Goal: Task Accomplishment & Management: Use online tool/utility

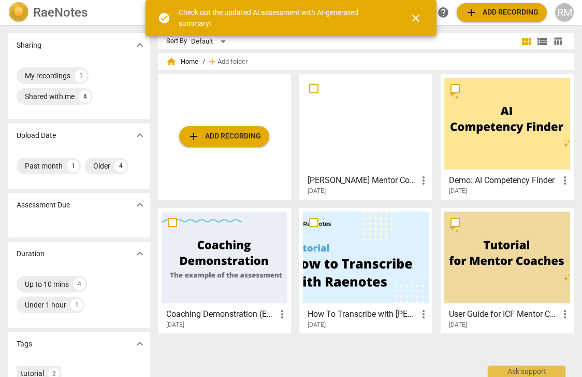
click at [415, 17] on span "close" at bounding box center [416, 18] width 12 height 12
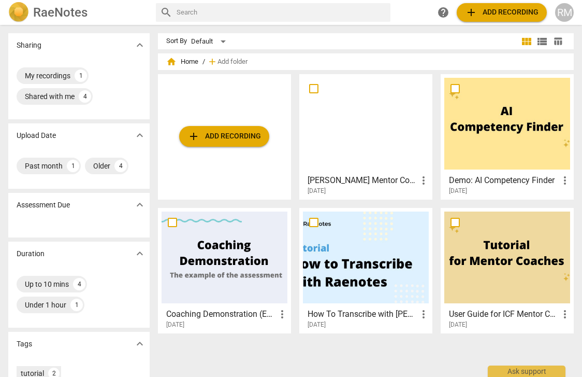
click at [339, 243] on div at bounding box center [366, 257] width 126 height 92
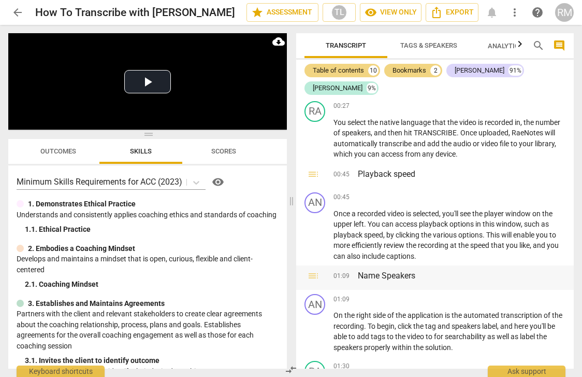
scroll to position [205, 0]
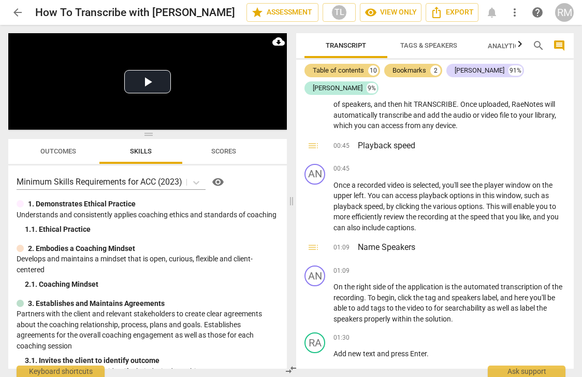
click at [20, 15] on span "arrow_back" at bounding box center [17, 12] width 12 height 12
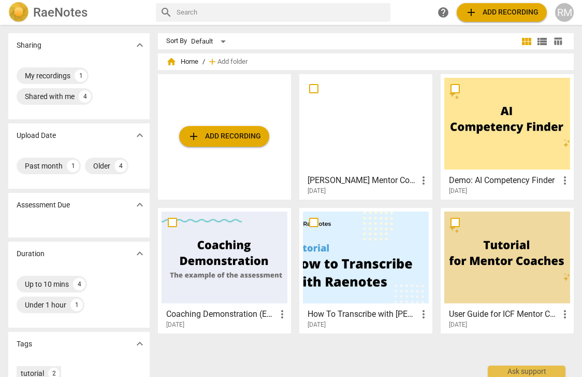
click at [364, 123] on div at bounding box center [366, 124] width 126 height 92
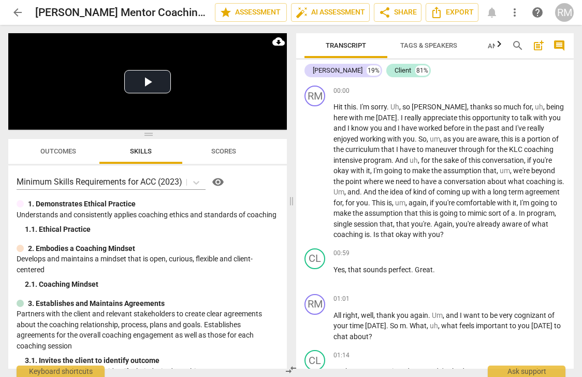
click at [449, 43] on span "Tags & Speakers" at bounding box center [429, 45] width 57 height 8
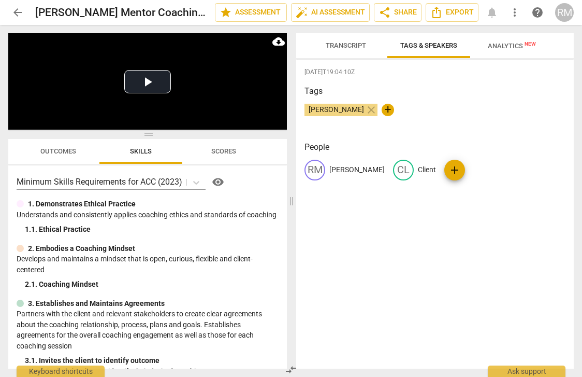
click at [352, 47] on span "Transcript" at bounding box center [346, 45] width 40 height 8
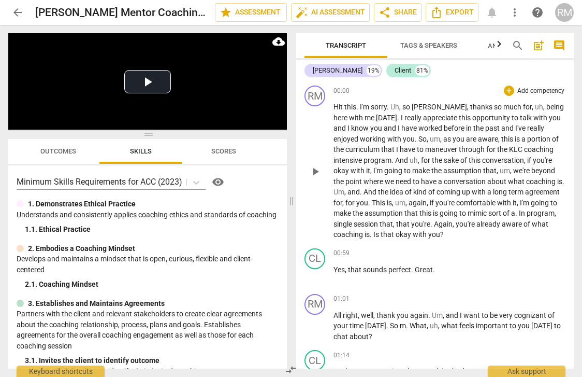
click at [550, 90] on p "Add competency" at bounding box center [541, 91] width 49 height 9
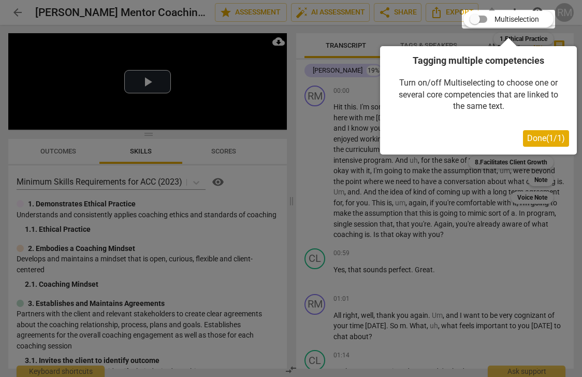
click at [503, 294] on div at bounding box center [291, 188] width 582 height 377
click at [514, 230] on div at bounding box center [291, 188] width 582 height 377
click at [528, 135] on span "Done ( 1 / 1 )" at bounding box center [546, 138] width 38 height 10
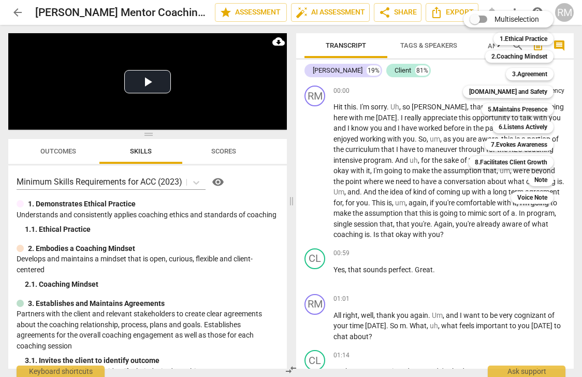
click at [495, 237] on div at bounding box center [291, 188] width 582 height 377
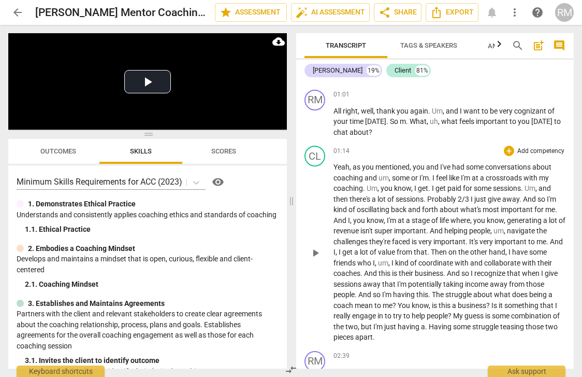
scroll to position [202, 0]
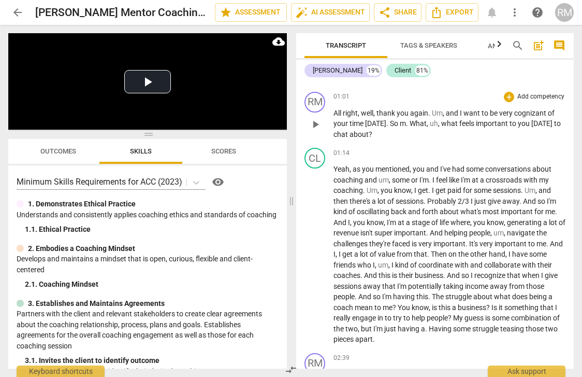
click at [521, 93] on p "Add competency" at bounding box center [541, 96] width 49 height 9
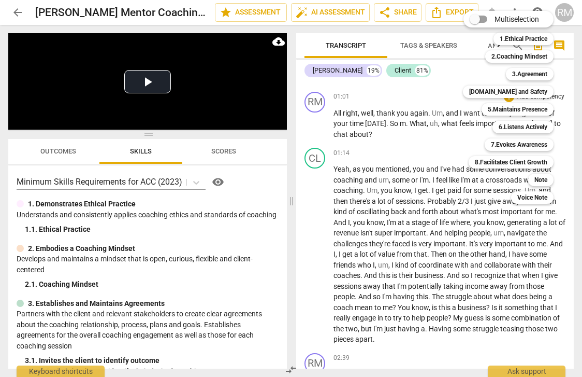
click at [433, 139] on div at bounding box center [291, 188] width 582 height 377
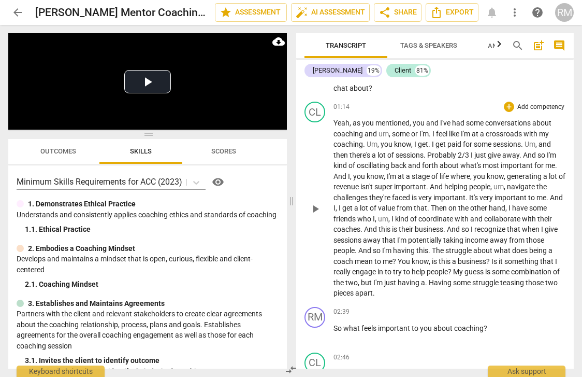
scroll to position [261, 0]
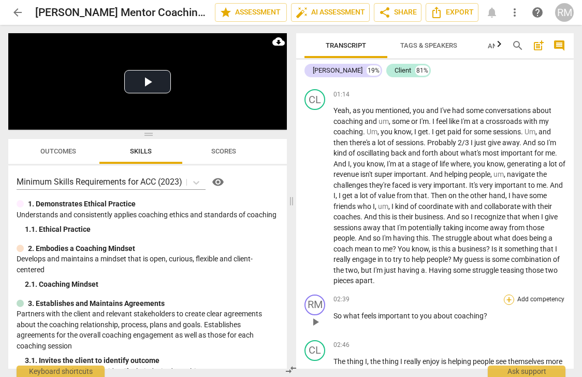
click at [505, 294] on div "+" at bounding box center [509, 299] width 10 height 10
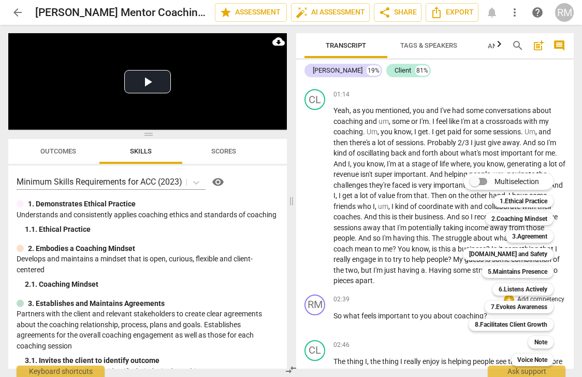
click at [410, 195] on div at bounding box center [291, 188] width 582 height 377
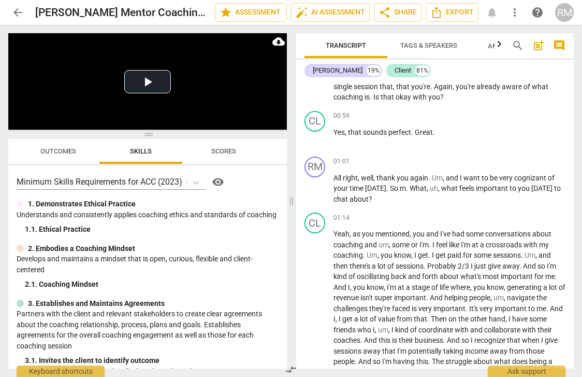
scroll to position [0, 0]
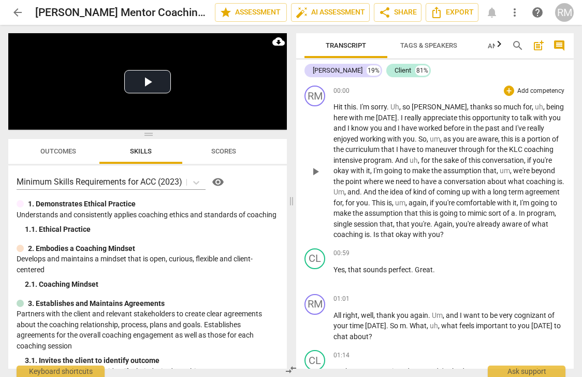
click at [528, 91] on p "Add competency" at bounding box center [541, 91] width 49 height 9
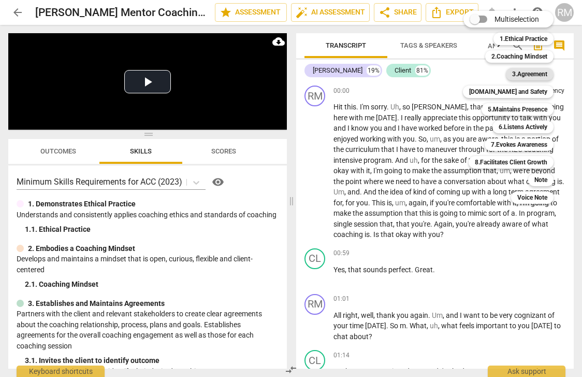
click at [526, 76] on b "3.Agreement" at bounding box center [529, 74] width 35 height 12
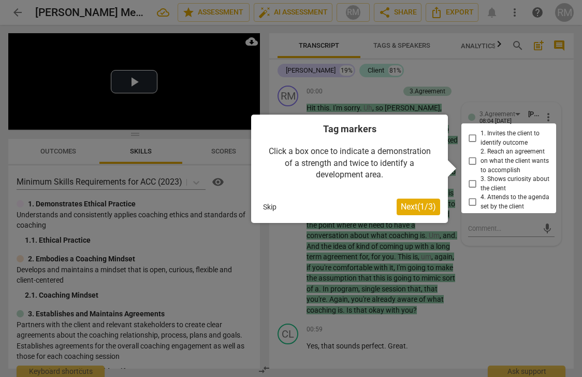
click at [469, 160] on div at bounding box center [509, 168] width 95 height 90
click at [426, 204] on span "Next ( 1 / 3 )" at bounding box center [418, 207] width 35 height 10
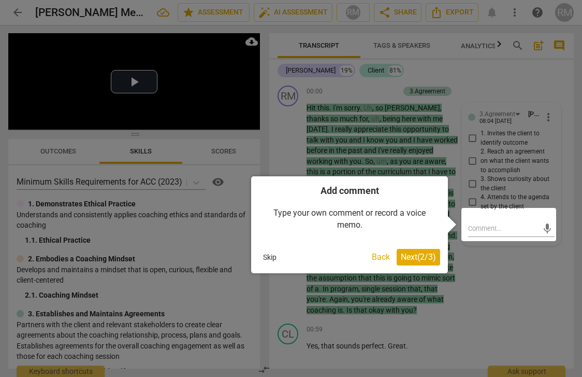
click at [417, 255] on span "Next ( 2 / 3 )" at bounding box center [418, 257] width 35 height 10
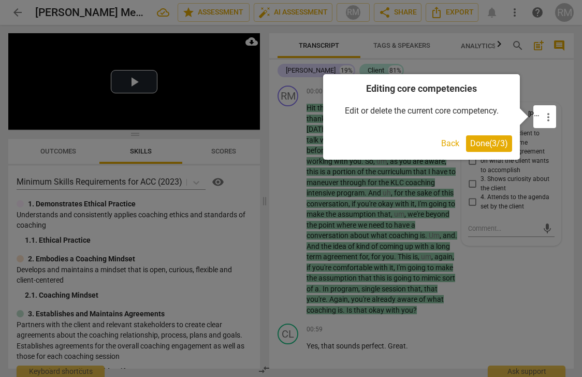
click at [479, 143] on span "Done ( 3 / 3 )" at bounding box center [489, 143] width 38 height 10
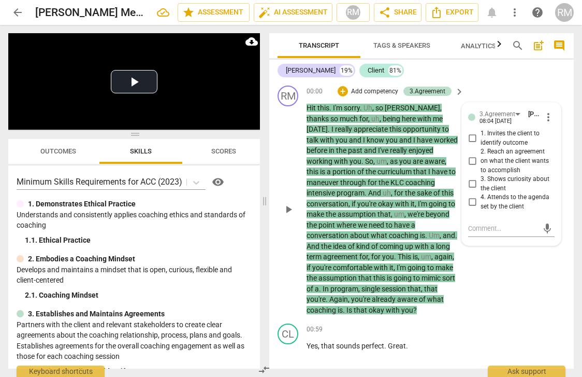
click at [470, 160] on input "2. Reach an agreement on what the client wants to accomplish" at bounding box center [472, 161] width 17 height 12
checkbox input "true"
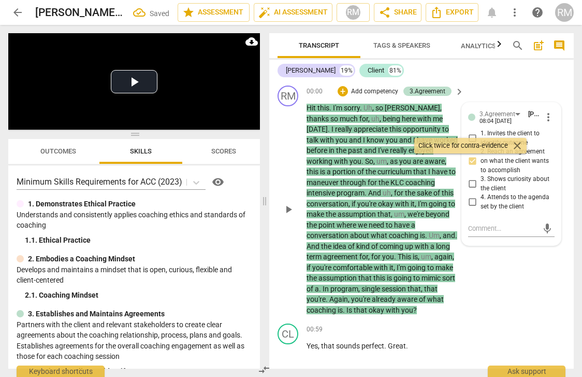
click at [507, 281] on div "RM play_arrow pause 00:00 + Add competency 3.Agreement keyboard_arrow_right Hit…" at bounding box center [421, 200] width 305 height 238
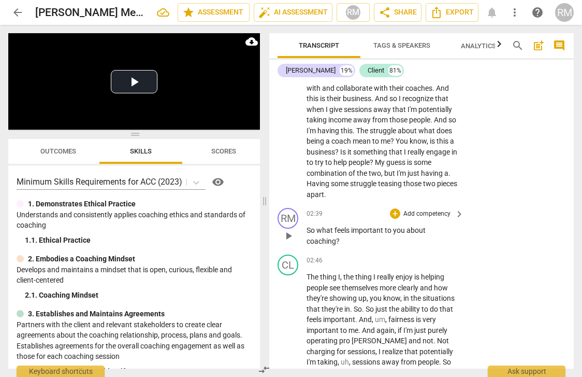
scroll to position [554, 0]
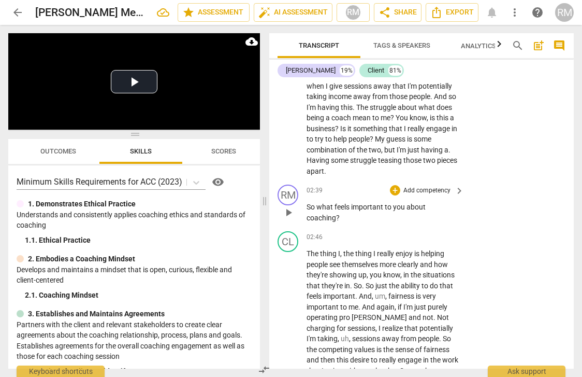
click at [433, 186] on p "Add competency" at bounding box center [427, 190] width 49 height 9
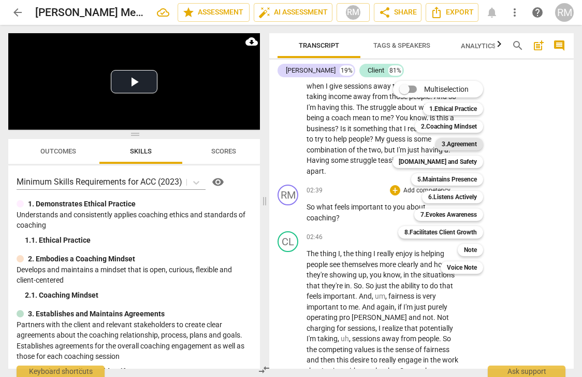
click at [458, 145] on b "3.Agreement" at bounding box center [459, 144] width 35 height 12
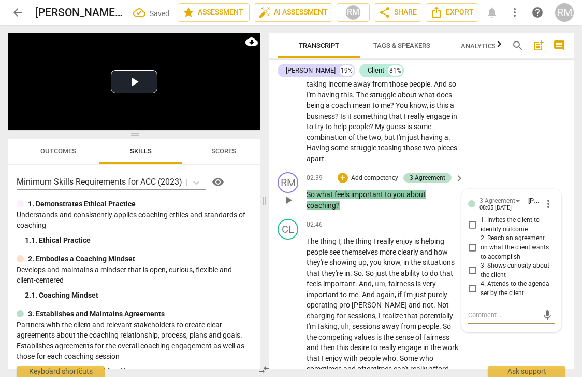
scroll to position [589, 0]
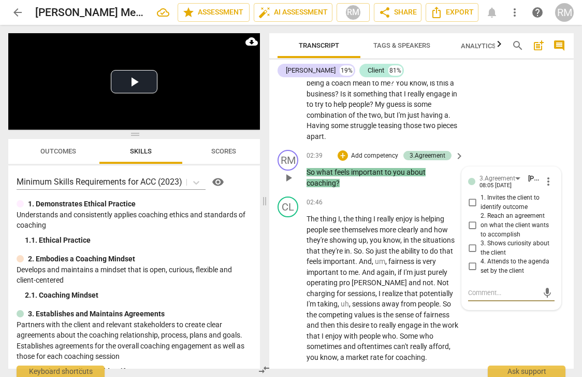
click at [471, 242] on input "3. Shows curiosity about the client" at bounding box center [472, 248] width 17 height 12
checkbox input "true"
click at [504, 322] on div "CL play_arrow pause 02:46 + Add competency keyboard_arrow_right The thing I , t…" at bounding box center [421, 279] width 305 height 174
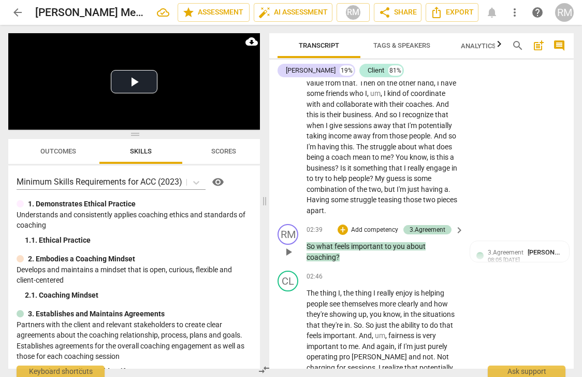
scroll to position [495, 0]
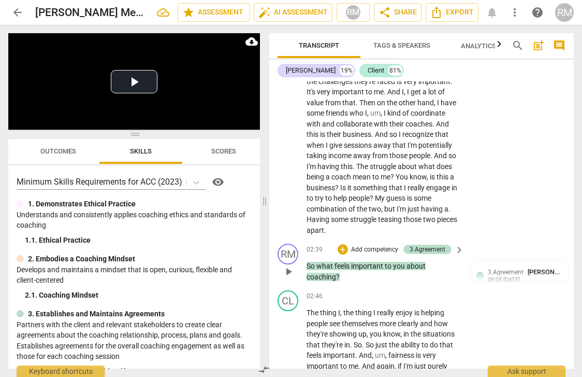
click at [368, 245] on p "Add competency" at bounding box center [374, 249] width 49 height 9
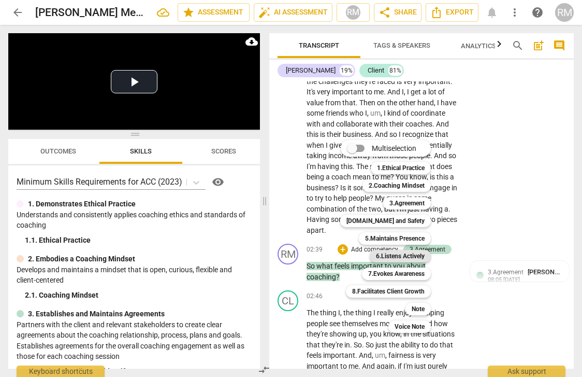
click at [391, 258] on b "6.Listens Actively" at bounding box center [400, 256] width 49 height 12
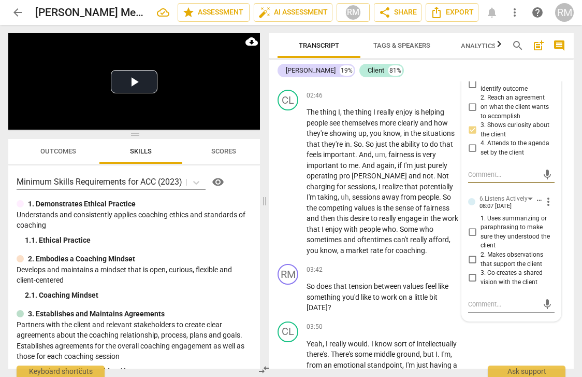
scroll to position [765, 0]
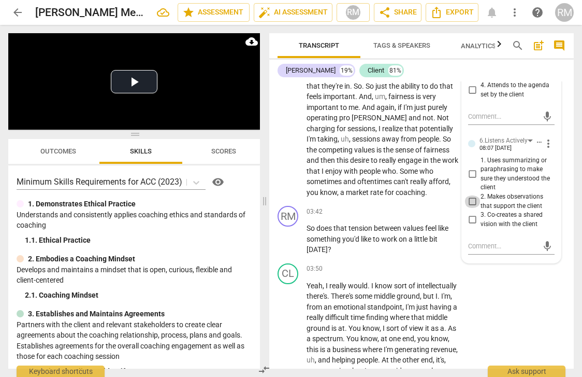
click at [470, 195] on input "2. Makes observations that support the client" at bounding box center [472, 201] width 17 height 12
checkbox input "true"
click at [561, 305] on div "CL play_arrow pause 03:50 + Add competency keyboard_arrow_right Yeah , I really…" at bounding box center [421, 341] width 305 height 164
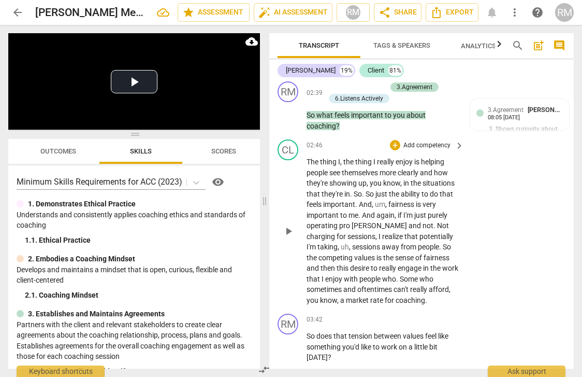
scroll to position [676, 0]
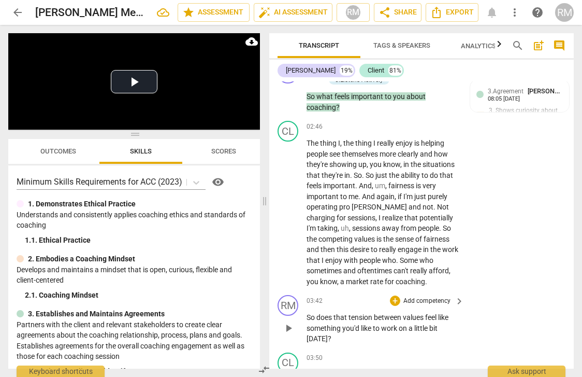
click at [405, 296] on p "Add competency" at bounding box center [427, 300] width 49 height 9
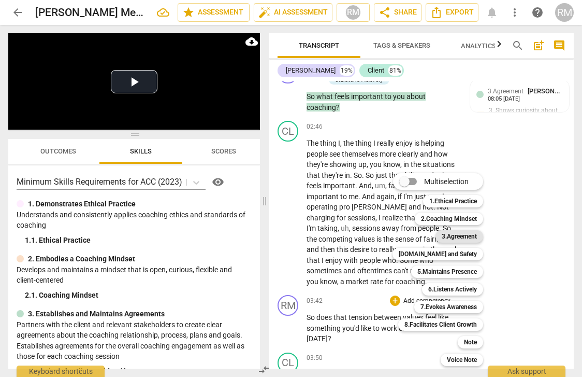
click at [449, 240] on b "3.Agreement" at bounding box center [459, 236] width 35 height 12
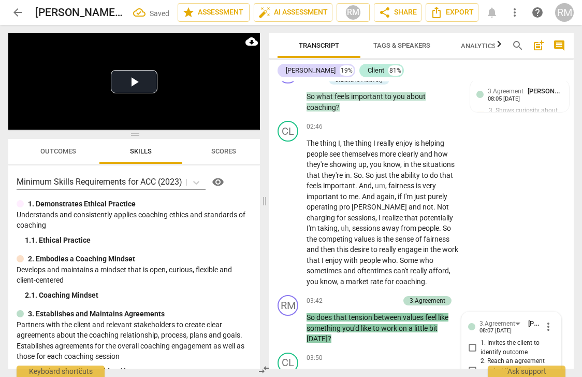
scroll to position [868, 0]
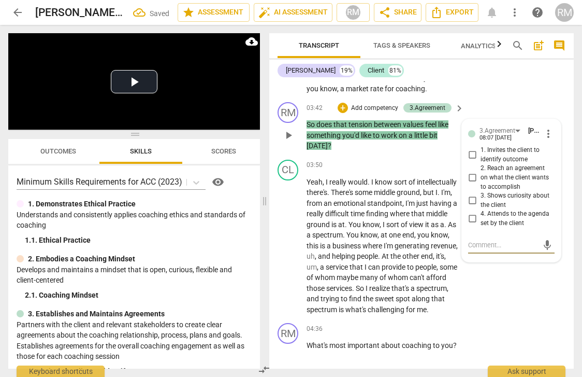
click at [473, 149] on input "1. Invites the client to identify outcome" at bounding box center [472, 155] width 17 height 12
checkbox input "true"
click at [472, 172] on input "2. Reach an agreement on what the client wants to accomplish" at bounding box center [472, 178] width 17 height 12
checkbox input "true"
click at [472, 194] on input "3. Shows curiosity about the client" at bounding box center [472, 200] width 17 height 12
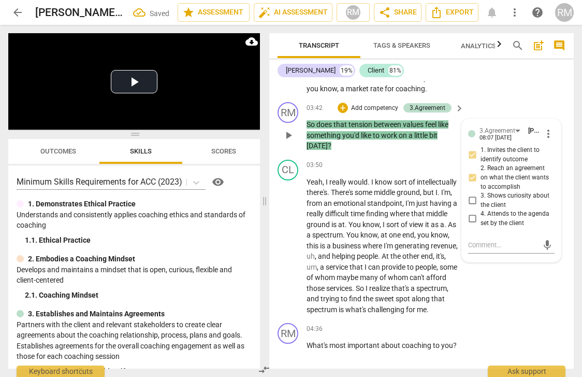
checkbox input "true"
click at [488, 269] on div "CL play_arrow pause 03:50 + Add competency keyboard_arrow_right Yeah , I really…" at bounding box center [421, 237] width 305 height 164
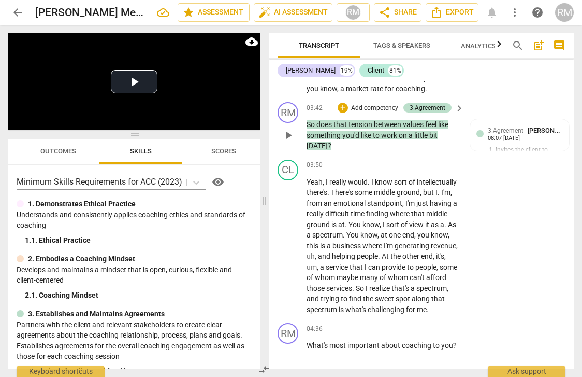
click at [382, 104] on p "Add competency" at bounding box center [374, 108] width 49 height 9
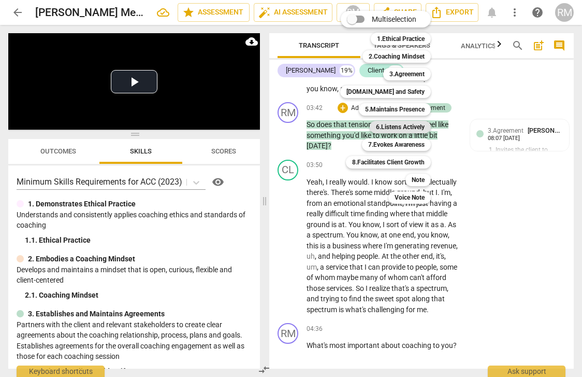
click at [396, 127] on b "6.Listens Actively" at bounding box center [400, 127] width 49 height 12
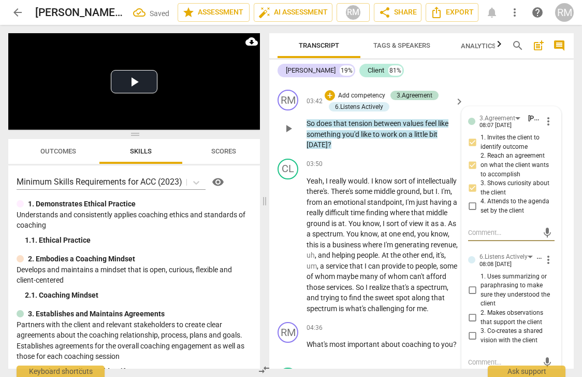
scroll to position [883, 0]
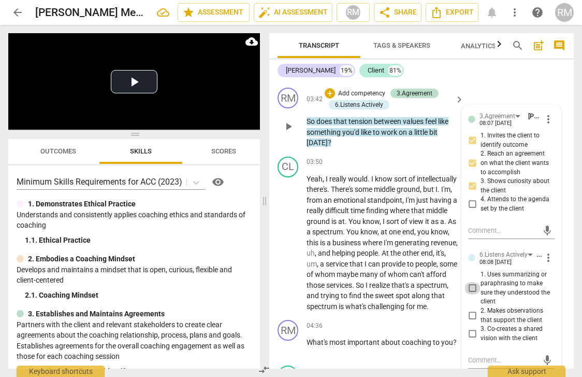
click at [470, 282] on input "1. Uses summarizing or paraphrasing to make sure they understood the client" at bounding box center [472, 288] width 17 height 12
checkbox input "true"
click at [453, 196] on span "a" at bounding box center [455, 200] width 4 height 8
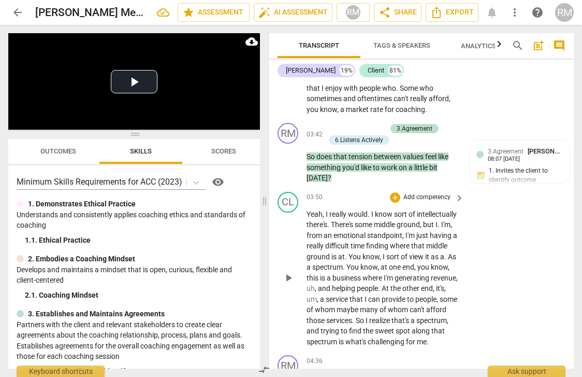
scroll to position [846, 0]
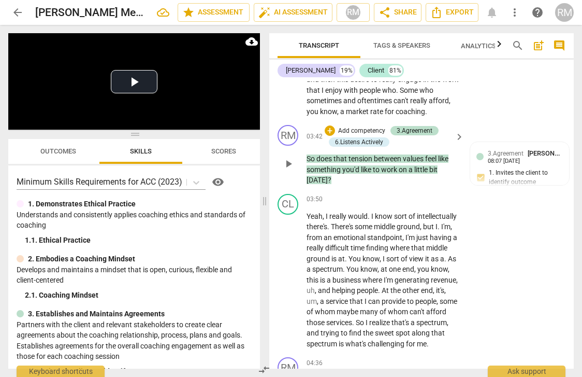
click at [348, 126] on p "Add competency" at bounding box center [361, 130] width 49 height 9
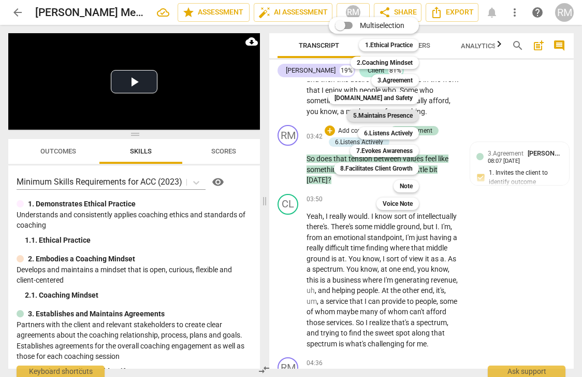
click at [359, 117] on b "5.Maintains Presence" at bounding box center [383, 115] width 60 height 12
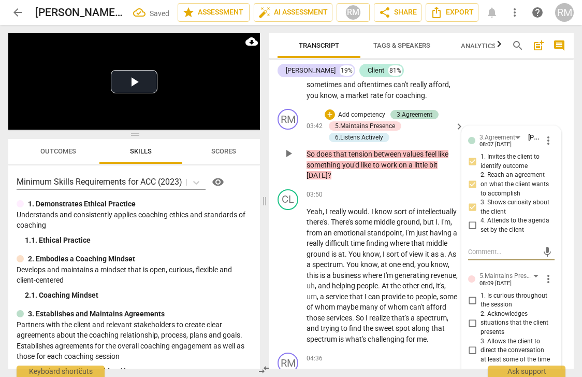
scroll to position [864, 0]
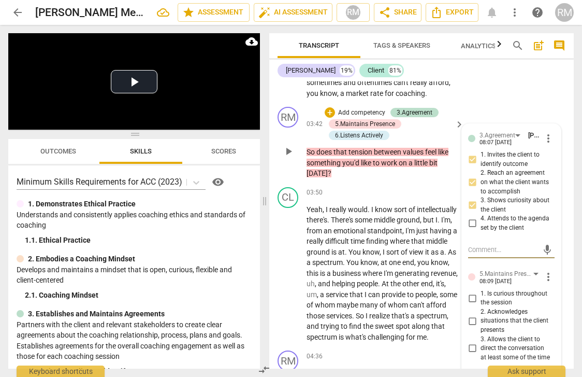
click at [469, 342] on input "3. Allows the client to direct the conversation at least some of the time" at bounding box center [472, 348] width 17 height 12
checkbox input "true"
click at [471, 315] on input "2. Acknowledges situations that the client presents" at bounding box center [472, 321] width 17 height 12
checkbox input "true"
click at [382, 333] on span "challenging" at bounding box center [387, 337] width 38 height 8
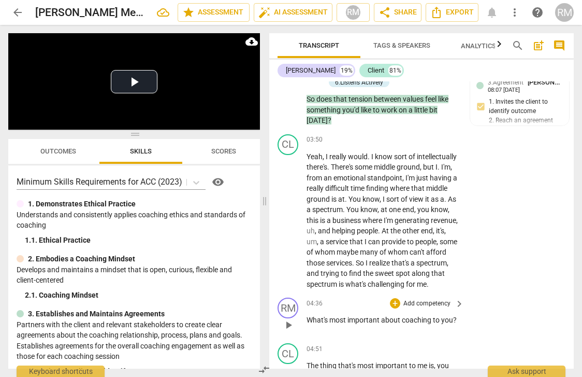
scroll to position [933, 0]
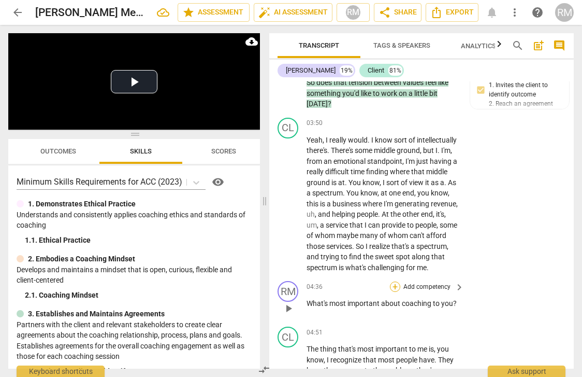
click at [393, 281] on div "+" at bounding box center [395, 286] width 10 height 10
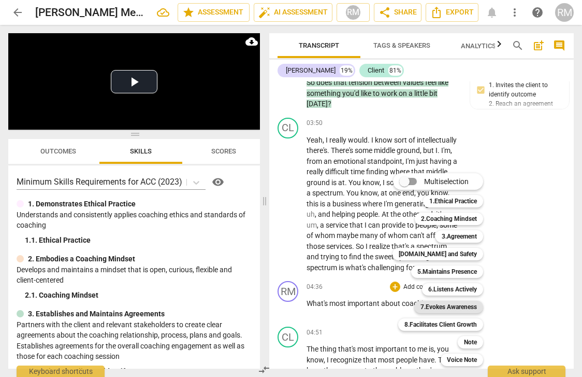
click at [431, 306] on b "7.Evokes Awareness" at bounding box center [449, 307] width 56 height 12
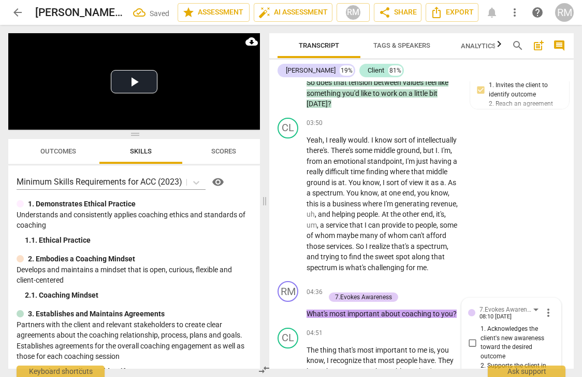
scroll to position [1127, 0]
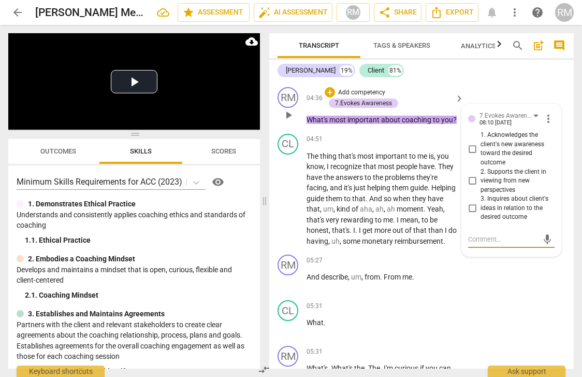
click at [471, 202] on input "3. Inquires about client's ideas in relation to the desired outcome" at bounding box center [472, 208] width 17 height 12
checkbox input "true"
click at [401, 216] on span "I" at bounding box center [399, 220] width 4 height 8
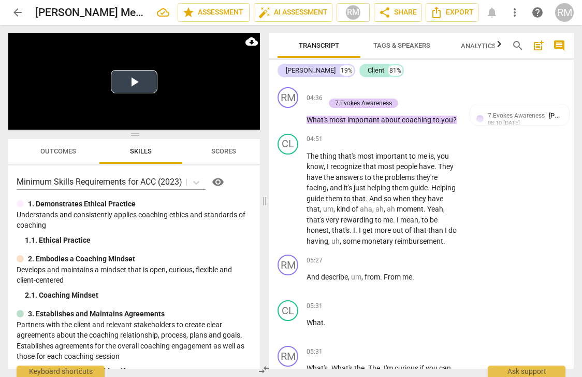
click at [132, 85] on button "Play Video" at bounding box center [134, 81] width 47 height 23
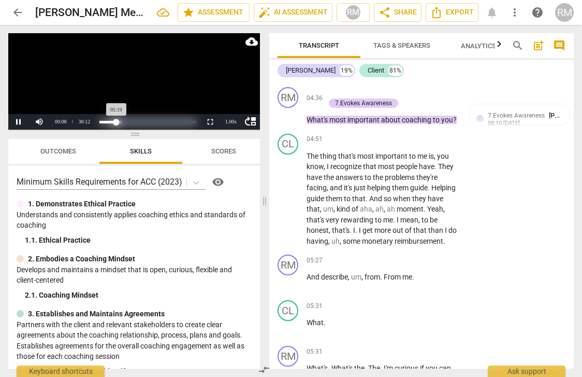
drag, startPoint x: 99, startPoint y: 123, endPoint x: 117, endPoint y: 123, distance: 17.6
click at [117, 123] on div "Progress : 17.65%" at bounding box center [107, 122] width 17 height 3
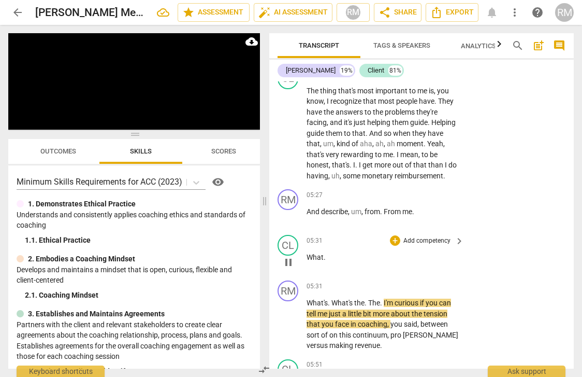
scroll to position [1232, 0]
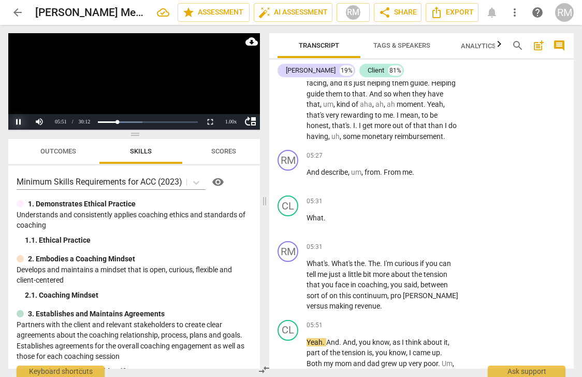
click at [19, 122] on button "Pause" at bounding box center [18, 122] width 21 height 16
click at [411, 242] on p "Add competency" at bounding box center [427, 246] width 49 height 9
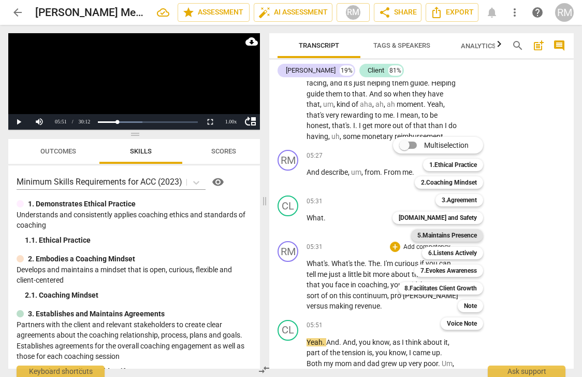
click at [421, 232] on b "5.Maintains Presence" at bounding box center [448, 235] width 60 height 12
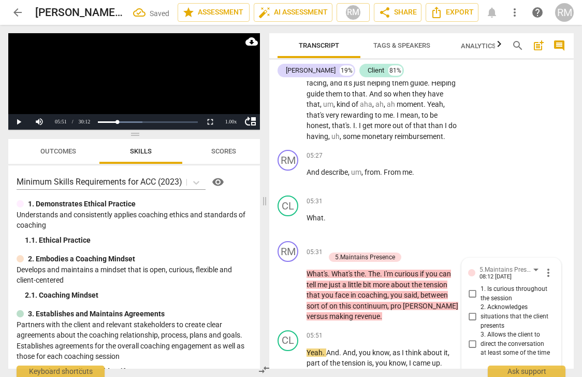
scroll to position [1234, 0]
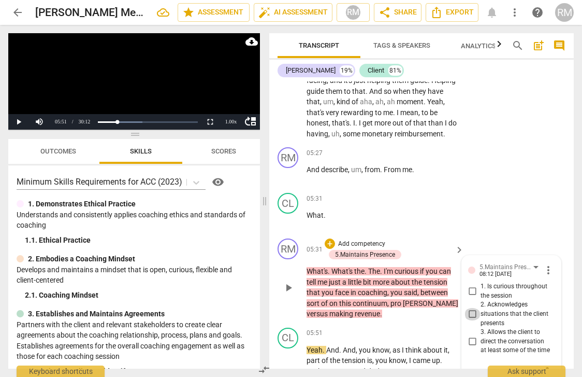
click at [471, 308] on input "2. Acknowledges situations that the client presents" at bounding box center [472, 314] width 17 height 12
checkbox input "true"
click at [469, 285] on input "1. Is curious throughout the session" at bounding box center [472, 291] width 17 height 12
checkbox input "true"
click at [422, 323] on div "CL play_arrow pause 05:51 + Add competency keyboard_arrow_right Yeah . And . An…" at bounding box center [421, 383] width 305 height 121
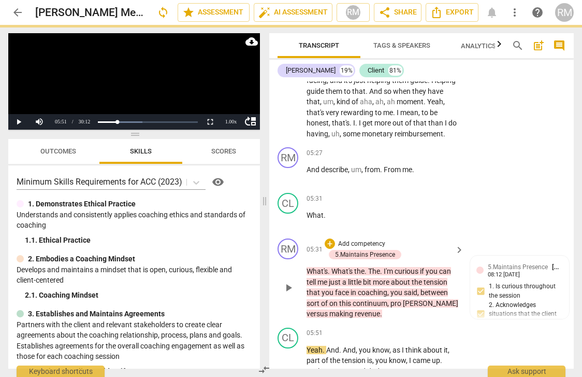
click at [366, 239] on p "Add competency" at bounding box center [361, 243] width 49 height 9
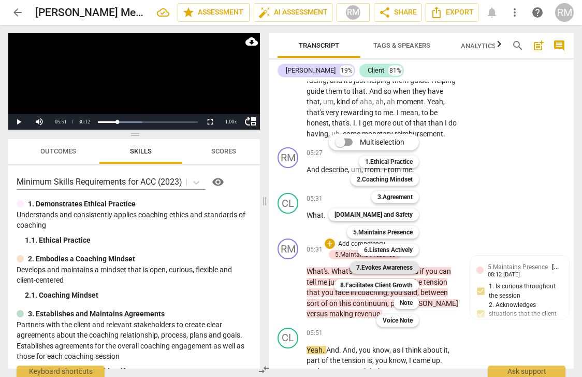
click at [397, 265] on b "7.Evokes Awareness" at bounding box center [384, 267] width 56 height 12
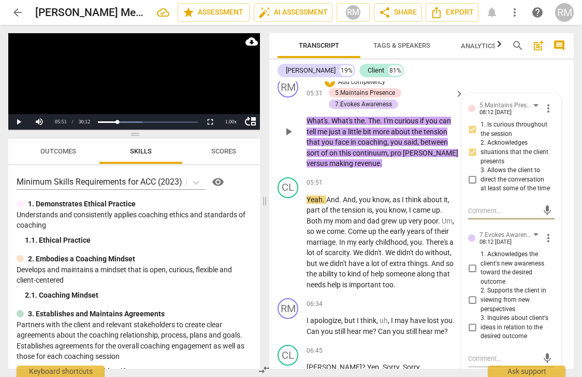
scroll to position [1407, 0]
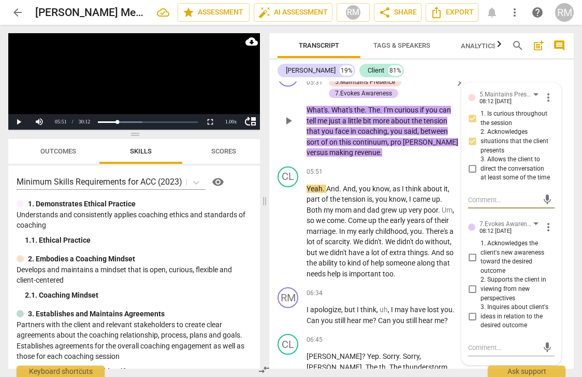
click at [473, 310] on input "3. Inquires about client's ideas in relation to the desired outcome" at bounding box center [472, 316] width 17 height 12
checkbox input "true"
click at [416, 141] on p "What's . What's the . The . I'm curious if you can tell me just a little bit mo…" at bounding box center [383, 131] width 152 height 53
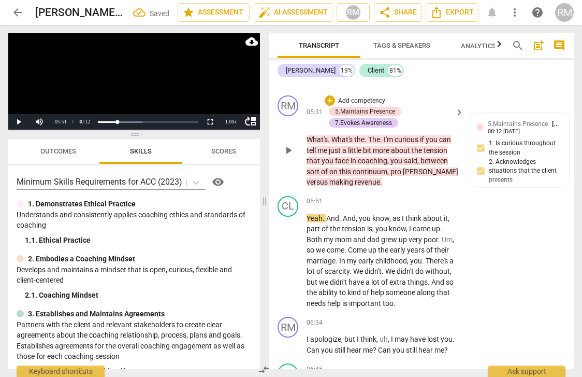
scroll to position [1361, 0]
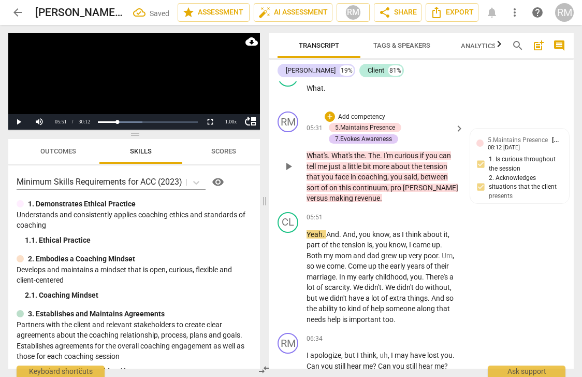
click at [377, 112] on p "Add competency" at bounding box center [361, 116] width 49 height 9
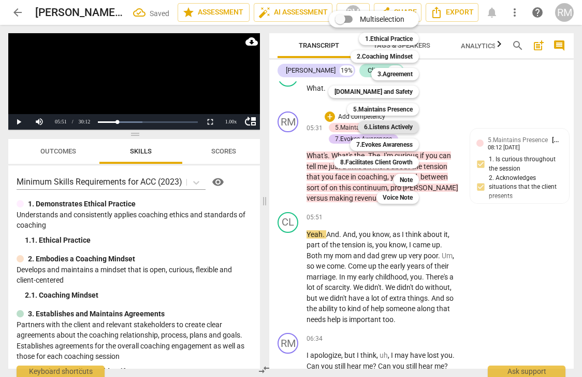
click at [387, 125] on b "6.Listens Actively" at bounding box center [388, 127] width 49 height 12
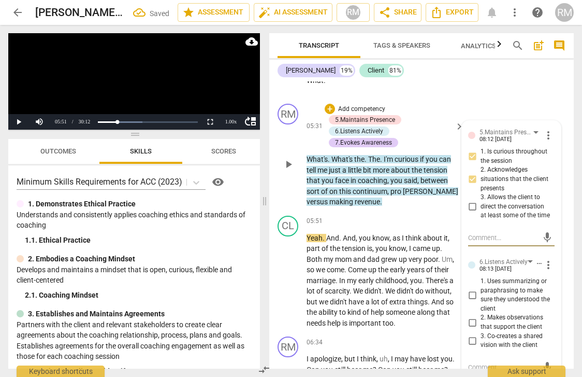
scroll to position [1403, 0]
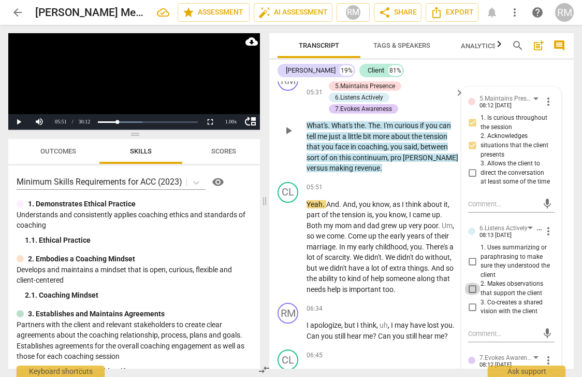
click at [472, 282] on input "2. Makes observations that support the client" at bounding box center [472, 288] width 17 height 12
checkbox input "true"
click at [414, 159] on div "RM play_arrow pause 05:31 + Add competency 5.Maintains Presence 6.Listens Activ…" at bounding box center [421, 122] width 305 height 112
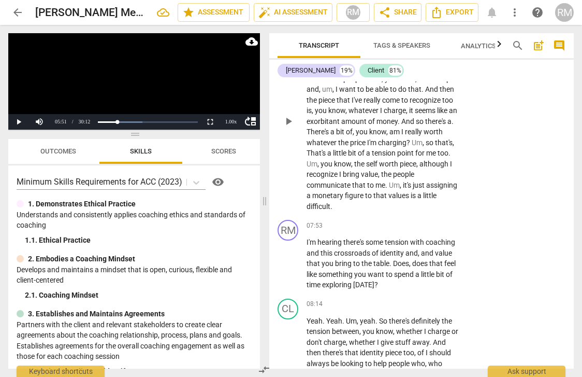
scroll to position [1863, 0]
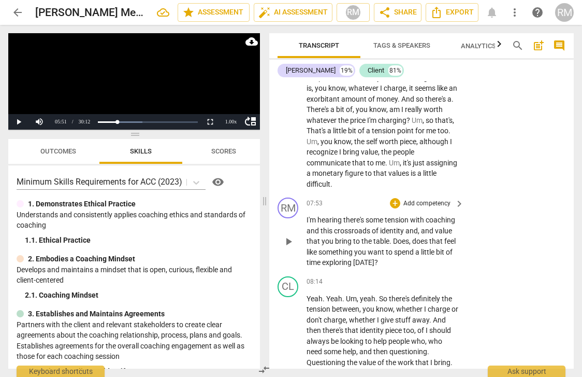
click at [418, 199] on p "Add competency" at bounding box center [427, 203] width 49 height 9
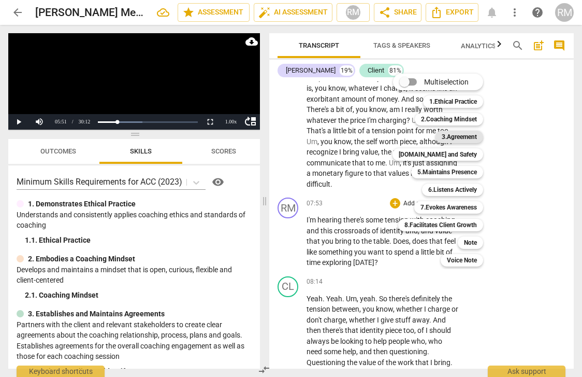
click at [453, 136] on b "3.Agreement" at bounding box center [459, 137] width 35 height 12
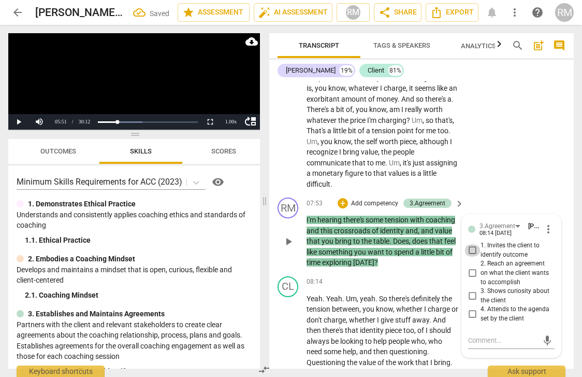
click at [472, 244] on input "1. Invites the client to identify outcome" at bounding box center [472, 250] width 17 height 12
checkbox input "true"
click at [472, 267] on input "2. Reach an agreement on what the client wants to accomplish" at bounding box center [472, 273] width 17 height 12
checkbox input "true"
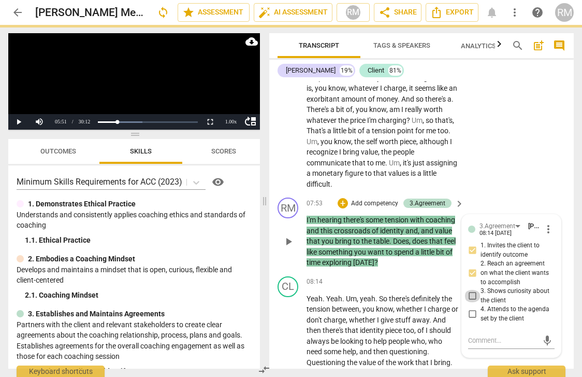
click at [470, 290] on input "3. Shows curiosity about the client" at bounding box center [472, 296] width 17 height 12
checkbox input "true"
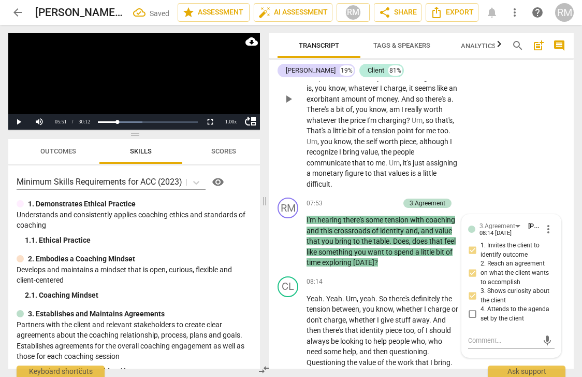
click at [481, 160] on div "CL play_arrow pause 06:56 + Add competency keyboard_arrow_right No problem . Um…" at bounding box center [421, 91] width 305 height 206
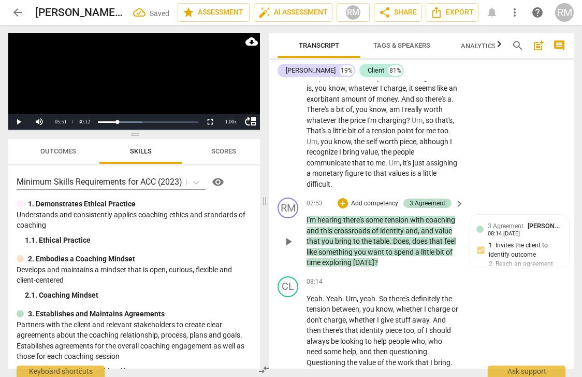
click at [383, 199] on p "Add competency" at bounding box center [374, 203] width 49 height 9
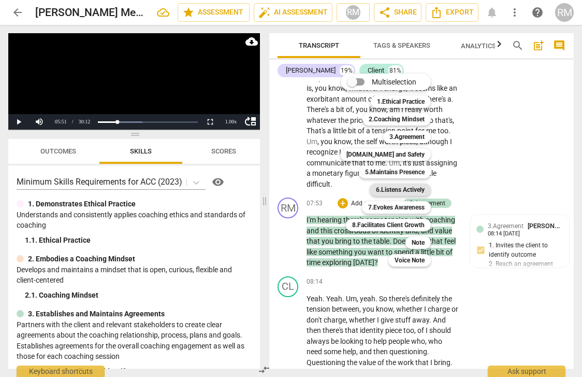
click at [393, 187] on b "6.Listens Actively" at bounding box center [400, 189] width 49 height 12
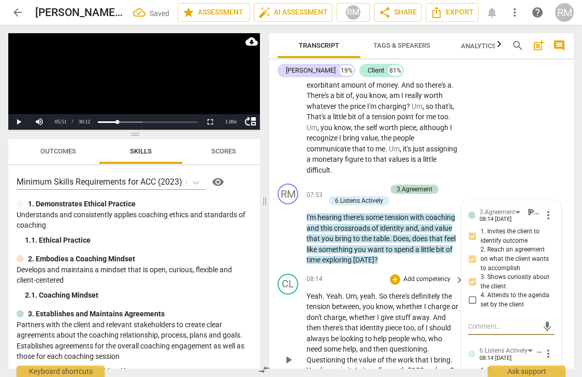
scroll to position [1955, 0]
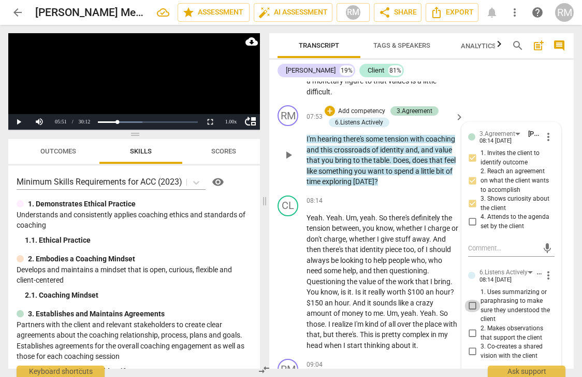
click at [469, 299] on input "1. Uses summarizing or paraphrasing to make sure they understood the client" at bounding box center [472, 305] width 17 height 12
checkbox input "true"
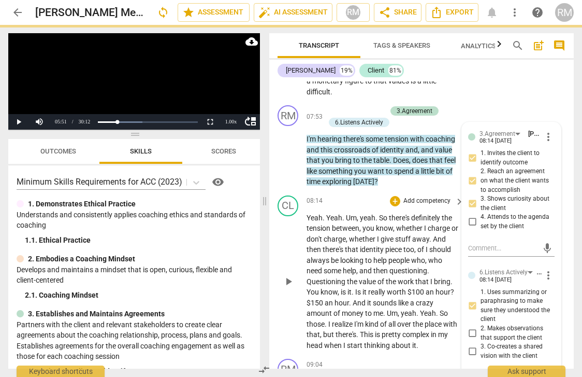
click at [357, 191] on div "CL play_arrow pause 08:14 + Add competency keyboard_arrow_right Yeah . Yeah . U…" at bounding box center [421, 273] width 305 height 164
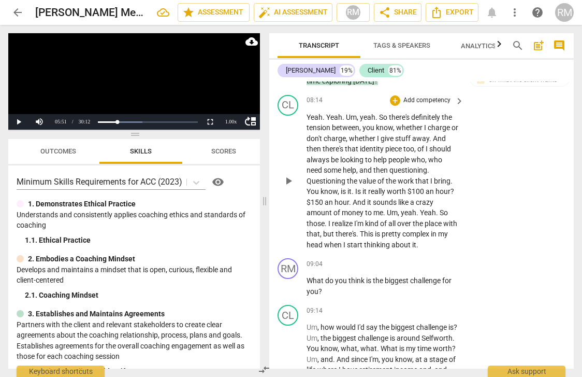
scroll to position [2038, 0]
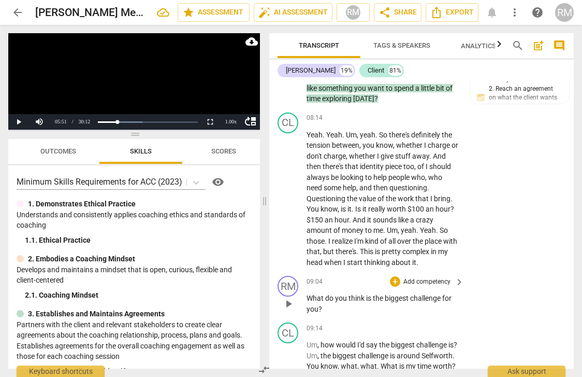
click at [416, 277] on p "Add competency" at bounding box center [427, 281] width 49 height 9
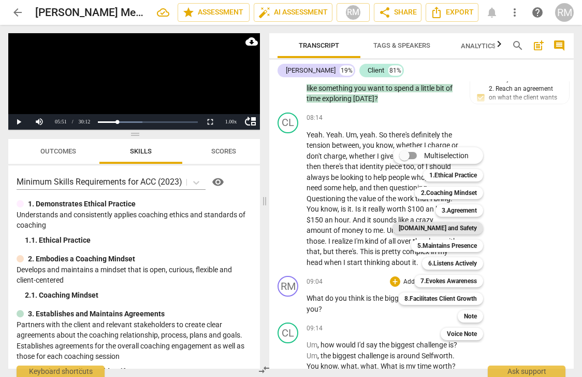
click at [438, 228] on b "[DOMAIN_NAME] and Safety" at bounding box center [438, 228] width 78 height 12
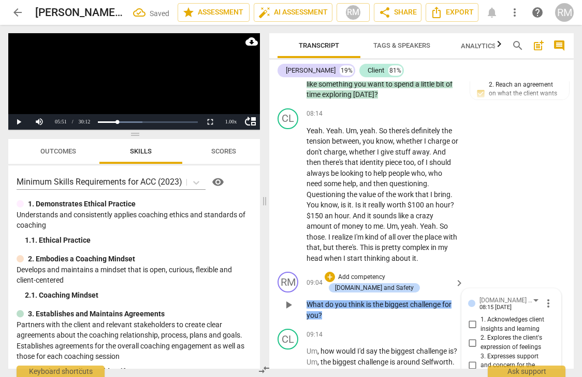
scroll to position [2048, 0]
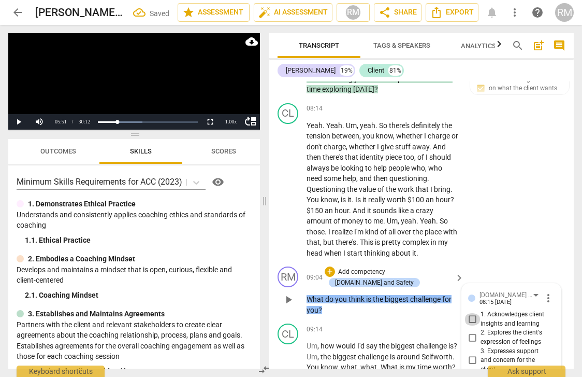
click at [471, 313] on input "1. Acknowledges client insights and learning" at bounding box center [472, 319] width 17 height 12
checkbox input "true"
click at [422, 266] on div "+ Add competency [DOMAIN_NAME] and Safety" at bounding box center [388, 277] width 127 height 22
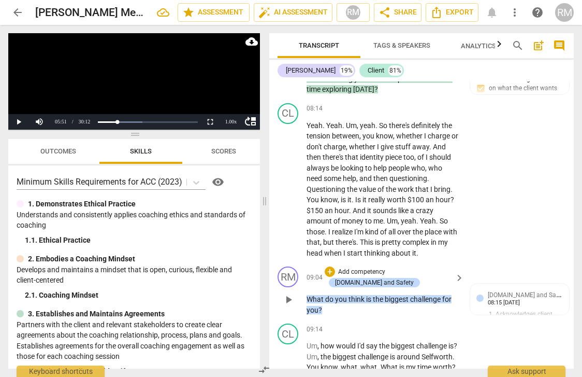
click at [365, 267] on p "Add competency" at bounding box center [361, 271] width 49 height 9
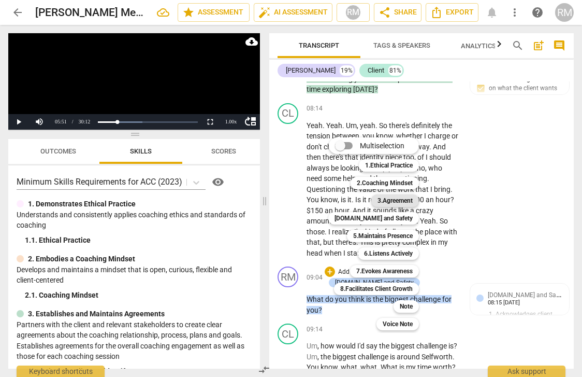
click at [382, 202] on b "3.Agreement" at bounding box center [395, 200] width 35 height 12
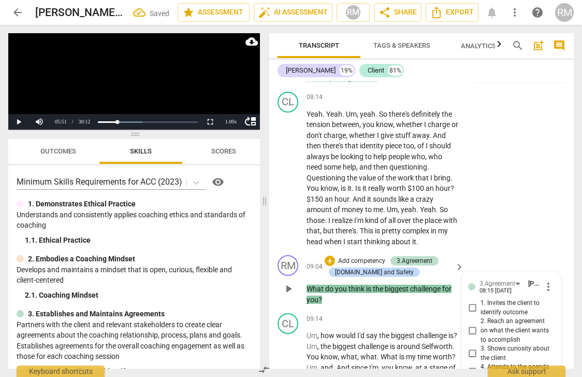
scroll to position [2071, 0]
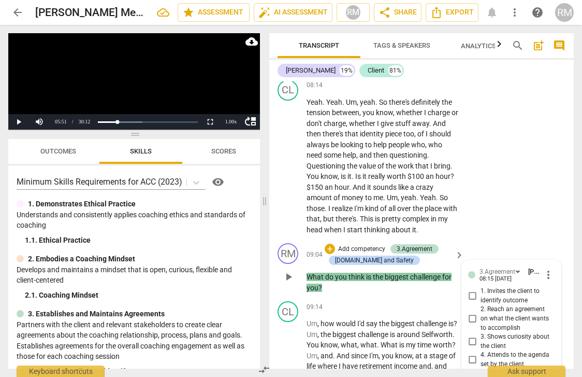
click at [471, 335] on input "3. Shows curiosity about the client" at bounding box center [472, 341] width 17 height 12
checkbox input "true"
click at [433, 255] on div "RM play_arrow pause 09:04 + Add competency 3.Agreement [DOMAIN_NAME] and Safety…" at bounding box center [421, 268] width 305 height 58
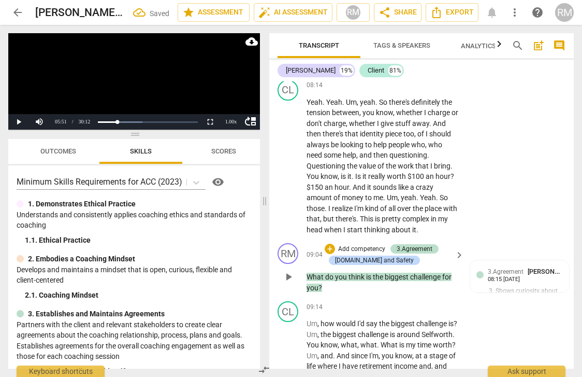
click at [369, 245] on p "Add competency" at bounding box center [361, 249] width 49 height 9
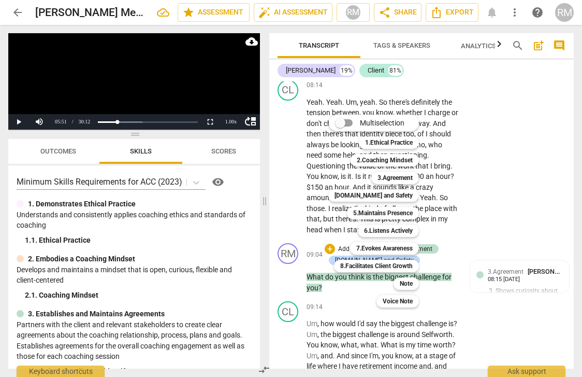
click at [446, 275] on div at bounding box center [291, 188] width 582 height 377
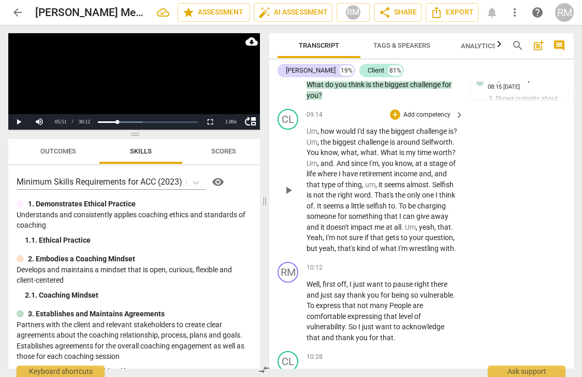
scroll to position [2301, 0]
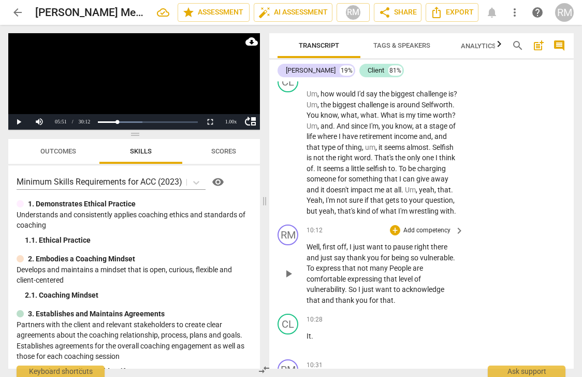
click at [435, 226] on p "Add competency" at bounding box center [427, 230] width 49 height 9
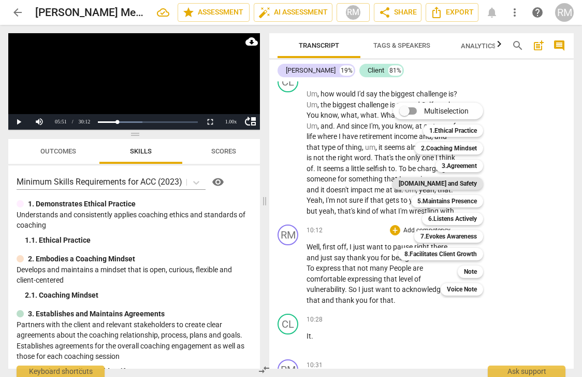
click at [435, 185] on b "[DOMAIN_NAME] and Safety" at bounding box center [438, 183] width 78 height 12
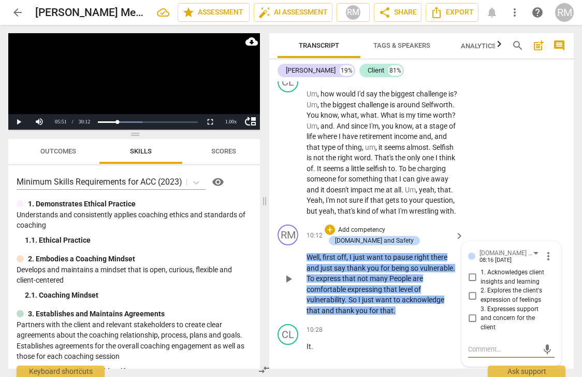
click at [469, 289] on input "2. Explores the client's expression of feelings" at bounding box center [472, 295] width 17 height 12
checkbox input "true"
click at [471, 312] on input "3. Expresses support and concern for the client" at bounding box center [472, 318] width 17 height 12
checkbox input "true"
click at [468, 220] on div "RM play_arrow pause 10:12 + Add competency [DOMAIN_NAME] and Safety keyboard_ar…" at bounding box center [421, 269] width 305 height 99
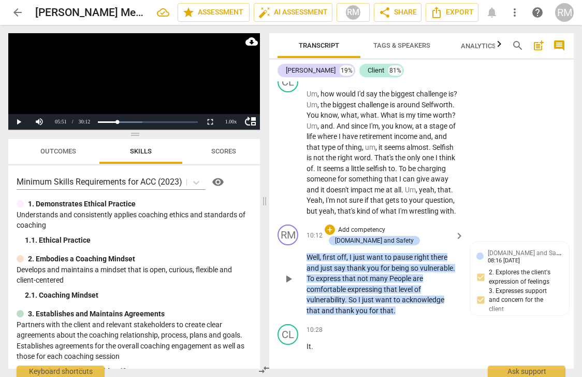
click at [370, 225] on p "Add competency" at bounding box center [361, 229] width 49 height 9
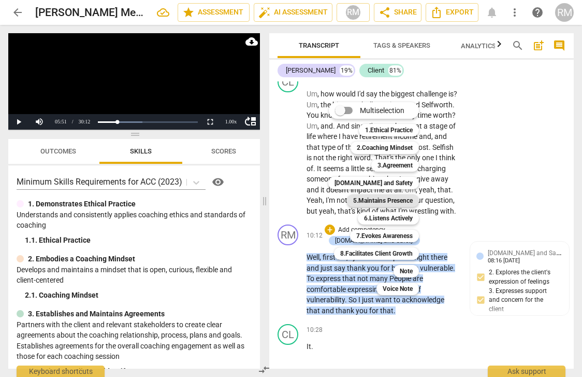
click at [372, 196] on b "5.Maintains Presence" at bounding box center [383, 200] width 60 height 12
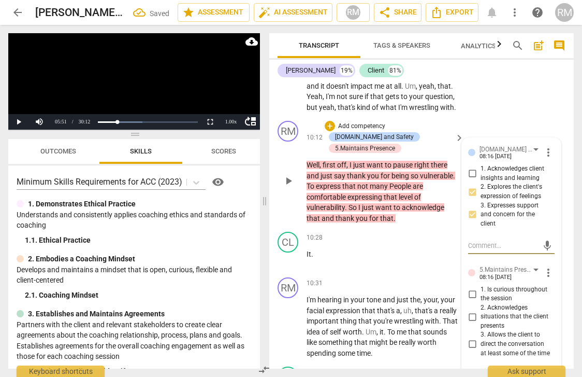
scroll to position [2406, 0]
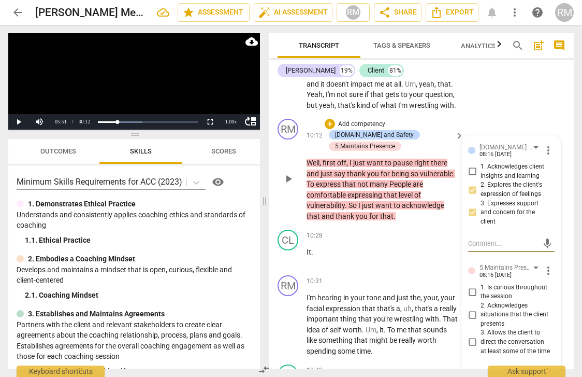
click at [470, 308] on input "2. Acknowledges situations that the client presents" at bounding box center [472, 314] width 17 height 12
checkbox input "true"
click at [399, 247] on p "It ." at bounding box center [383, 252] width 152 height 11
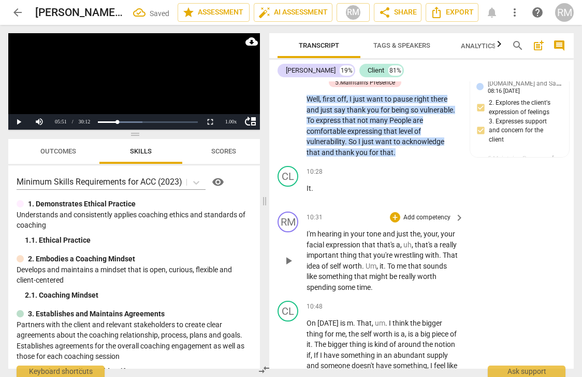
scroll to position [2472, 0]
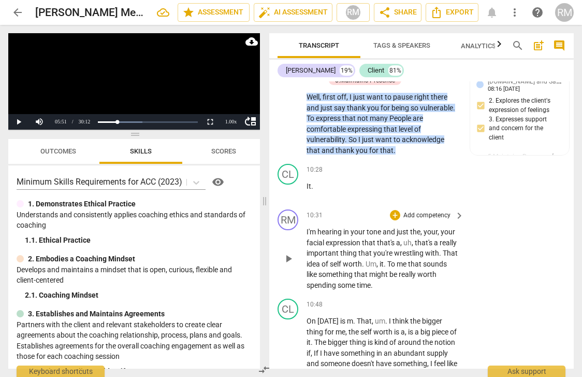
click at [405, 211] on p "Add competency" at bounding box center [427, 215] width 49 height 9
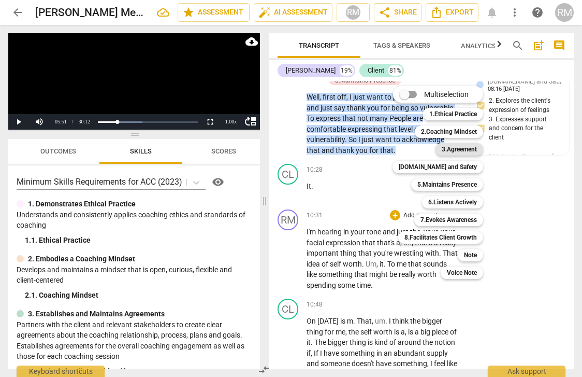
click at [468, 148] on b "3.Agreement" at bounding box center [459, 149] width 35 height 12
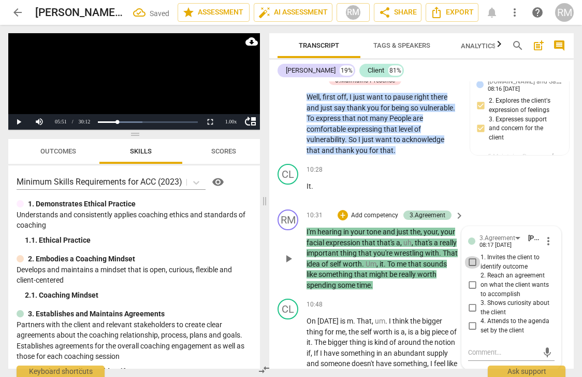
click at [470, 256] on input "1. Invites the client to identify outcome" at bounding box center [472, 262] width 17 height 12
checkbox input "true"
click at [471, 302] on input "3. Shows curiosity about the client" at bounding box center [472, 308] width 17 height 12
checkbox input "true"
click at [449, 181] on p "It ." at bounding box center [383, 186] width 152 height 11
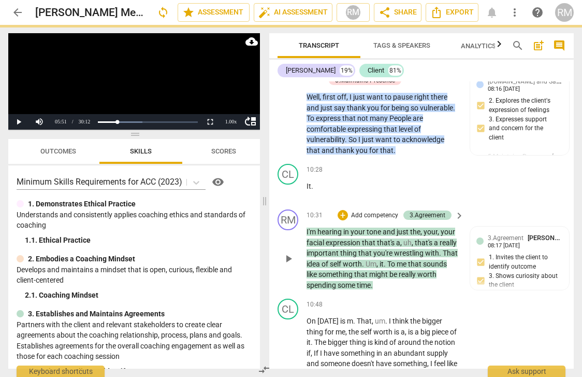
click at [366, 211] on p "Add competency" at bounding box center [374, 215] width 49 height 9
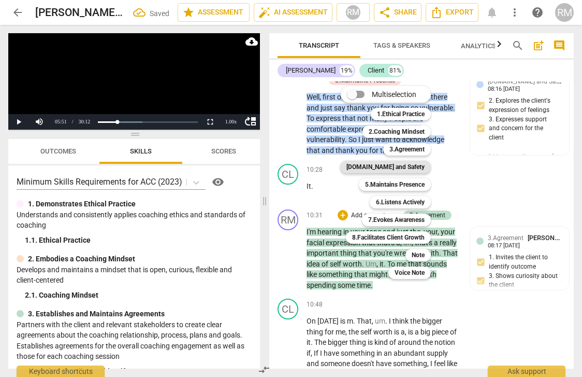
click at [386, 168] on b "[DOMAIN_NAME] and Safety" at bounding box center [386, 167] width 78 height 12
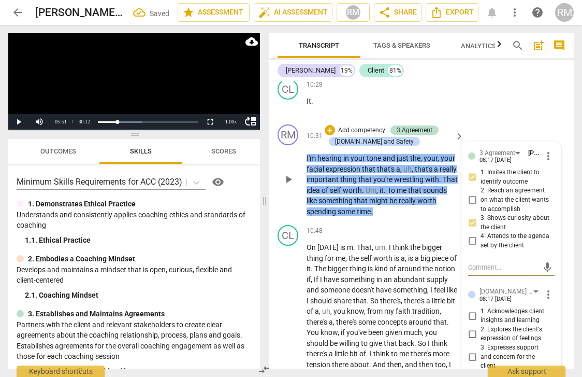
scroll to position [2559, 0]
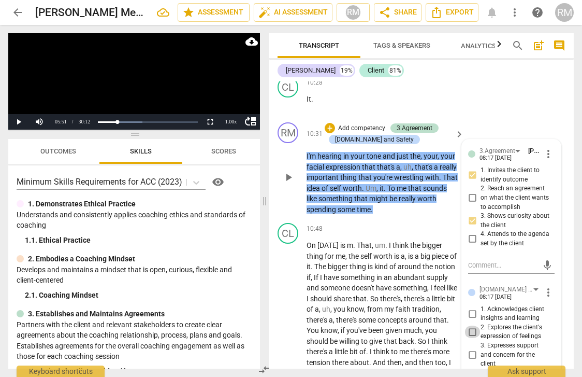
click at [470, 325] on input "2. Explores the client's expression of feelings" at bounding box center [472, 331] width 17 height 12
checkbox input "true"
click at [471, 348] on input "3. Expresses support and concern for the client" at bounding box center [472, 354] width 17 height 12
checkbox input "true"
click at [477, 118] on div "RM play_arrow pause 10:31 + Add competency 3.Agreement [DOMAIN_NAME] and Safety…" at bounding box center [421, 168] width 305 height 101
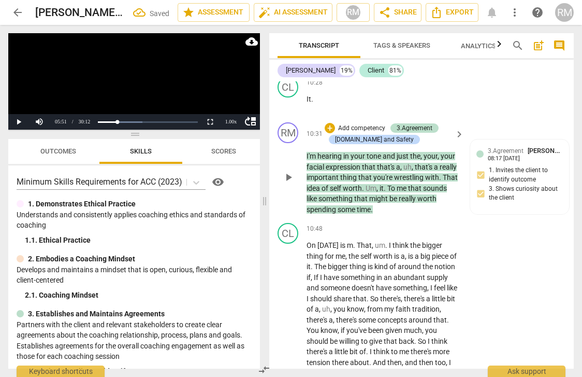
click at [372, 124] on p "Add competency" at bounding box center [361, 128] width 49 height 9
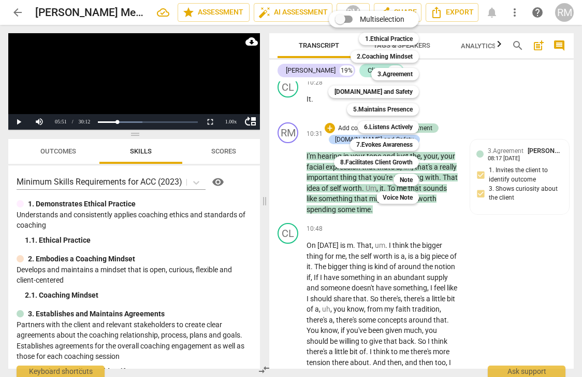
click at [430, 195] on div "Voice Note 0" at bounding box center [404, 198] width 62 height 18
click at [456, 202] on div at bounding box center [291, 188] width 582 height 377
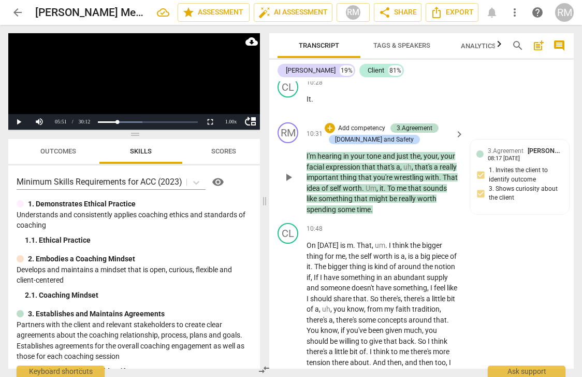
click at [357, 124] on p "Add competency" at bounding box center [361, 128] width 49 height 9
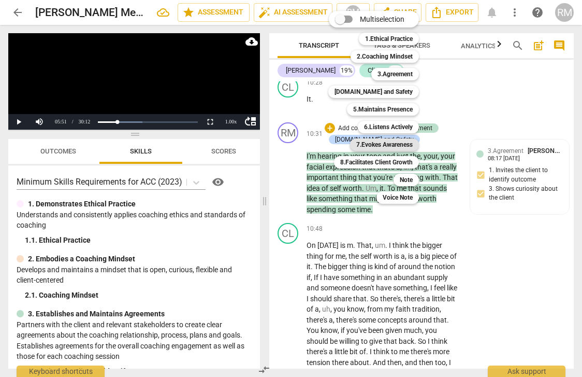
click at [383, 142] on b "7.Evokes Awareness" at bounding box center [384, 144] width 56 height 12
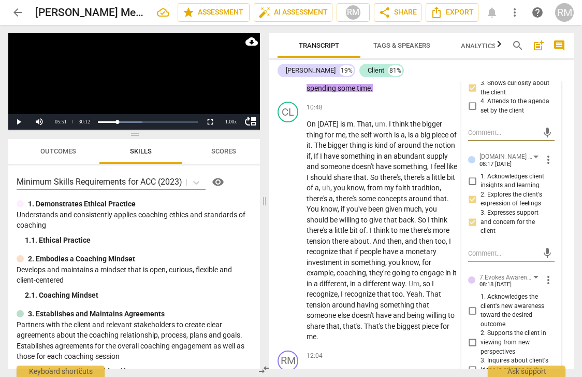
scroll to position [2694, 0]
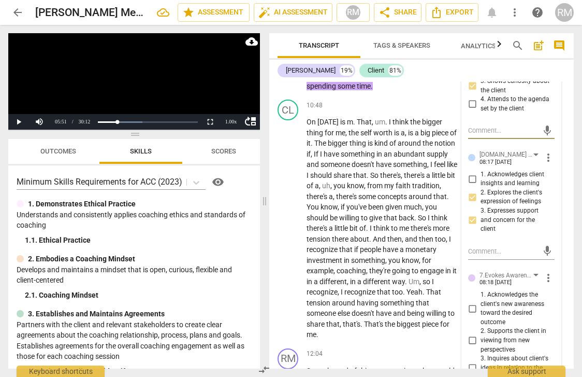
click at [470, 334] on input "2. Supports the client in viewing from new perspectives" at bounding box center [472, 340] width 17 height 12
checkbox input "true"
click at [427, 160] on span "something" at bounding box center [410, 164] width 34 height 8
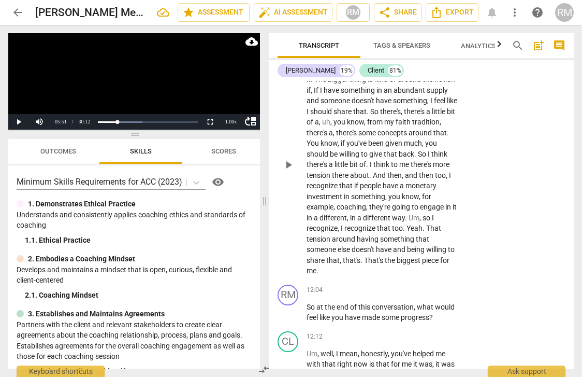
scroll to position [2760, 0]
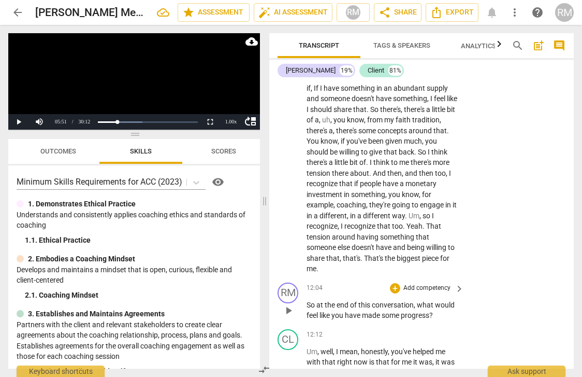
click at [406, 283] on p "Add competency" at bounding box center [427, 287] width 49 height 9
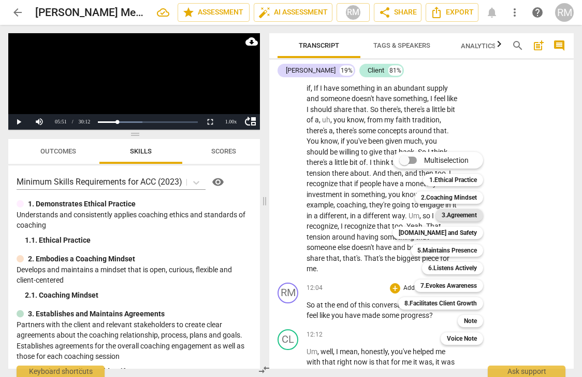
click at [456, 219] on b "3.Agreement" at bounding box center [459, 215] width 35 height 12
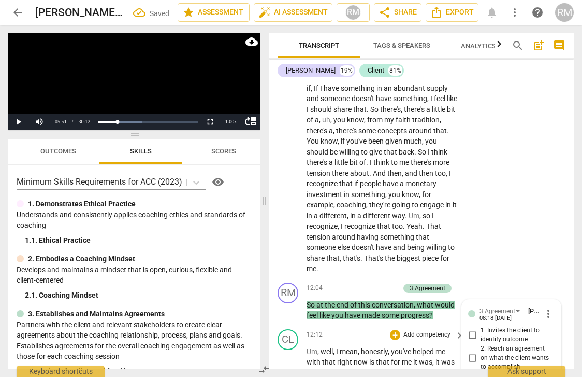
scroll to position [2917, 0]
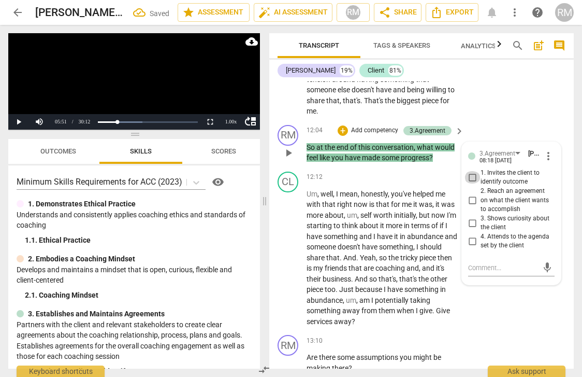
click at [469, 171] on input "1. Invites the client to identify outcome" at bounding box center [472, 177] width 17 height 12
checkbox input "true"
click at [470, 194] on input "2. Reach an agreement on what the client wants to accomplish" at bounding box center [472, 200] width 17 height 12
checkbox input "true"
click at [472, 217] on input "3. Shows curiosity about the client" at bounding box center [472, 223] width 17 height 12
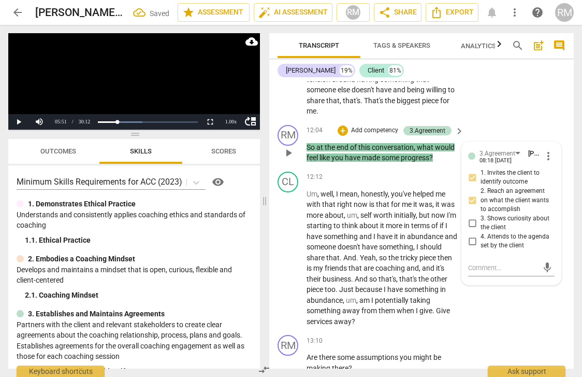
checkbox input "true"
click at [378, 242] on span "have" at bounding box center [370, 246] width 17 height 8
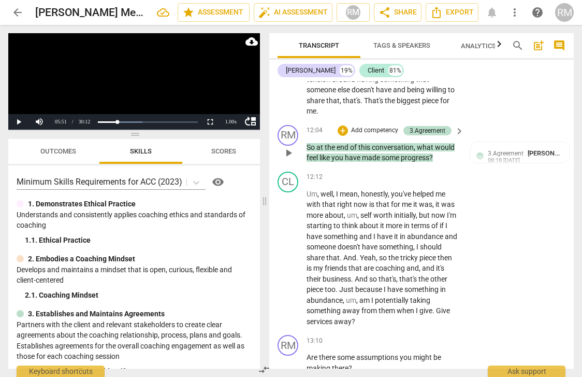
click at [365, 126] on p "Add competency" at bounding box center [374, 130] width 49 height 9
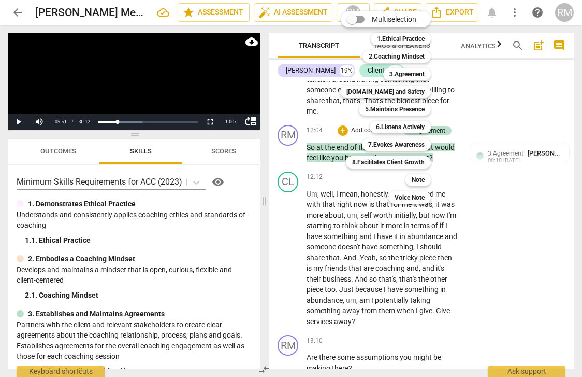
click at [335, 209] on div at bounding box center [291, 188] width 582 height 377
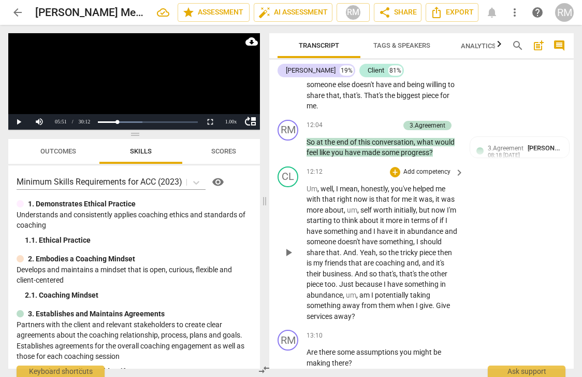
scroll to position [2944, 0]
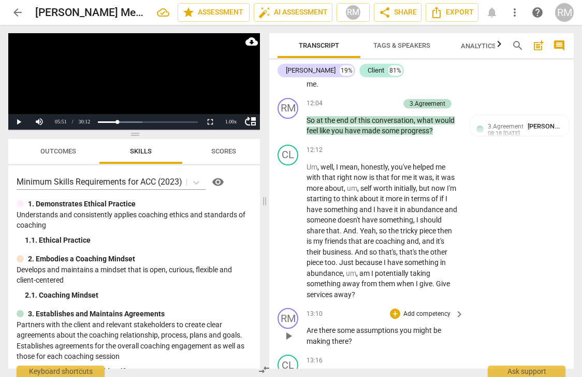
click at [407, 309] on p "Add competency" at bounding box center [427, 313] width 49 height 9
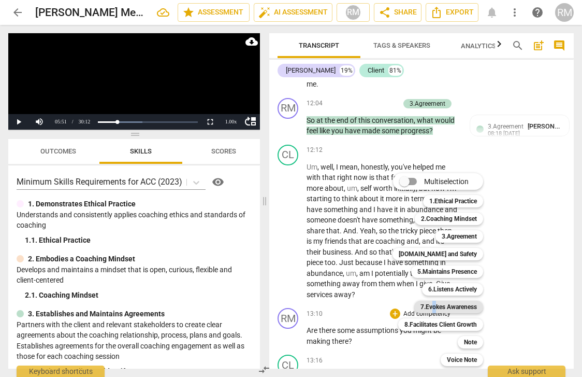
click at [434, 307] on b "7.Evokes Awareness" at bounding box center [449, 307] width 56 height 12
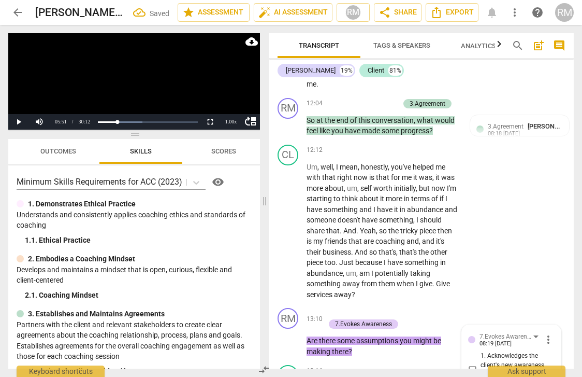
scroll to position [3132, 0]
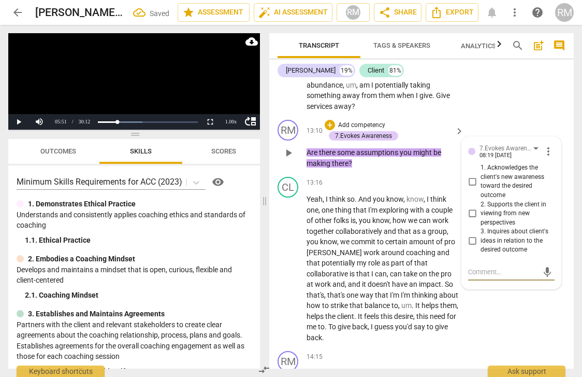
click at [470, 175] on input "1. Acknowledges the client's new awareness toward the desired outcome" at bounding box center [472, 181] width 17 height 12
checkbox input "true"
drag, startPoint x: 470, startPoint y: 168, endPoint x: 464, endPoint y: 168, distance: 5.7
click at [470, 207] on input "2. Supports the client in viewing from new perspectives" at bounding box center [472, 213] width 17 height 12
checkbox input "true"
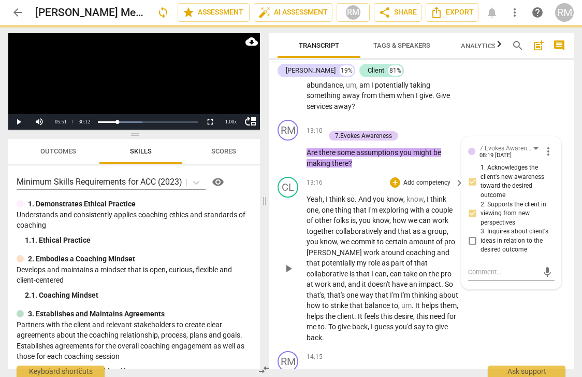
scroll to position [3104, 0]
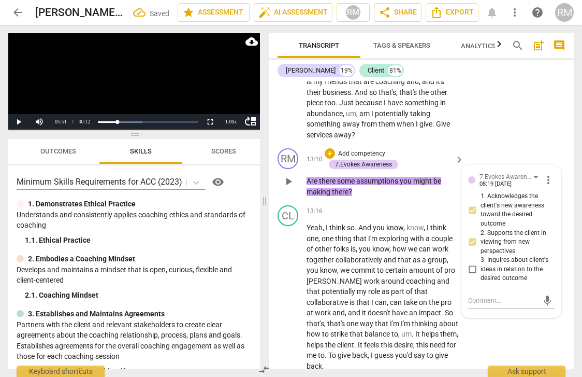
click at [361, 149] on p "Add competency" at bounding box center [361, 153] width 49 height 9
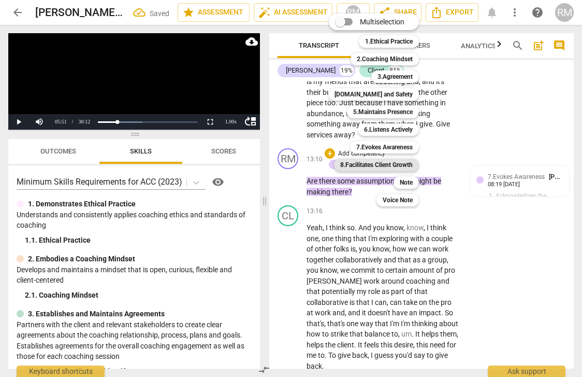
click at [375, 164] on b "8.Facilitates Client Growth" at bounding box center [376, 165] width 73 height 12
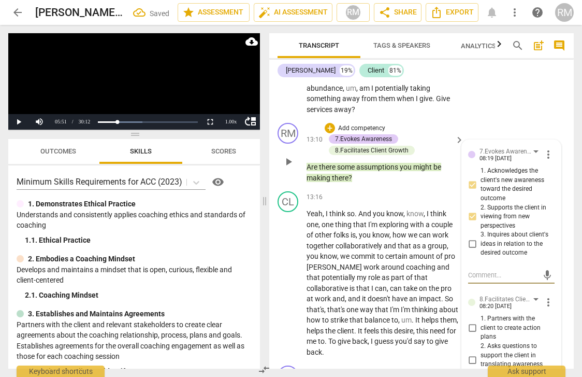
scroll to position [3145, 0]
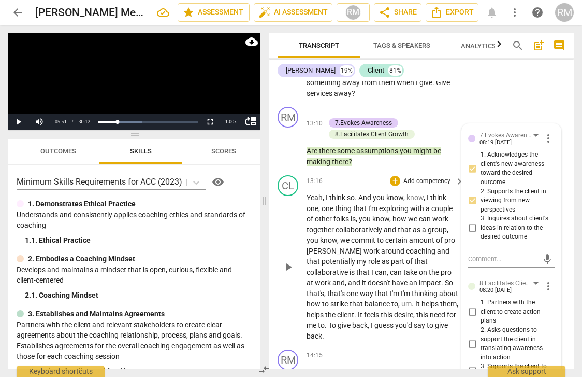
click at [422, 299] on span "helps" at bounding box center [431, 303] width 19 height 8
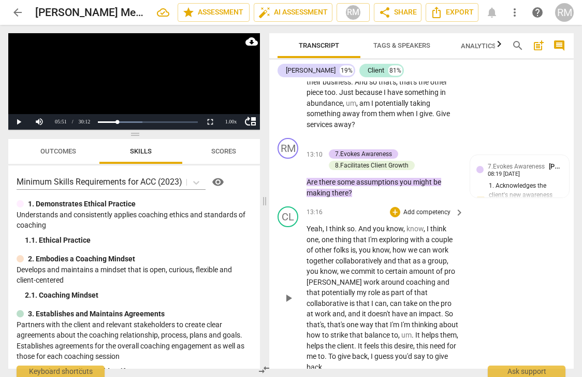
scroll to position [3095, 0]
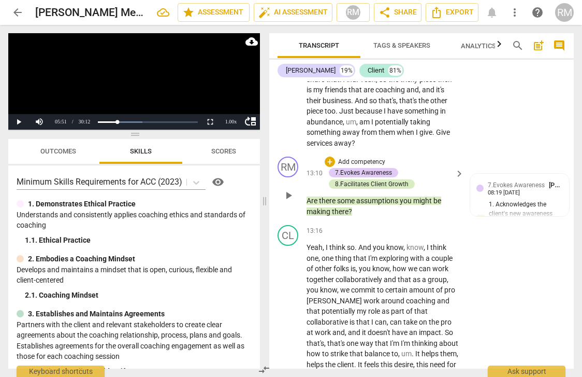
click at [385, 179] on div "8.Facilitates Client Growth" at bounding box center [372, 183] width 74 height 9
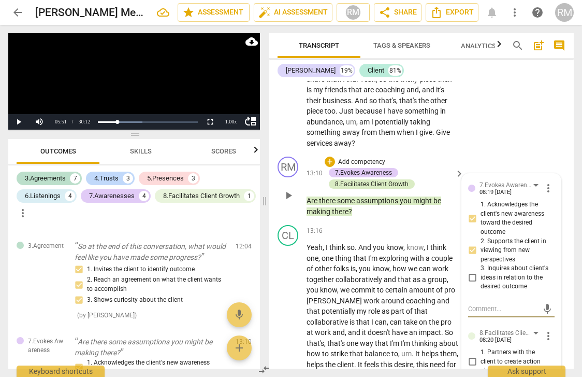
scroll to position [2111, 0]
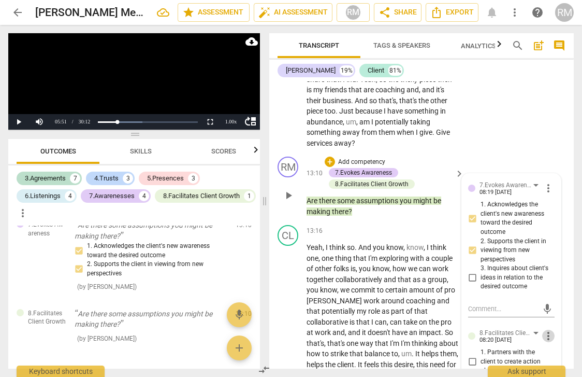
click at [546, 330] on span "more_vert" at bounding box center [548, 336] width 12 height 12
click at [551, 309] on li "Delete" at bounding box center [556, 308] width 36 height 20
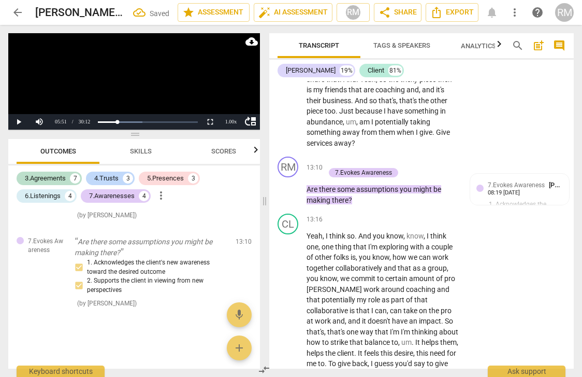
scroll to position [2048, 0]
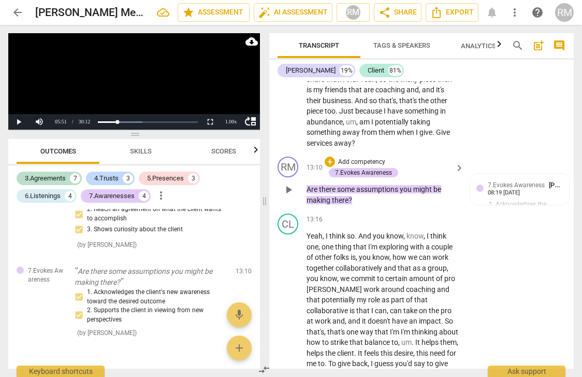
click at [368, 158] on p "Add competency" at bounding box center [361, 162] width 49 height 9
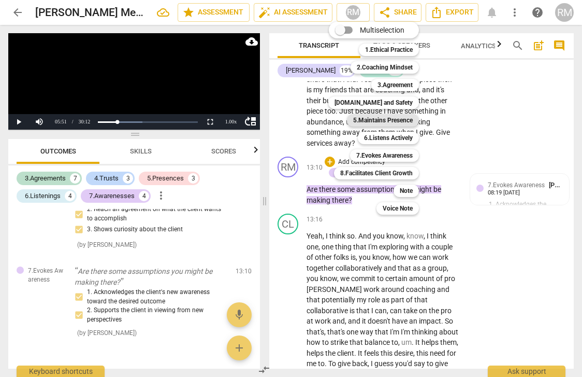
click at [368, 121] on b "5.Maintains Presence" at bounding box center [383, 120] width 60 height 12
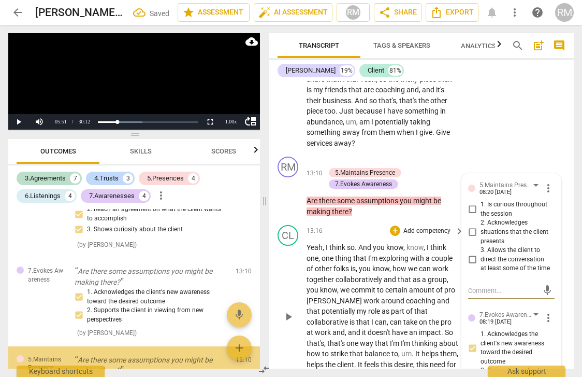
scroll to position [2099, 0]
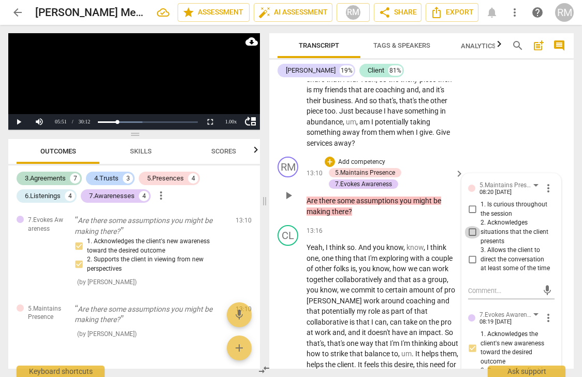
click at [471, 226] on input "2. Acknowledges situations that the client presents" at bounding box center [472, 232] width 17 height 12
checkbox input "true"
click at [377, 275] on span "collaboratively" at bounding box center [360, 279] width 48 height 8
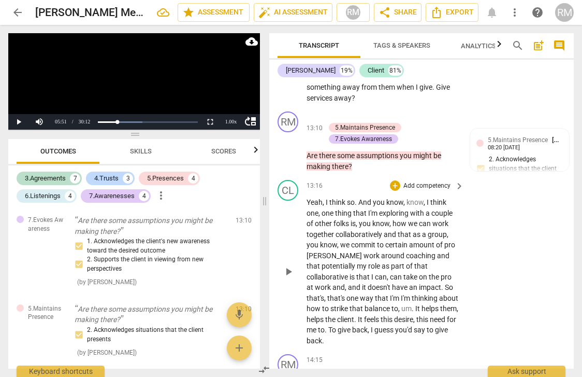
scroll to position [3162, 0]
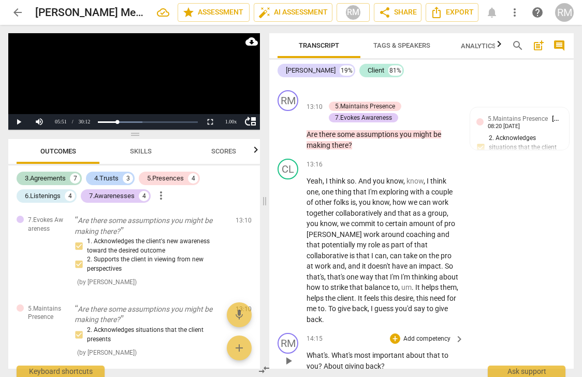
click at [407, 334] on p "Add competency" at bounding box center [427, 338] width 49 height 9
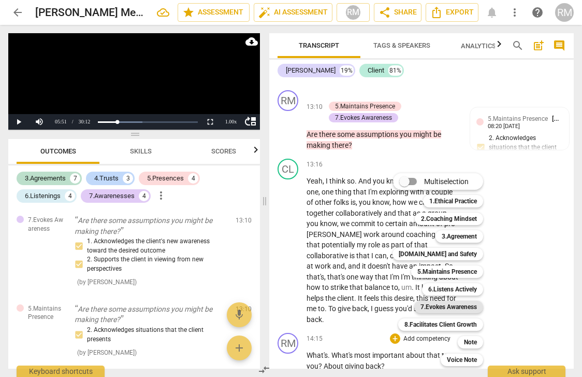
click at [421, 306] on b "7.Evokes Awareness" at bounding box center [449, 307] width 56 height 12
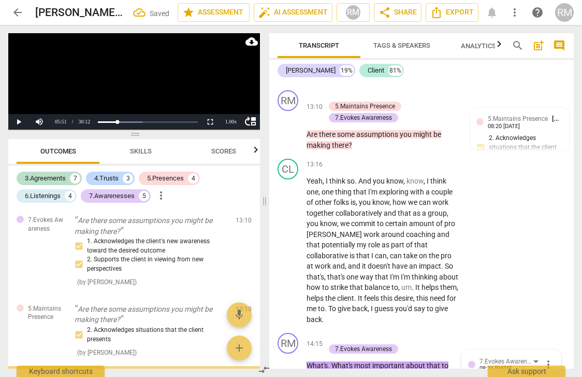
scroll to position [2168, 0]
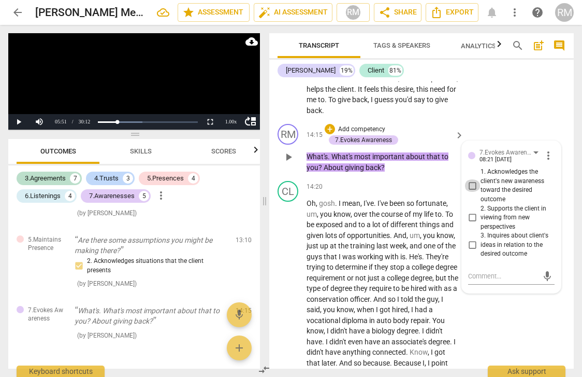
click at [472, 179] on input "1. Acknowledges the client's new awareness toward the desired outcome" at bounding box center [472, 185] width 17 height 12
checkbox input "true"
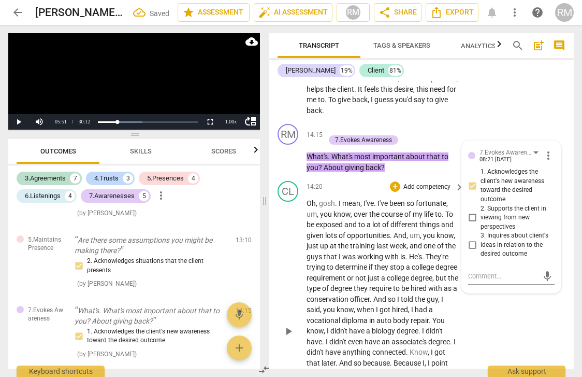
click at [416, 252] on span "He's" at bounding box center [415, 256] width 13 height 8
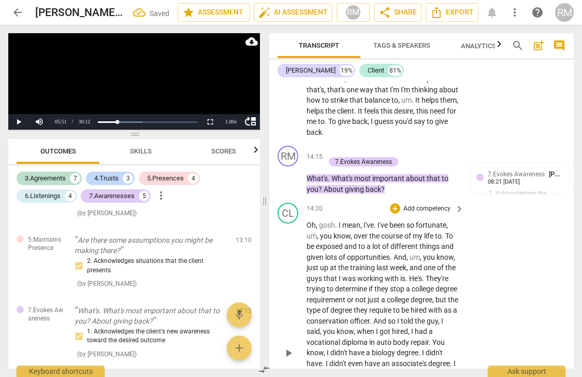
scroll to position [3334, 0]
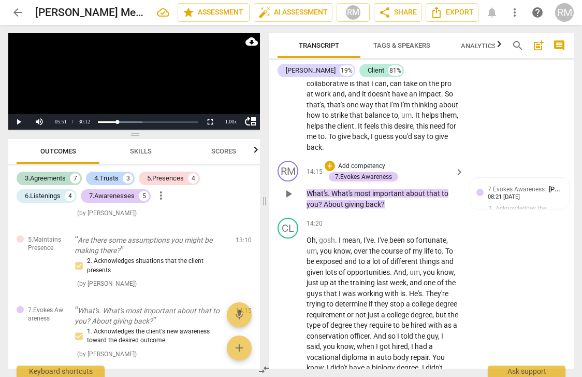
click at [375, 162] on p "Add competency" at bounding box center [361, 166] width 49 height 9
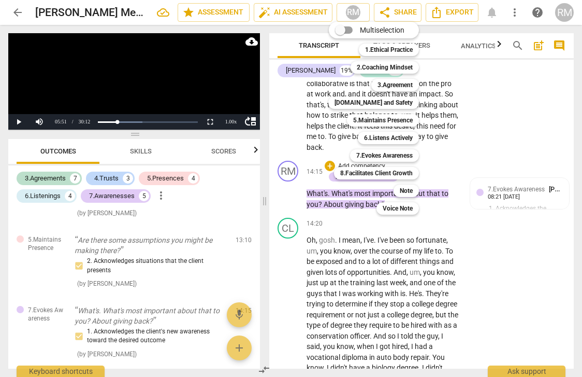
click at [337, 237] on div at bounding box center [291, 188] width 582 height 377
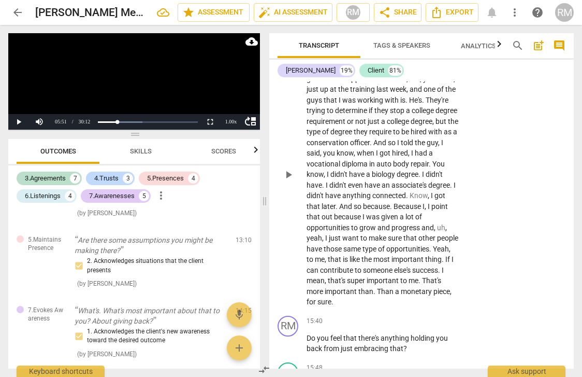
scroll to position [3529, 0]
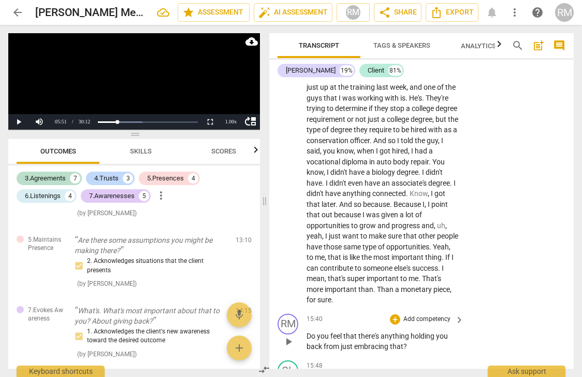
click at [410, 315] on p "Add competency" at bounding box center [427, 319] width 49 height 9
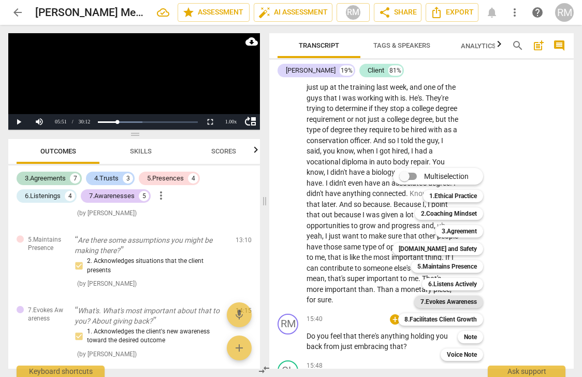
click at [421, 300] on b "7.Evokes Awareness" at bounding box center [449, 301] width 56 height 12
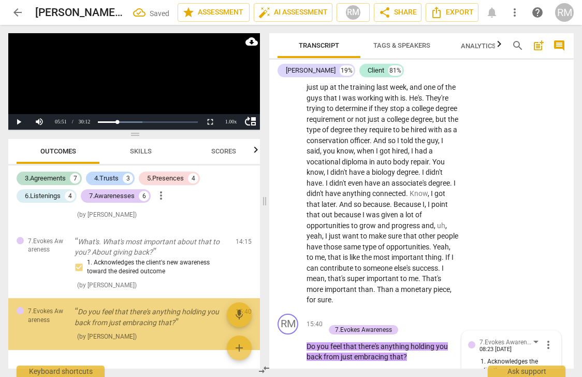
scroll to position [3711, 0]
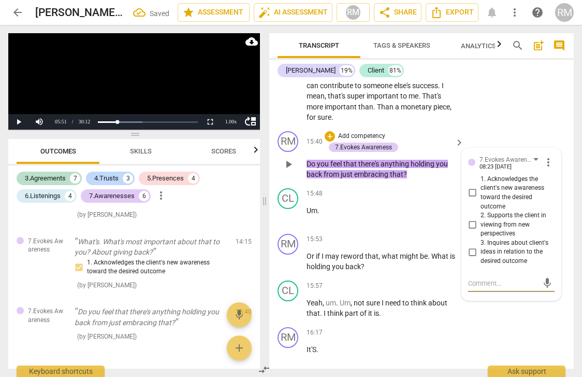
click at [472, 187] on input "1. Acknowledges the client's new awareness toward the desired outcome" at bounding box center [472, 193] width 17 height 12
checkbox input "true"
click at [473, 218] on input "2. Supports the client in viewing from new perspectives" at bounding box center [472, 224] width 17 height 12
checkbox input "true"
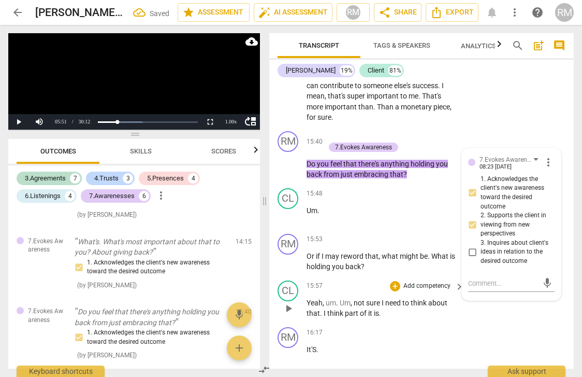
click at [404, 276] on div "CL play_arrow pause 15:57 + Add competency keyboard_arrow_right Yeah , um . Um …" at bounding box center [421, 299] width 305 height 47
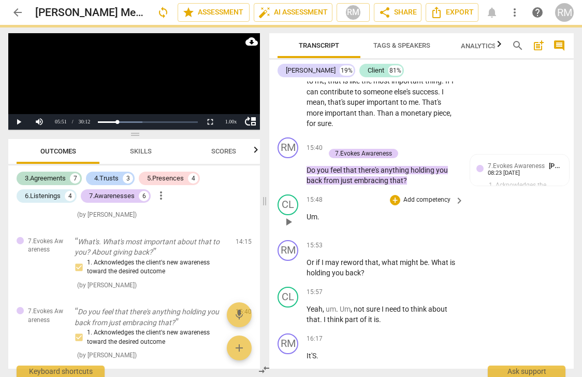
scroll to position [3703, 0]
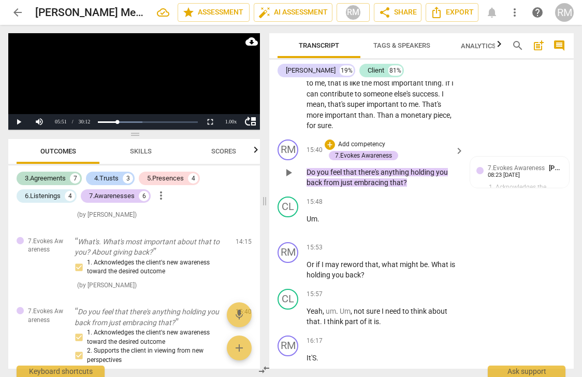
click at [380, 140] on p "Add competency" at bounding box center [361, 144] width 49 height 9
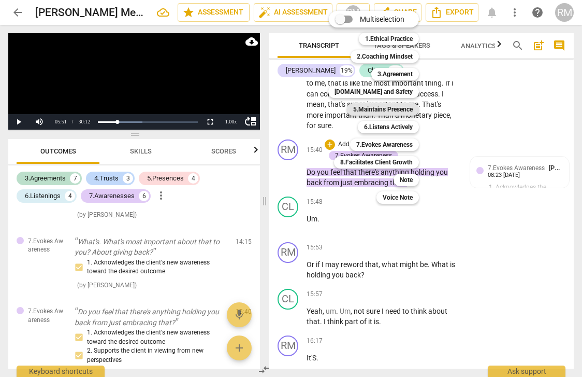
click at [382, 110] on b "5.Maintains Presence" at bounding box center [383, 109] width 60 height 12
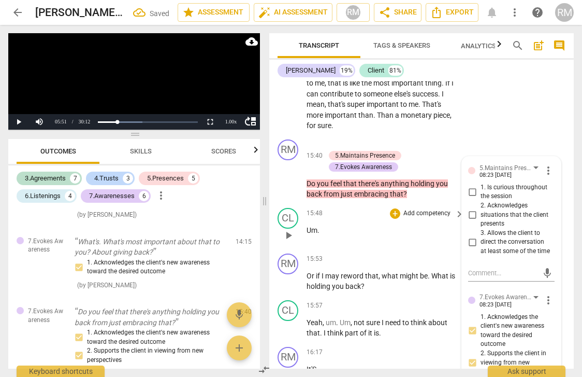
scroll to position [2323, 0]
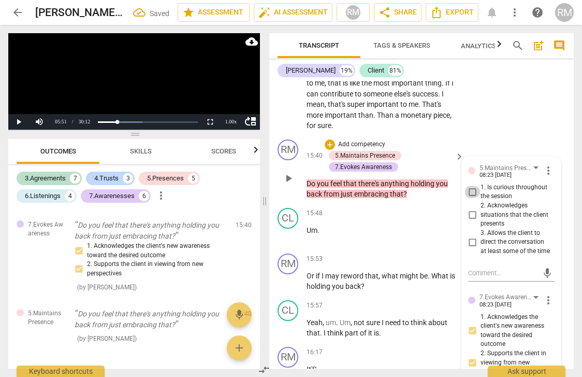
click at [472, 185] on input "1. Is curious throughout the session" at bounding box center [472, 191] width 17 height 12
checkbox input "true"
click at [444, 139] on div "+ Add competency 5.Maintains Presence 7.Evokes Awareness" at bounding box center [388, 155] width 127 height 33
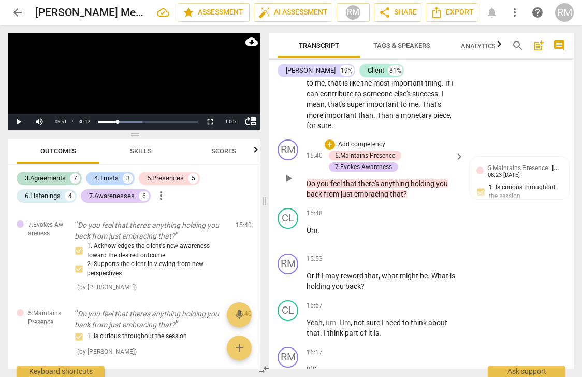
click at [370, 140] on p "Add competency" at bounding box center [361, 144] width 49 height 9
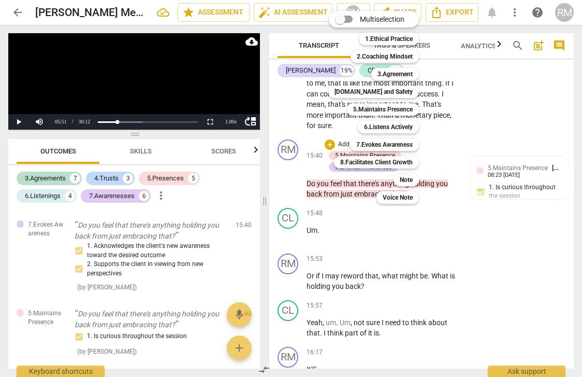
click at [452, 224] on div at bounding box center [291, 188] width 582 height 377
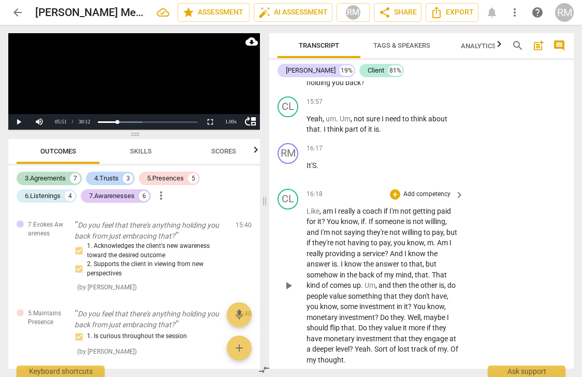
scroll to position [3974, 0]
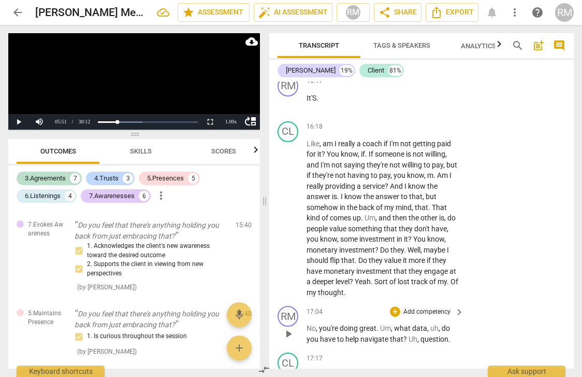
click at [417, 307] on p "Add competency" at bounding box center [427, 311] width 49 height 9
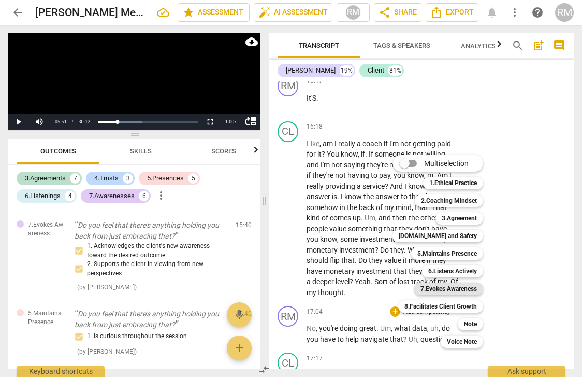
click at [428, 291] on b "7.Evokes Awareness" at bounding box center [449, 288] width 56 height 12
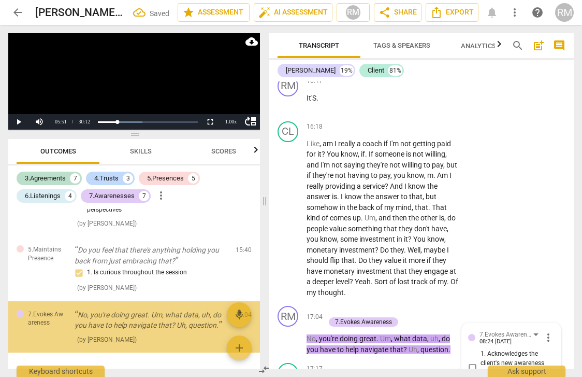
scroll to position [4144, 0]
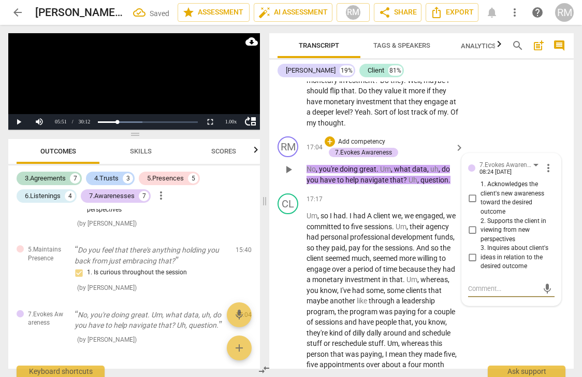
click at [471, 192] on input "1. Acknowledges the client's new awareness toward the desired outcome" at bounding box center [472, 198] width 17 height 12
checkbox input "true"
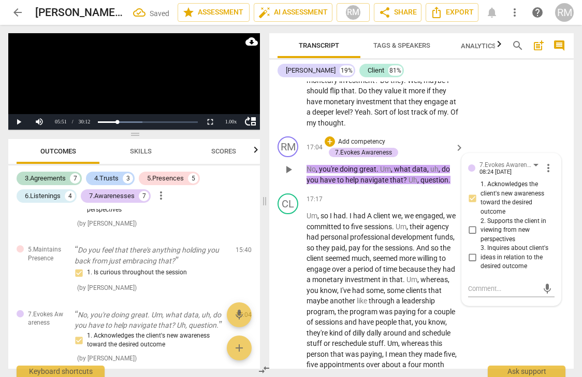
click at [470, 224] on input "2. Supports the client in viewing from new perspectives" at bounding box center [472, 230] width 17 height 12
checkbox input "true"
click at [443, 265] on span "had" at bounding box center [449, 269] width 12 height 8
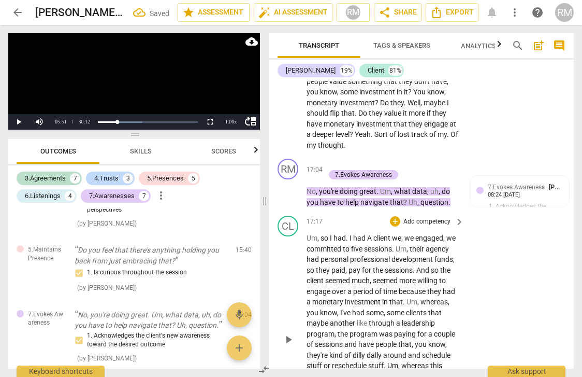
scroll to position [4083, 0]
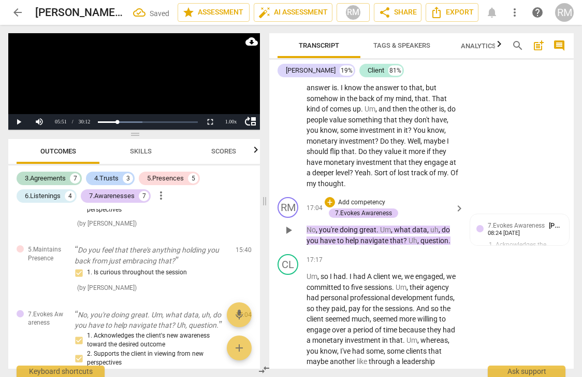
click at [383, 198] on p "Add competency" at bounding box center [361, 202] width 49 height 9
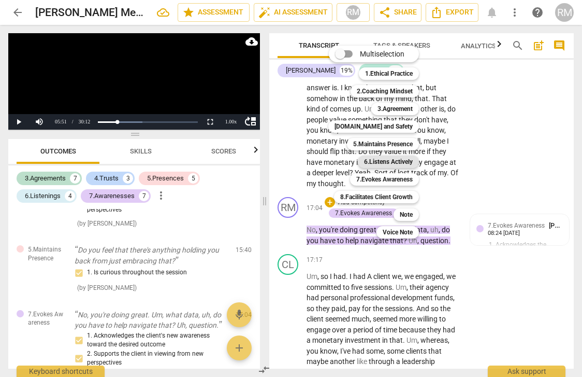
click at [385, 159] on b "6.Listens Actively" at bounding box center [388, 161] width 49 height 12
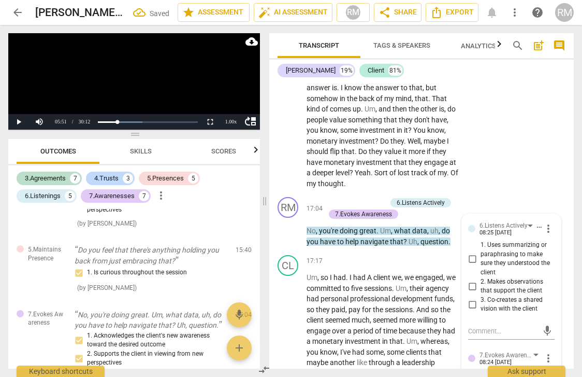
scroll to position [2474, 0]
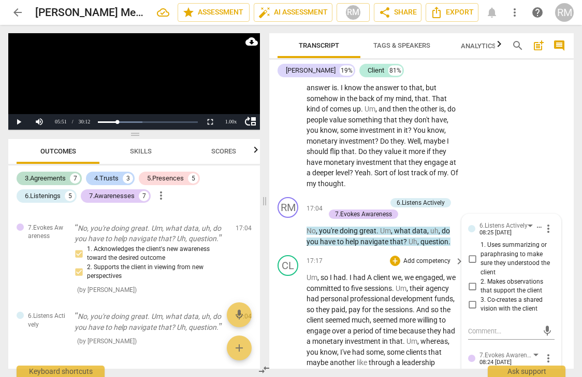
click at [347, 272] on p "Um , so I had . I had A client we , we engaged , we committed to five sessions …" at bounding box center [383, 378] width 152 height 212
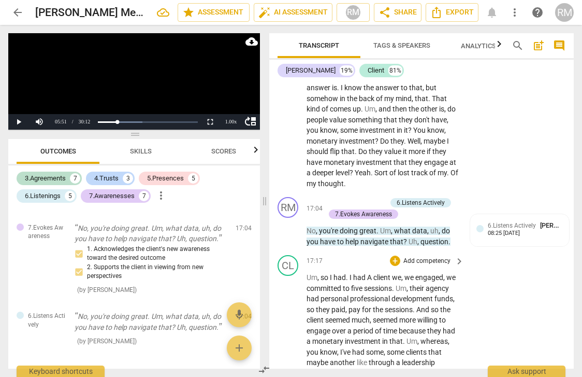
scroll to position [4085, 0]
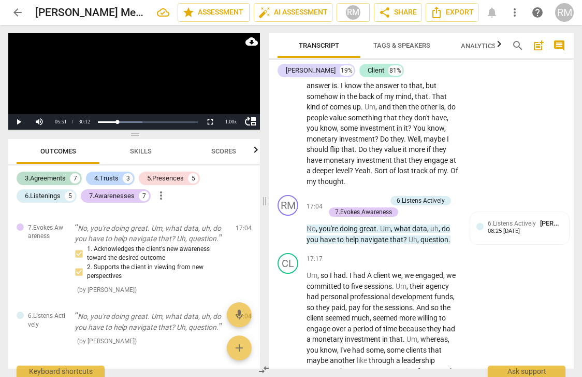
click at [458, 201] on span "keyboard_arrow_right" at bounding box center [459, 207] width 12 height 12
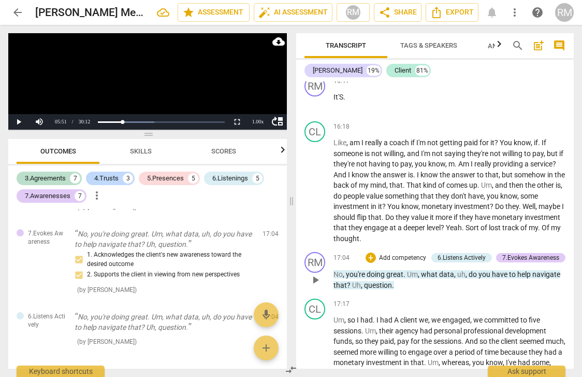
scroll to position [2918, 0]
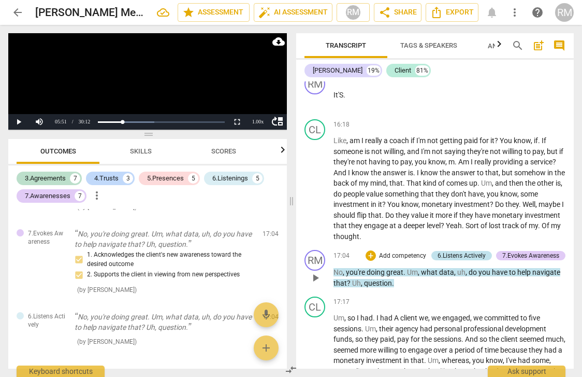
click at [452, 251] on div "6.Listens Actively" at bounding box center [462, 255] width 48 height 9
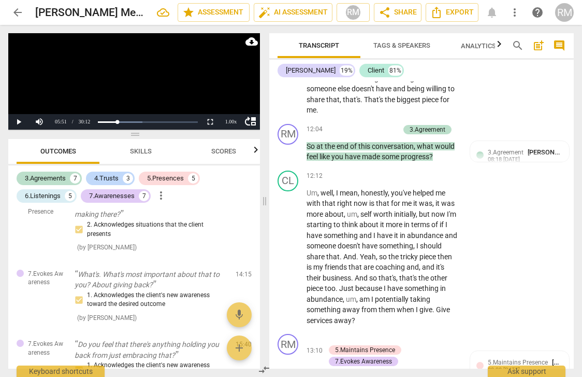
scroll to position [4126, 0]
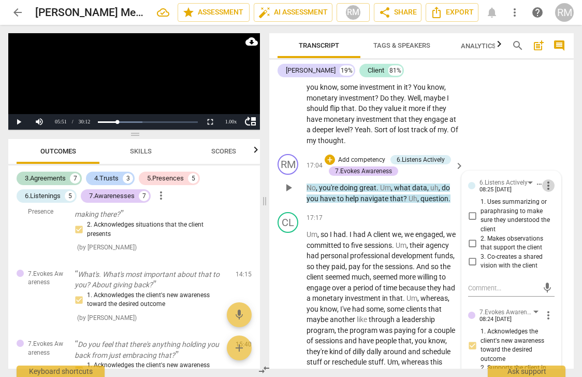
click at [545, 179] on span "more_vert" at bounding box center [548, 185] width 12 height 12
click at [552, 142] on li "Delete" at bounding box center [556, 145] width 36 height 20
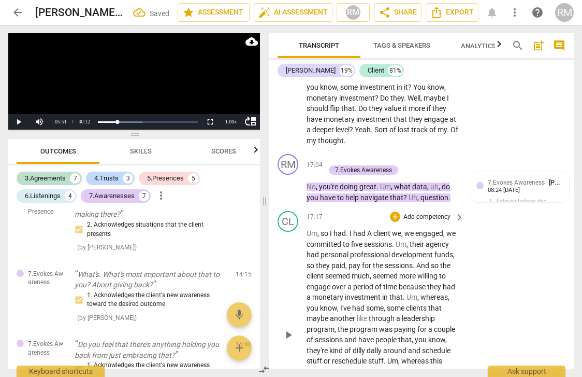
click at [440, 261] on span "the" at bounding box center [445, 265] width 10 height 8
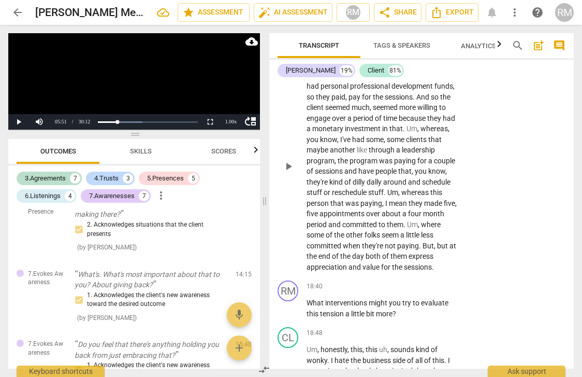
scroll to position [4316, 0]
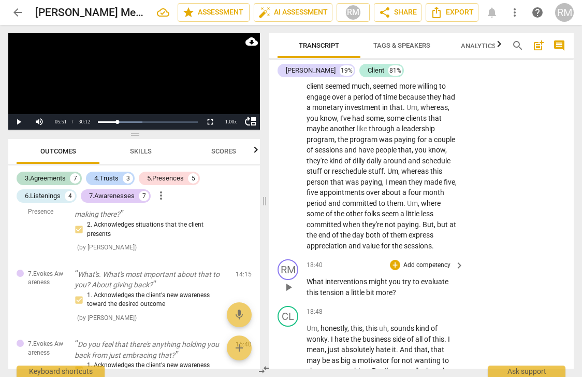
click at [408, 261] on p "Add competency" at bounding box center [427, 265] width 49 height 9
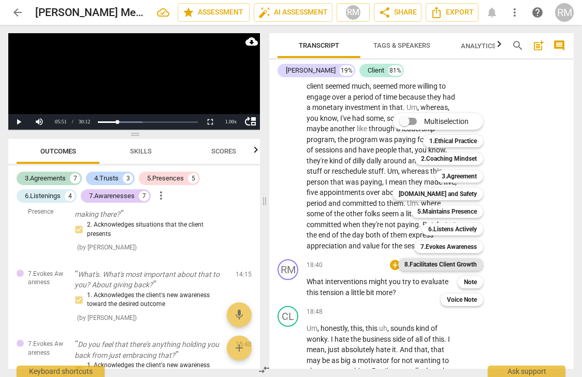
click at [427, 262] on b "8.Facilitates Client Growth" at bounding box center [441, 264] width 73 height 12
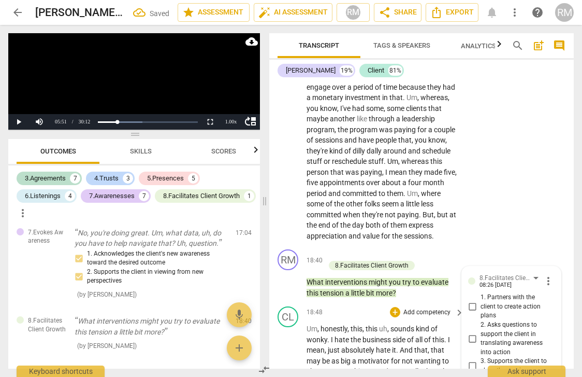
scroll to position [4327, 0]
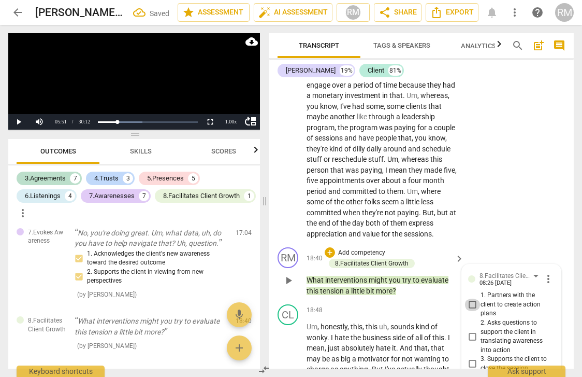
click at [471, 298] on input "1. Partners with the client to create action plans" at bounding box center [472, 304] width 17 height 12
checkbox input "true"
click at [473, 330] on input "2. Asks questions to support the client in translating awareness into action" at bounding box center [472, 336] width 17 height 12
checkbox input "true"
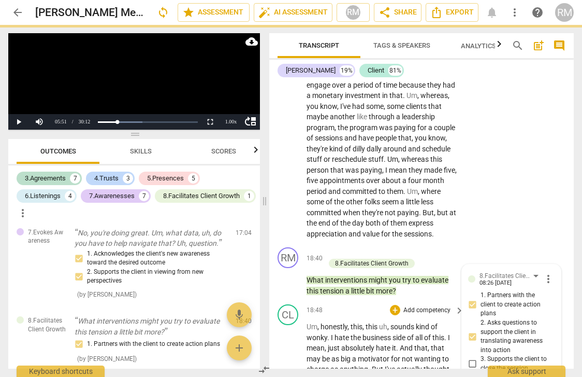
click at [413, 354] on span "not" at bounding box center [408, 358] width 12 height 8
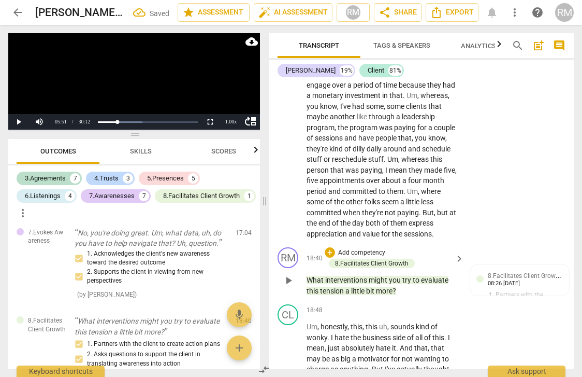
click at [365, 248] on p "Add competency" at bounding box center [361, 252] width 49 height 9
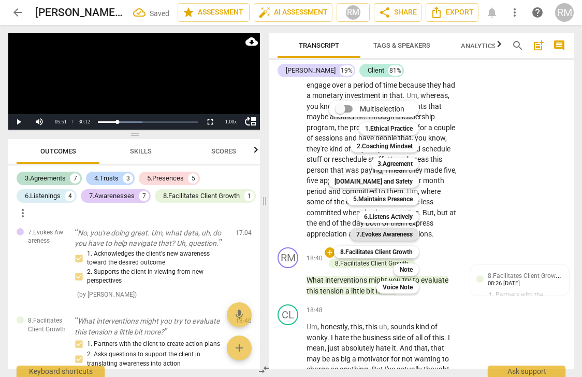
click at [387, 234] on b "7.Evokes Awareness" at bounding box center [384, 234] width 56 height 12
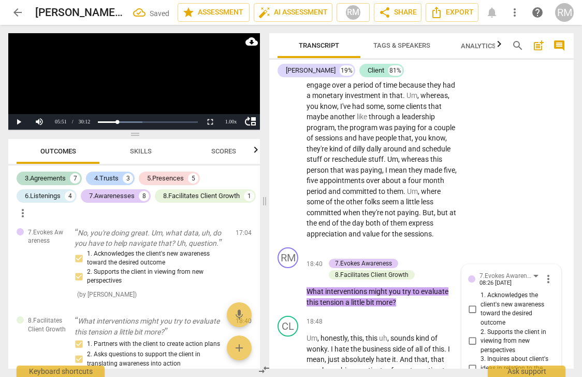
scroll to position [2567, 0]
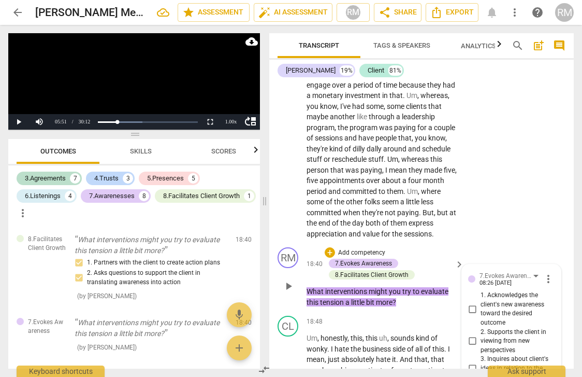
click at [472, 362] on input "3. Inquires about client's ideas in relation to the desired outcome" at bounding box center [472, 368] width 17 height 12
checkbox input "true"
click at [368, 376] on span "." at bounding box center [370, 380] width 4 height 8
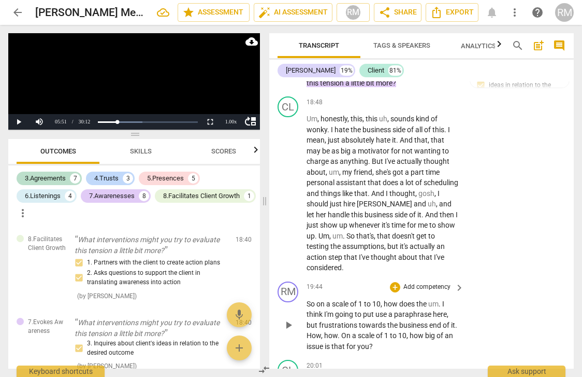
scroll to position [4549, 0]
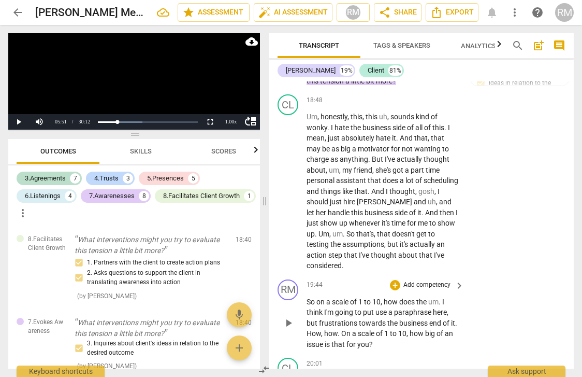
click at [411, 280] on p "Add competency" at bounding box center [427, 284] width 49 height 9
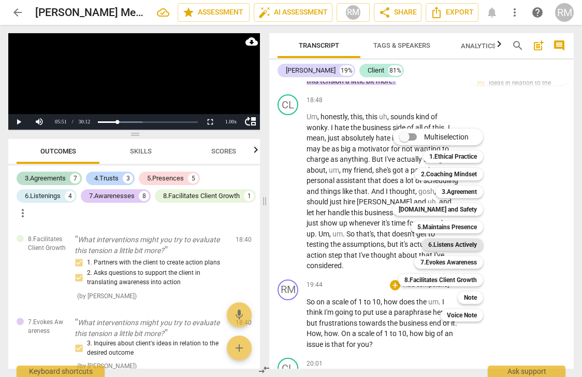
click at [436, 241] on b "6.Listens Actively" at bounding box center [453, 244] width 49 height 12
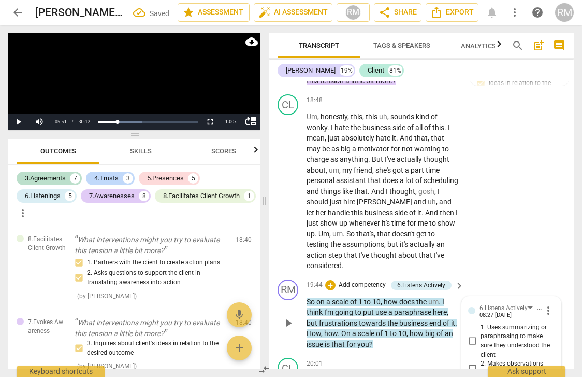
scroll to position [2651, 0]
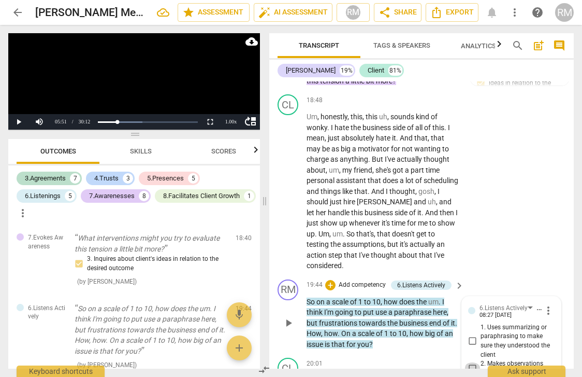
click at [468, 362] on input "2. Makes observations that support the client" at bounding box center [472, 368] width 17 height 12
checkbox input "true"
click at [402, 279] on div "+ Add competency 6.Listens Actively" at bounding box center [388, 284] width 126 height 11
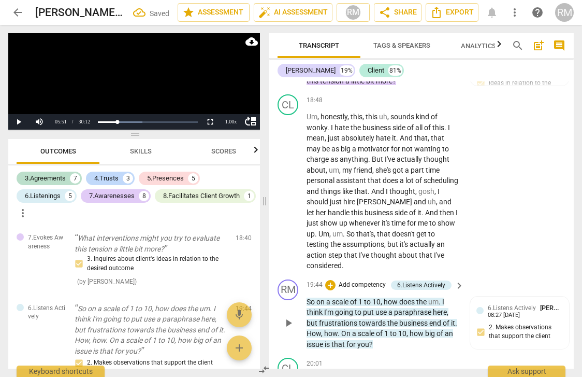
click at [365, 280] on p "Add competency" at bounding box center [362, 284] width 49 height 9
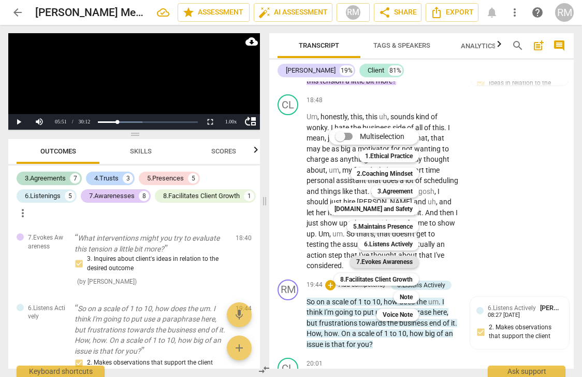
click at [381, 260] on b "7.Evokes Awareness" at bounding box center [384, 261] width 56 height 12
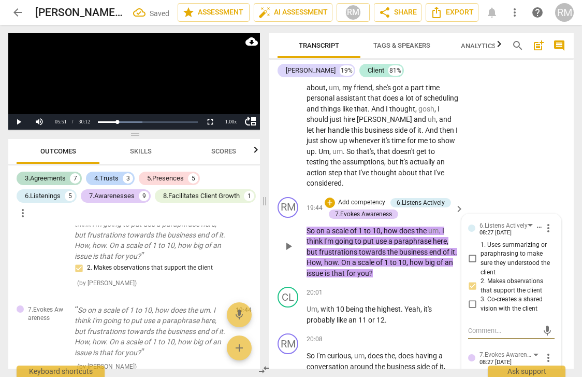
scroll to position [4660, 0]
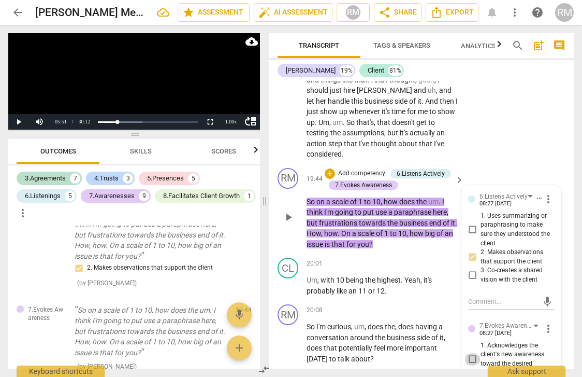
click at [470, 353] on input "1. Acknowledges the client's new awareness toward the desired outcome" at bounding box center [472, 359] width 17 height 12
checkbox input "true"
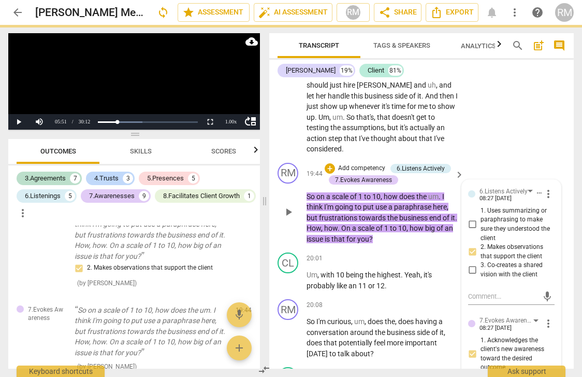
scroll to position [4674, 0]
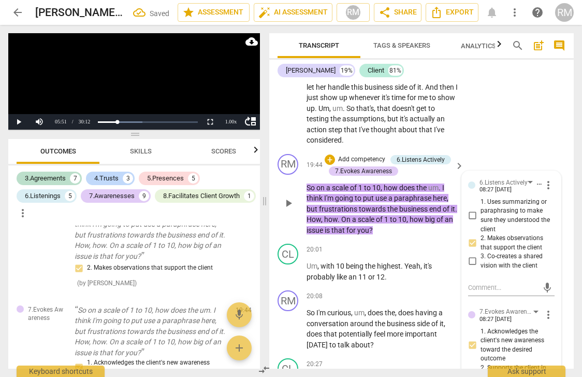
checkbox input "true"
click at [422, 182] on p "So on a scale of 1 to 10 , how does the um . I think I'm going to put use a par…" at bounding box center [383, 208] width 152 height 53
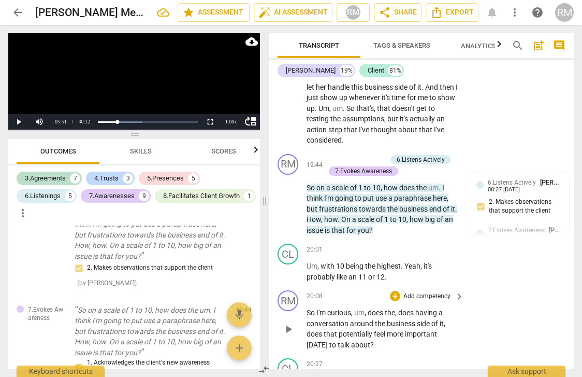
click at [427, 292] on p "Add competency" at bounding box center [427, 296] width 49 height 9
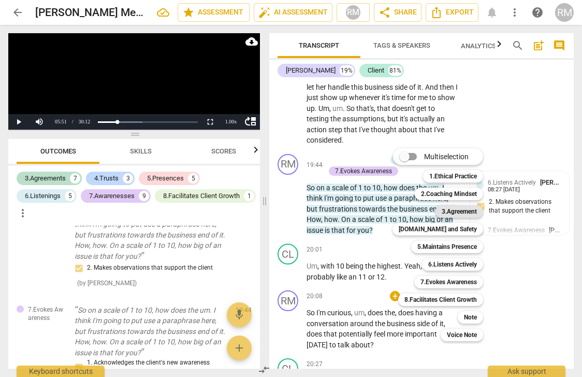
click at [445, 211] on b "3.Agreement" at bounding box center [459, 211] width 35 height 12
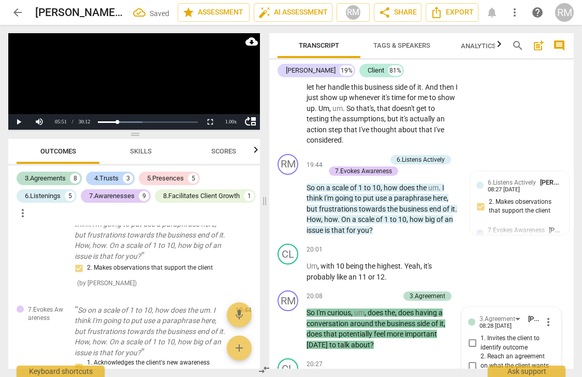
scroll to position [4828, 0]
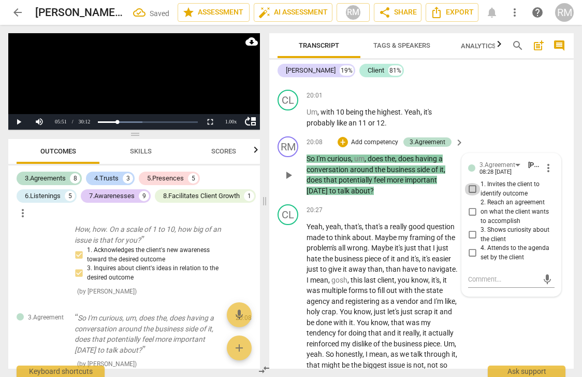
click at [469, 183] on input "1. Invites the client to identify outcome" at bounding box center [472, 189] width 17 height 12
checkbox input "true"
click at [470, 206] on input "2. Reach an agreement on what the client wants to accomplish" at bounding box center [472, 212] width 17 height 12
checkbox input "true"
click at [473, 228] on input "3. Shows curiosity about the client" at bounding box center [472, 234] width 17 height 12
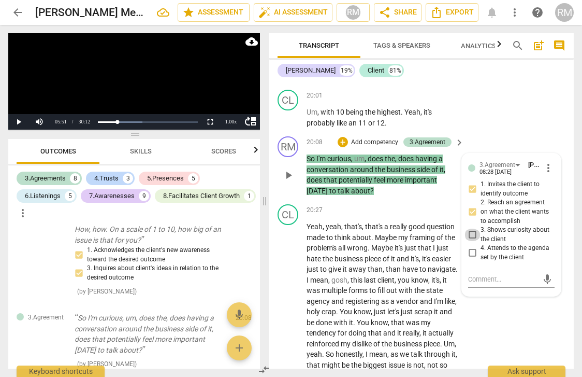
checkbox input "true"
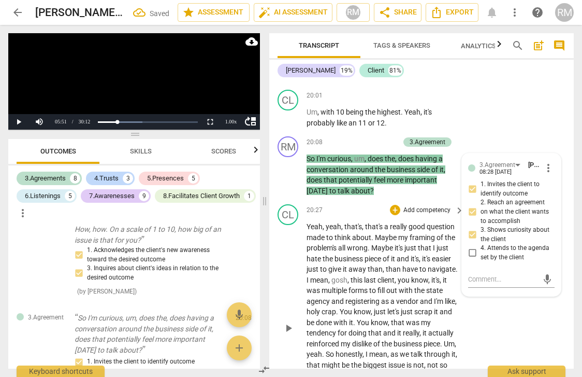
click at [428, 286] on span "state" at bounding box center [434, 290] width 17 height 8
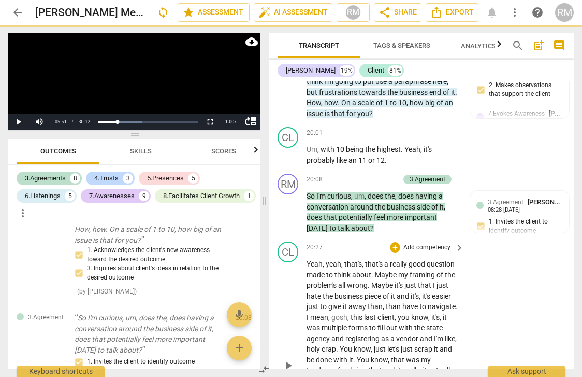
scroll to position [4789, 0]
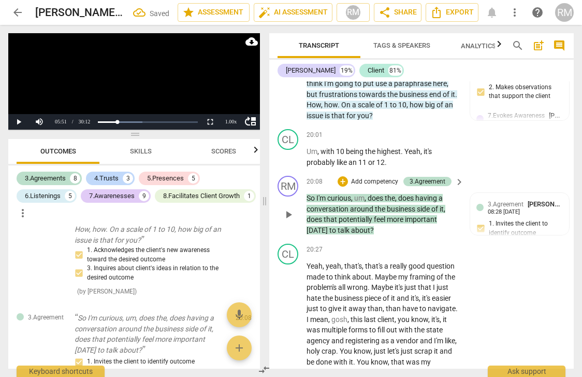
click at [372, 177] on p "Add competency" at bounding box center [374, 181] width 49 height 9
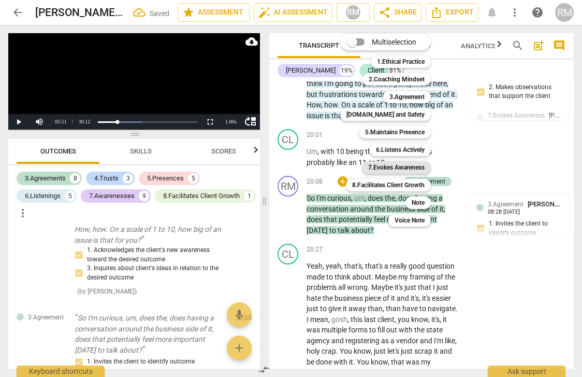
click at [380, 170] on b "7.Evokes Awareness" at bounding box center [396, 167] width 56 height 12
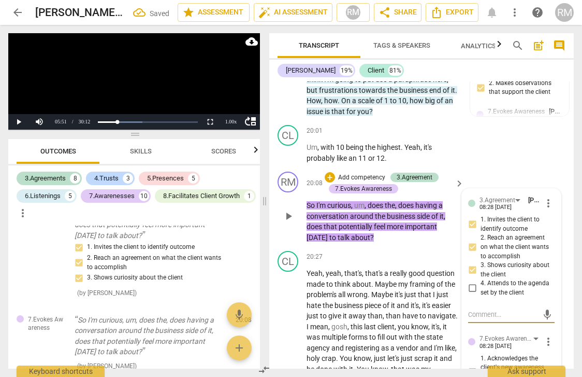
scroll to position [4795, 0]
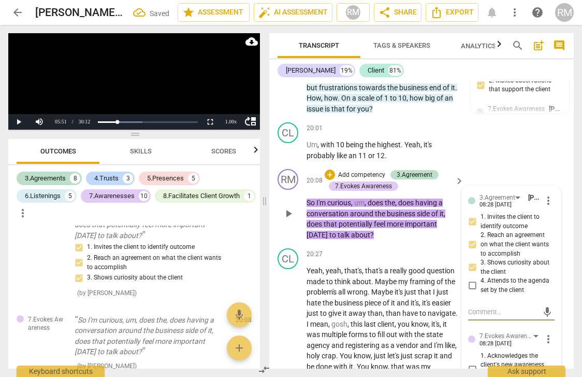
click at [470, 363] on input "1. Acknowledges the client's new awareness toward the desired outcome" at bounding box center [472, 369] width 17 height 12
checkbox input "true"
click at [372, 275] on p "Yeah , yeah , that's , that's a really good question made to think about . Mayb…" at bounding box center [383, 371] width 152 height 212
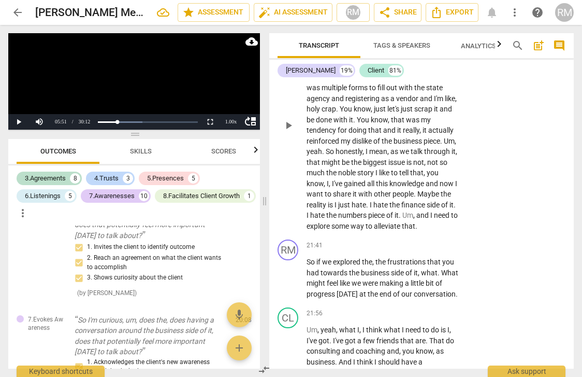
scroll to position [5077, 0]
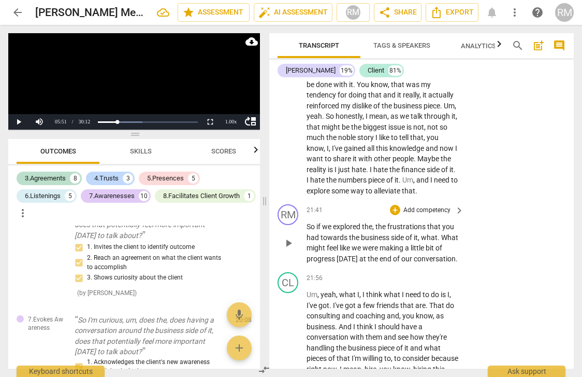
click at [416, 206] on p "Add competency" at bounding box center [427, 210] width 49 height 9
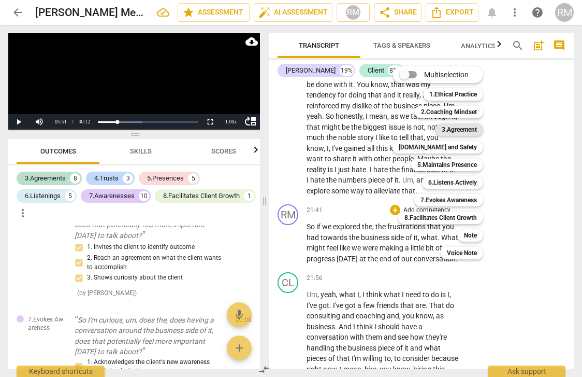
click at [444, 130] on b "3.Agreement" at bounding box center [459, 129] width 35 height 12
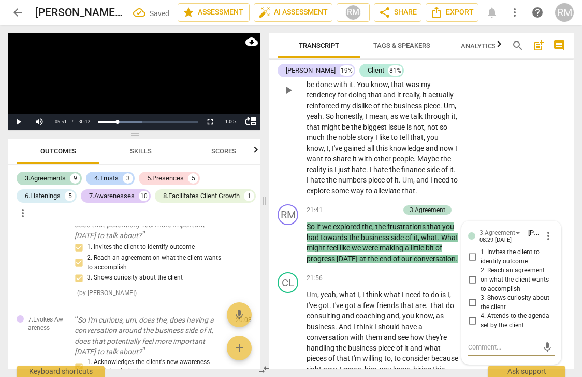
scroll to position [3068, 0]
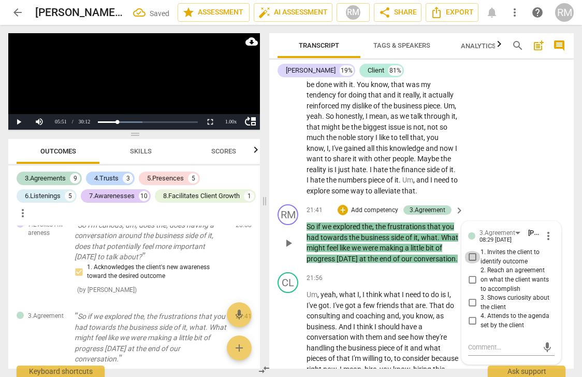
click at [469, 251] on input "1. Invites the client to identify outcome" at bounding box center [472, 257] width 17 height 12
checkbox input "true"
click at [471, 274] on input "2. Reach an agreement on what the client wants to accomplish" at bounding box center [472, 280] width 17 height 12
checkbox input "true"
click at [470, 296] on input "3. Shows curiosity about the client" at bounding box center [472, 302] width 17 height 12
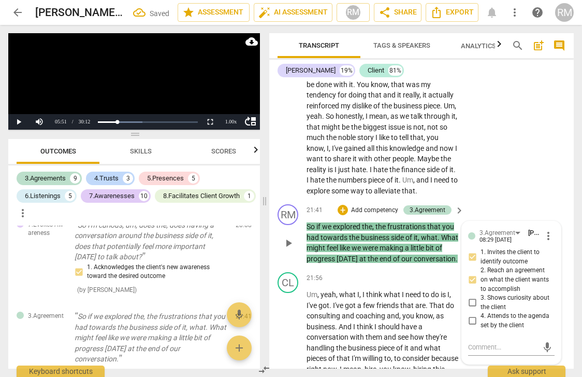
checkbox input "true"
click at [393, 344] on span "piece" at bounding box center [387, 348] width 18 height 8
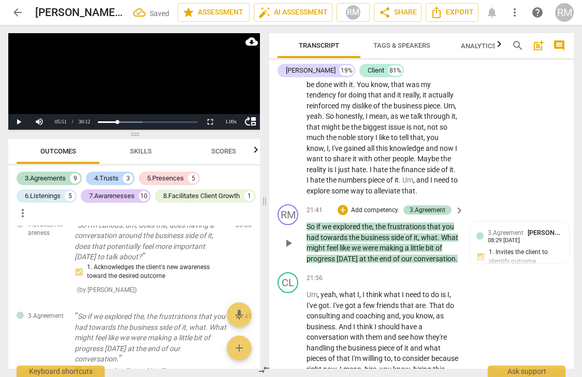
click at [370, 206] on p "Add competency" at bounding box center [374, 210] width 49 height 9
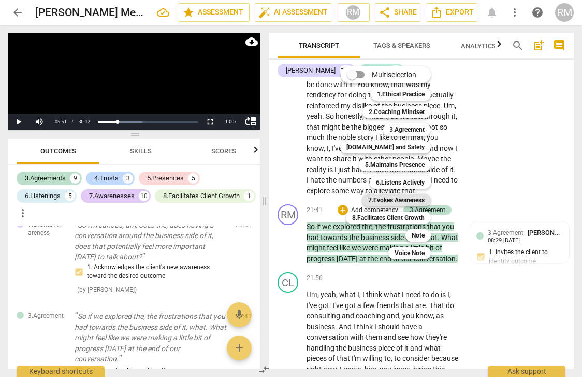
click at [392, 199] on b "7.Evokes Awareness" at bounding box center [396, 200] width 56 height 12
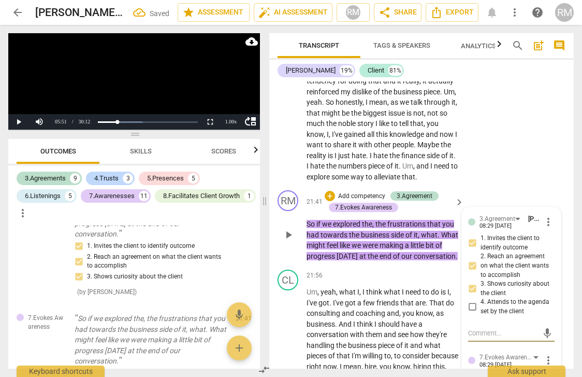
scroll to position [5171, 0]
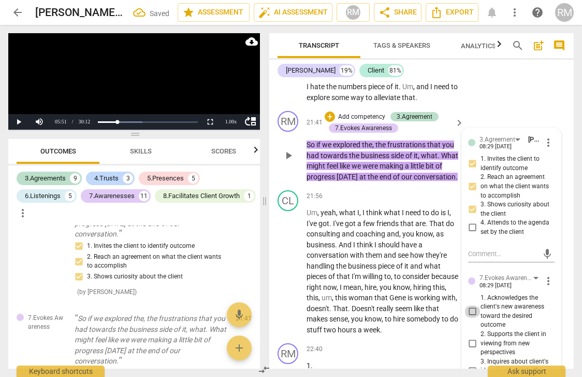
click at [473, 305] on input "1. Acknowledges the client's new awareness toward the desired outcome" at bounding box center [472, 311] width 17 height 12
checkbox input "true"
click at [390, 293] on span "that" at bounding box center [382, 297] width 15 height 8
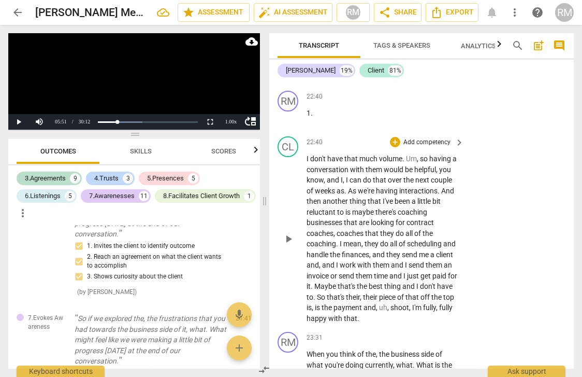
scroll to position [5425, 0]
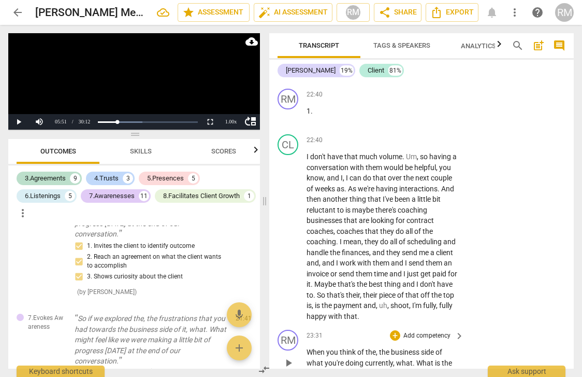
click at [411, 331] on p "Add competency" at bounding box center [427, 335] width 49 height 9
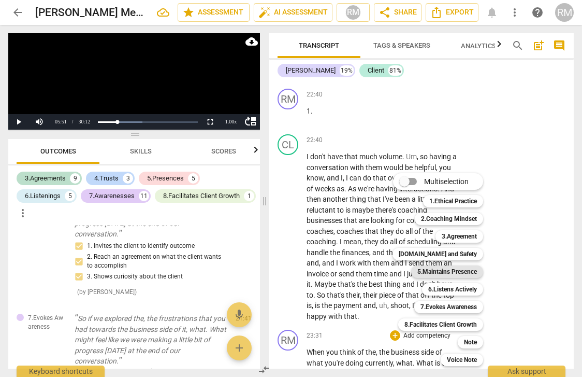
click at [423, 275] on b "5.Maintains Presence" at bounding box center [448, 271] width 60 height 12
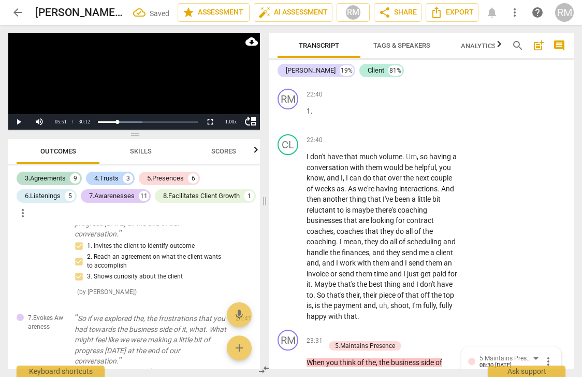
scroll to position [5624, 0]
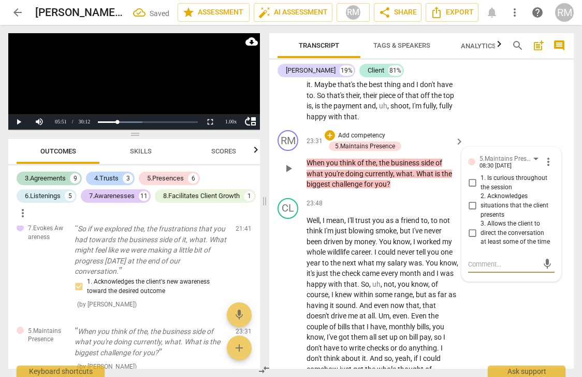
click at [469, 177] on input "1. Is curious throughout the session" at bounding box center [472, 183] width 17 height 12
checkbox input "true"
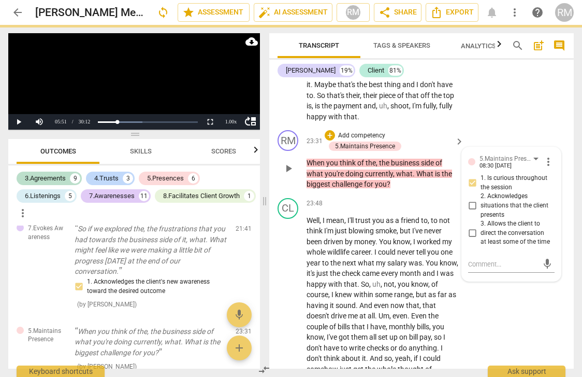
click at [470, 199] on input "2. Acknowledges situations that the client presents" at bounding box center [472, 205] width 17 height 12
checkbox input "true"
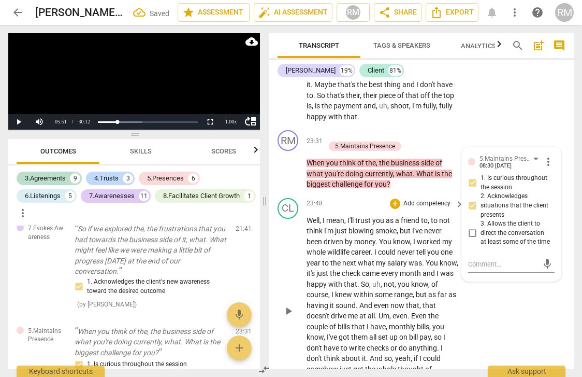
click at [395, 280] on span "not" at bounding box center [389, 284] width 11 height 8
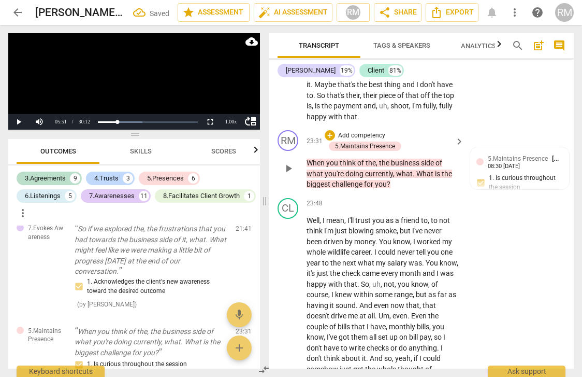
click at [377, 131] on p "Add competency" at bounding box center [361, 135] width 49 height 9
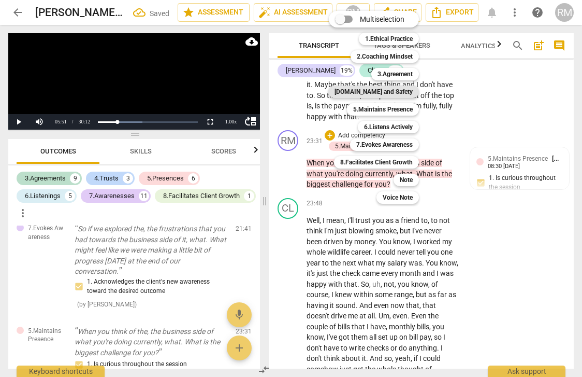
click at [378, 90] on b "[DOMAIN_NAME] and Safety" at bounding box center [374, 91] width 78 height 12
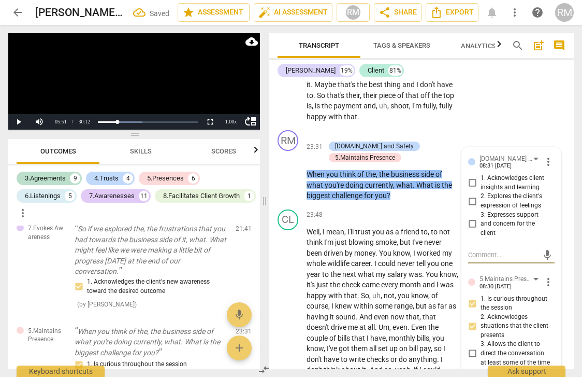
scroll to position [3374, 0]
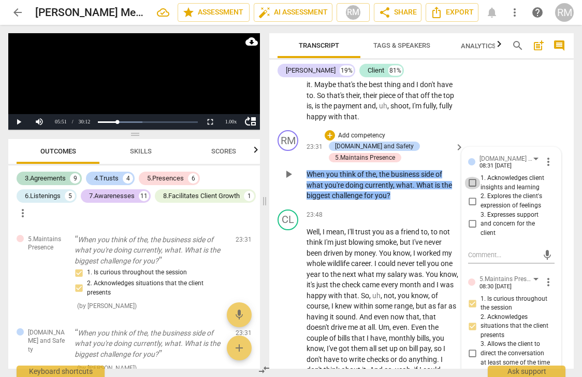
click at [473, 177] on input "1. Acknowledges client insights and learning" at bounding box center [472, 183] width 17 height 12
checkbox input "true"
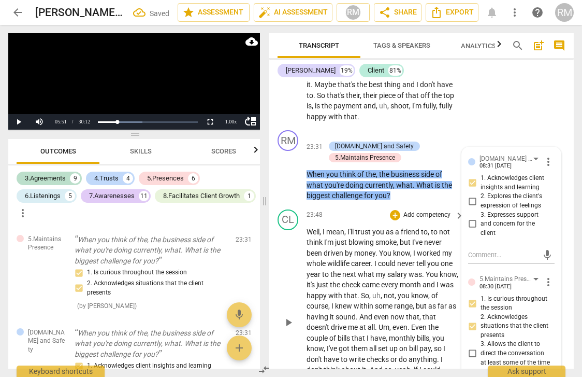
click at [399, 259] on span "never" at bounding box center [406, 263] width 19 height 8
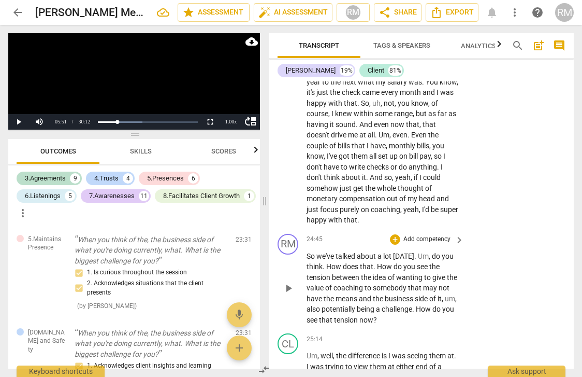
scroll to position [5819, 0]
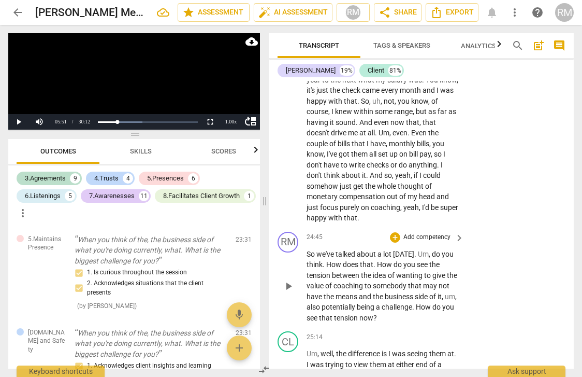
click at [409, 233] on p "Add competency" at bounding box center [427, 237] width 49 height 9
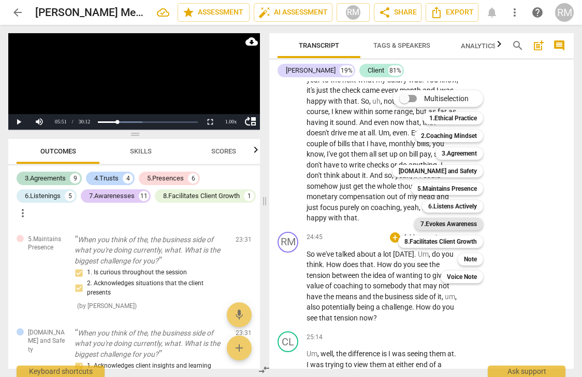
click at [425, 222] on b "7.Evokes Awareness" at bounding box center [449, 224] width 56 height 12
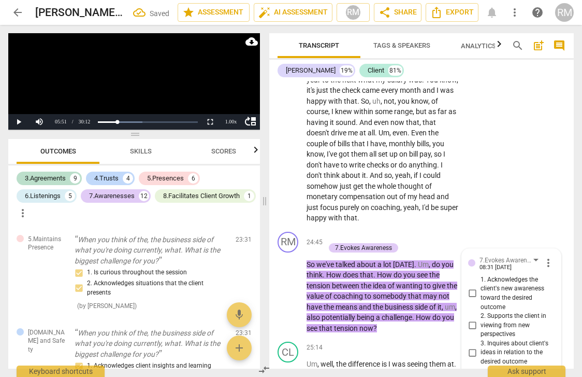
scroll to position [3469, 0]
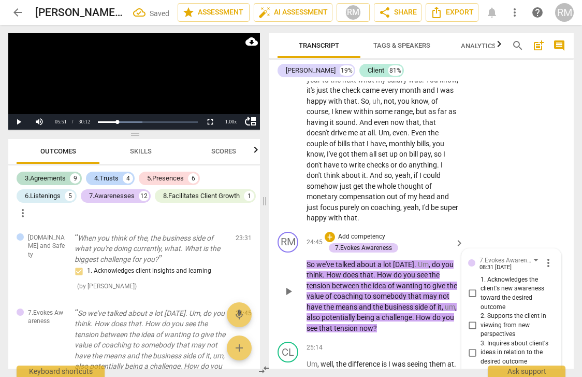
click at [470, 287] on input "1. Acknowledges the client's new awareness toward the desired outcome" at bounding box center [472, 293] width 17 height 12
checkbox input "true"
click at [472, 319] on input "2. Supports the client in viewing from new perspectives" at bounding box center [472, 325] width 17 height 12
checkbox input "true"
click at [471, 346] on input "3. Inquires about client's ideas in relation to the desired outcome" at bounding box center [472, 352] width 17 height 12
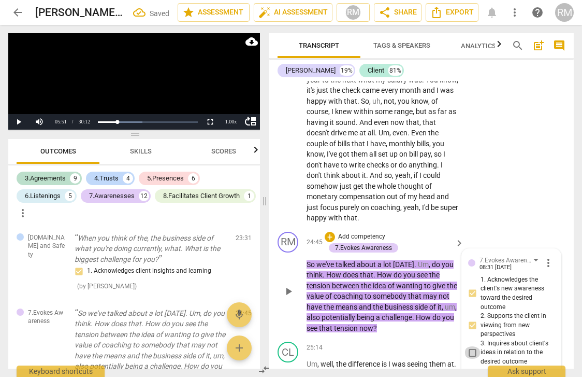
checkbox input "true"
click at [346, 370] on span "trying" at bounding box center [335, 374] width 20 height 8
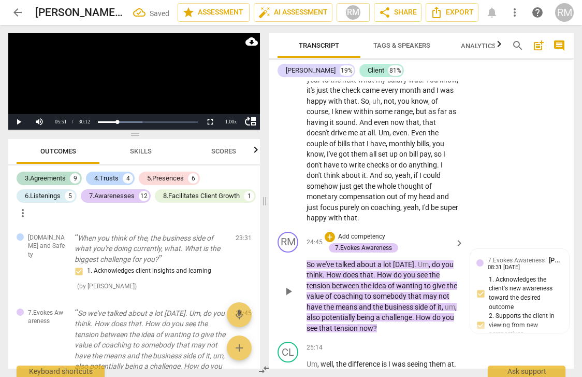
click at [380, 232] on p "Add competency" at bounding box center [361, 236] width 49 height 9
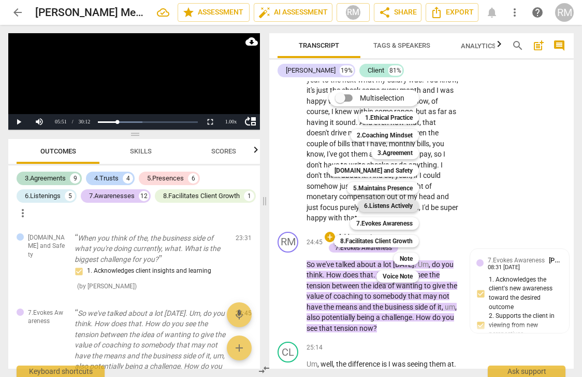
click at [390, 204] on b "6.Listens Actively" at bounding box center [388, 205] width 49 height 12
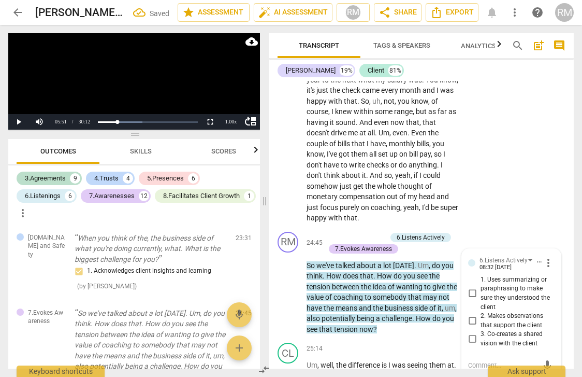
scroll to position [3625, 0]
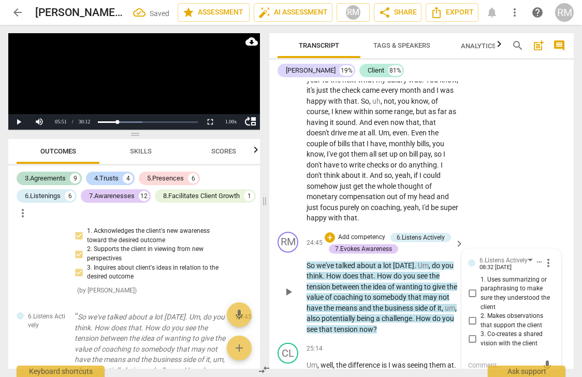
click at [470, 287] on input "1. Uses summarizing or paraphrasing to make sure they understood the client" at bounding box center [472, 293] width 17 height 12
checkbox input "true"
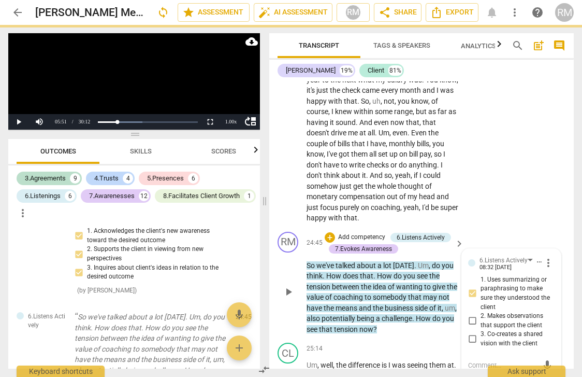
click at [432, 232] on div "+ Add competency 6.Listens Actively 7.Evokes Awareness" at bounding box center [388, 243] width 127 height 23
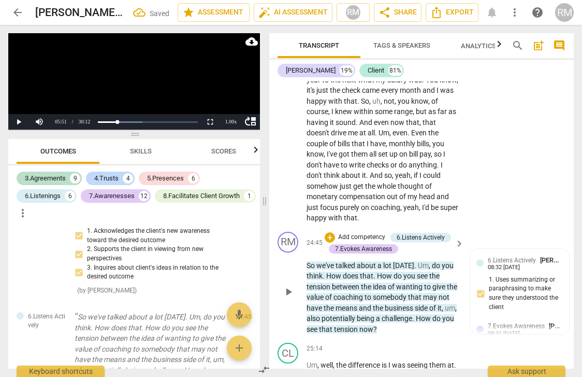
click at [375, 233] on p "Add competency" at bounding box center [361, 237] width 49 height 9
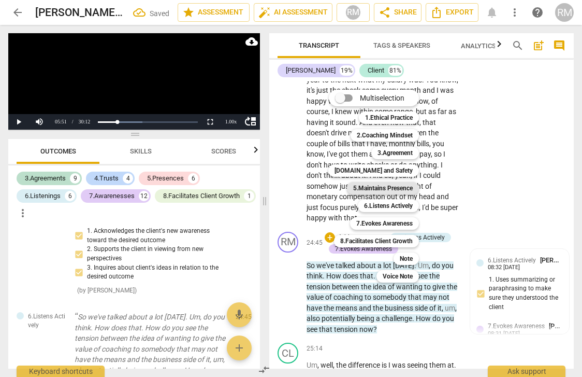
click at [376, 188] on b "5.Maintains Presence" at bounding box center [383, 188] width 60 height 12
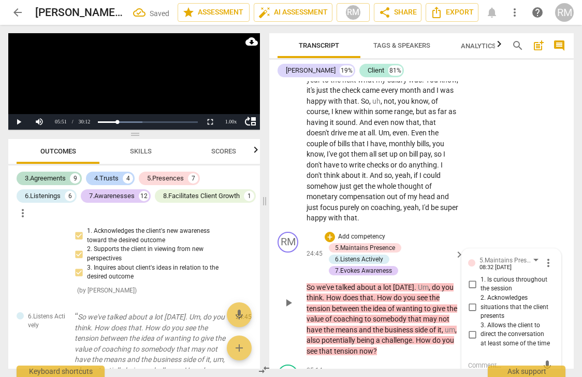
scroll to position [3746, 0]
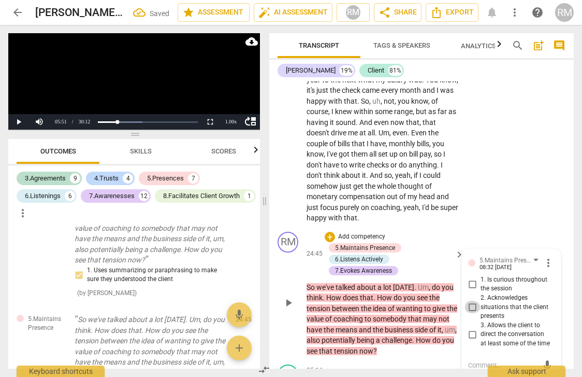
click at [472, 301] on input "2. Acknowledges situations that the client presents" at bounding box center [472, 307] width 17 height 12
checkbox input "true"
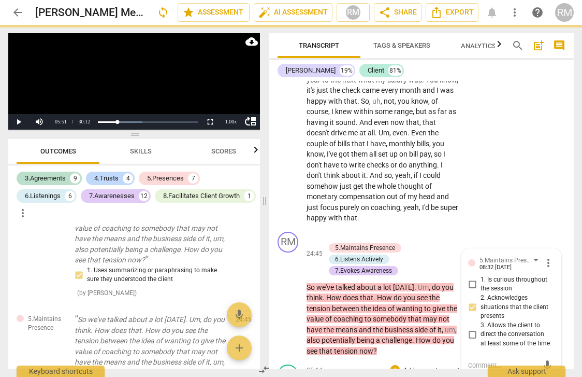
drag, startPoint x: 472, startPoint y: 288, endPoint x: 388, endPoint y: 338, distance: 98.5
click at [472, 328] on input "3. Allows the client to direct the conversation at least some of the time" at bounding box center [472, 334] width 17 height 12
checkbox input "true"
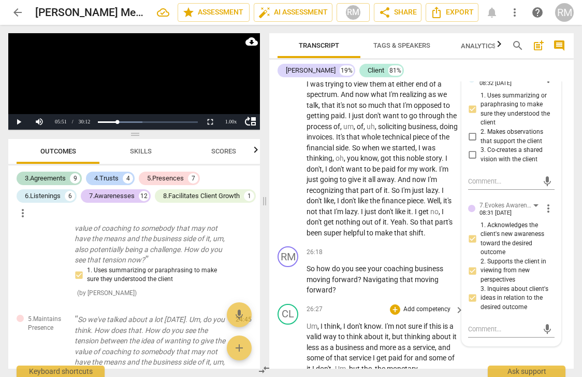
scroll to position [6146, 0]
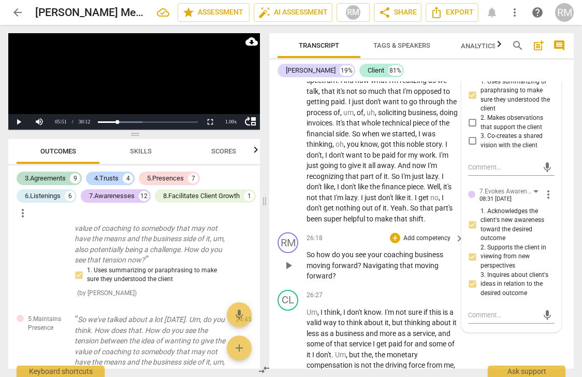
click at [410, 234] on p "Add competency" at bounding box center [427, 238] width 49 height 9
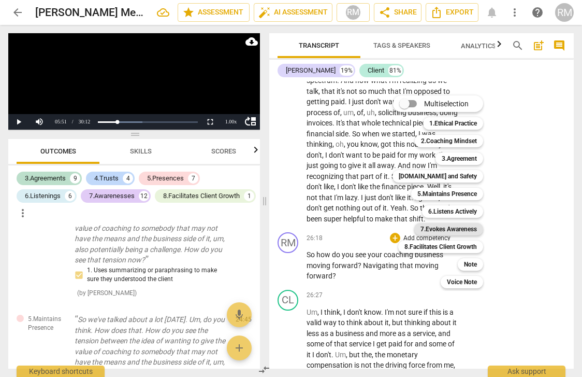
click at [428, 231] on b "7.Evokes Awareness" at bounding box center [449, 229] width 56 height 12
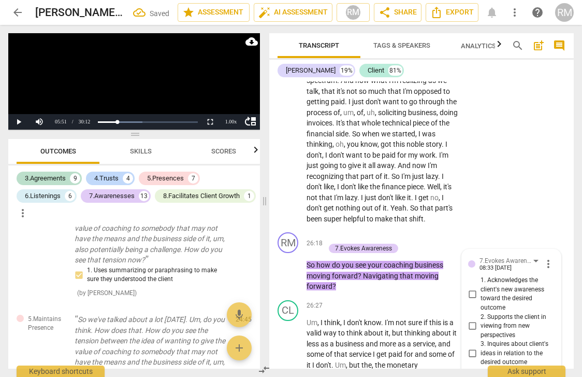
scroll to position [3863, 0]
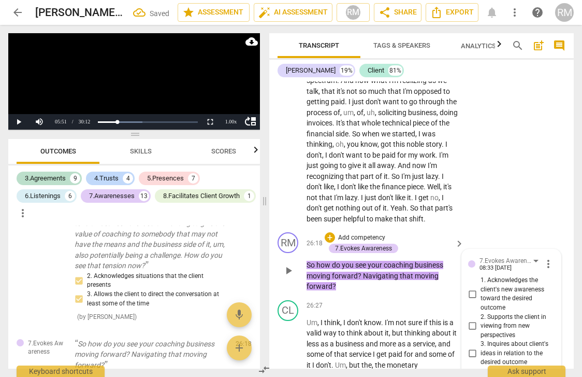
click at [472, 288] on input "1. Acknowledges the client's new awareness toward the desired outcome" at bounding box center [472, 294] width 17 height 12
checkbox input "true"
click at [426, 301] on p "Add competency" at bounding box center [427, 305] width 49 height 9
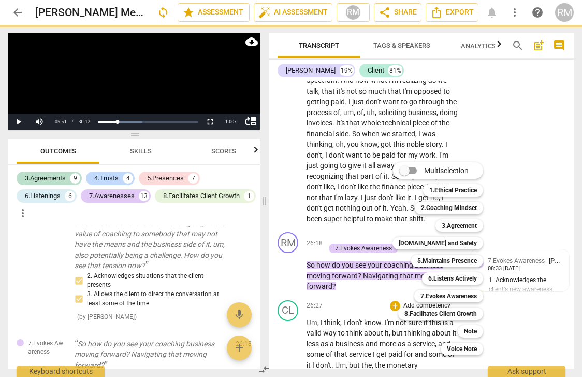
click at [351, 306] on div at bounding box center [291, 188] width 582 height 377
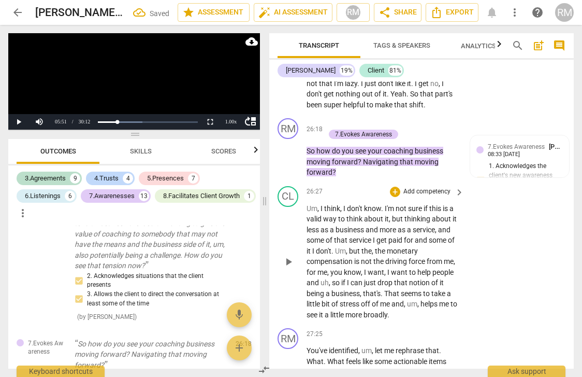
scroll to position [6297, 0]
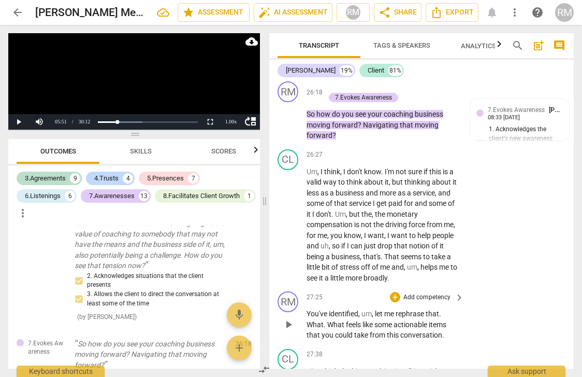
click at [421, 293] on p "Add competency" at bounding box center [427, 297] width 49 height 9
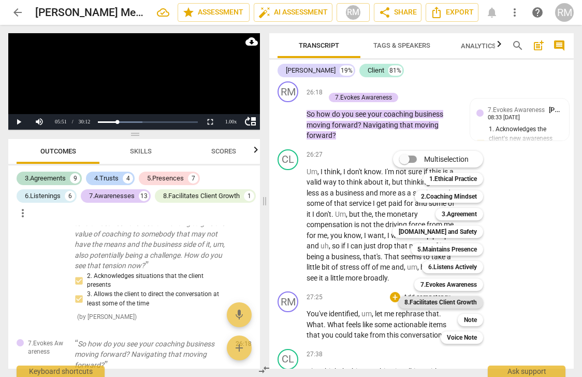
click at [442, 303] on b "8.Facilitates Client Growth" at bounding box center [441, 302] width 73 height 12
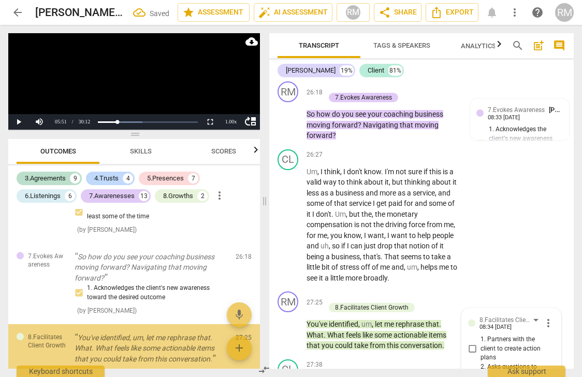
scroll to position [6453, 0]
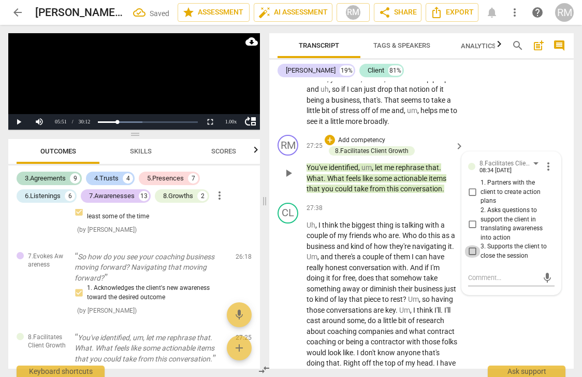
click at [469, 245] on input "3. Supports the client to close the session" at bounding box center [472, 251] width 17 height 12
checkbox input "true"
click at [470, 218] on input "2. Asks questions to support the client in translating awareness into action" at bounding box center [472, 224] width 17 height 12
checkbox input "true"
click at [471, 186] on input "1. Partners with the client to create action plans" at bounding box center [472, 192] width 17 height 12
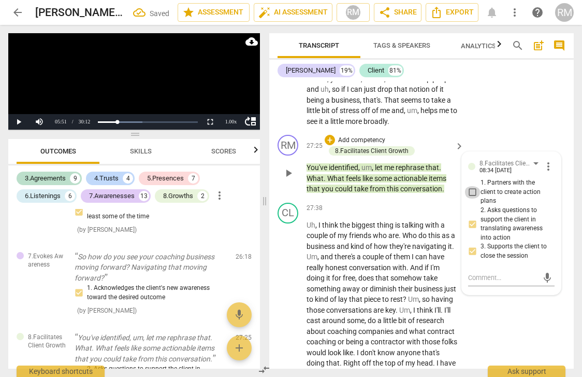
checkbox input "true"
click at [374, 306] on span "conversations" at bounding box center [349, 310] width 47 height 8
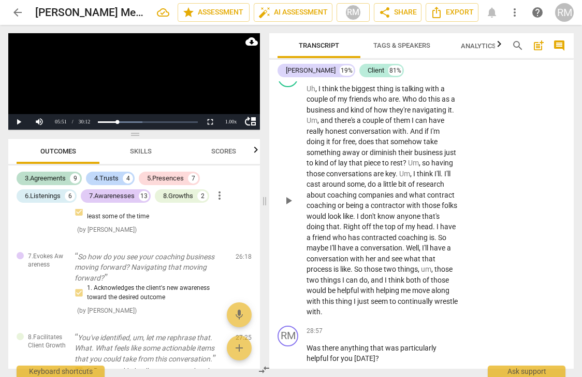
scroll to position [6621, 0]
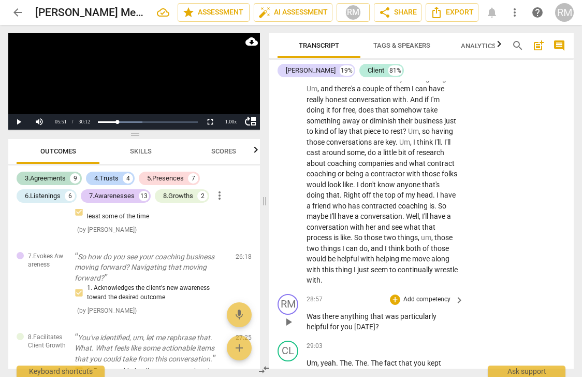
click at [407, 295] on p "Add competency" at bounding box center [427, 299] width 49 height 9
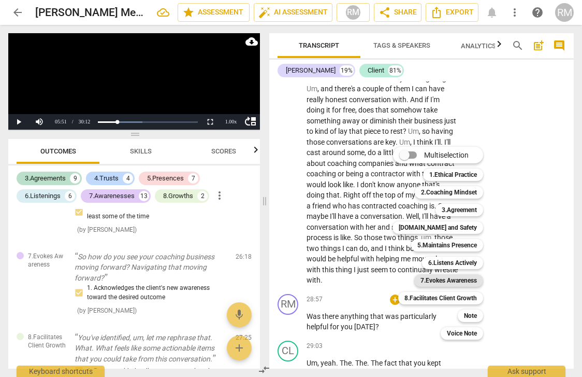
click at [435, 281] on b "7.Evokes Awareness" at bounding box center [449, 280] width 56 height 12
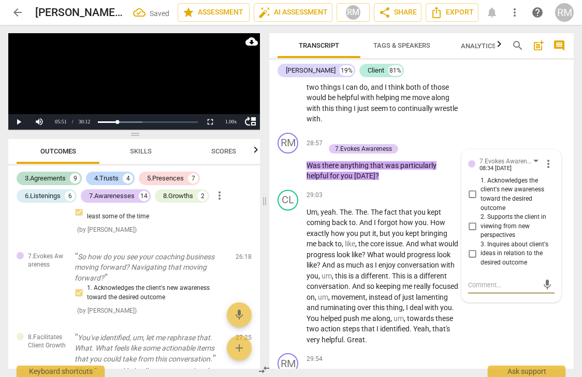
scroll to position [4030, 0]
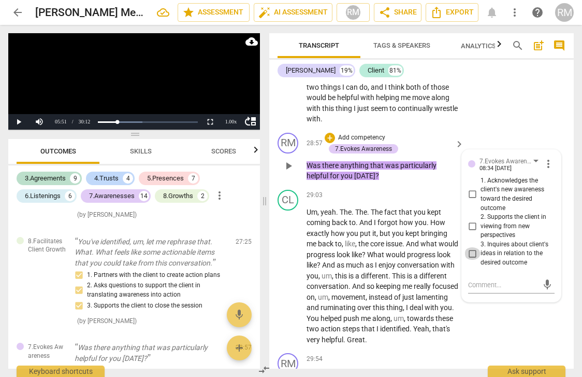
click at [472, 247] on input "3. Inquires about client's ideas in relation to the desired outcome" at bounding box center [472, 253] width 17 height 12
checkbox input "true"
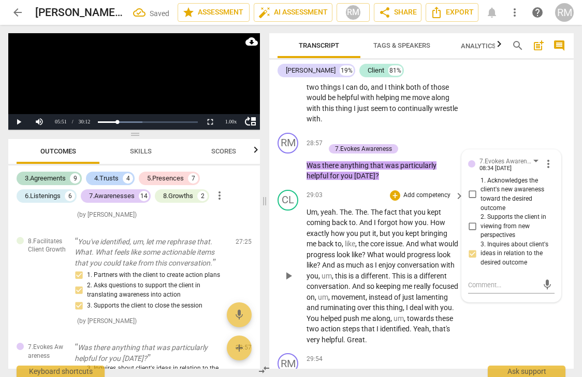
click at [361, 272] on span "a" at bounding box center [358, 276] width 6 height 8
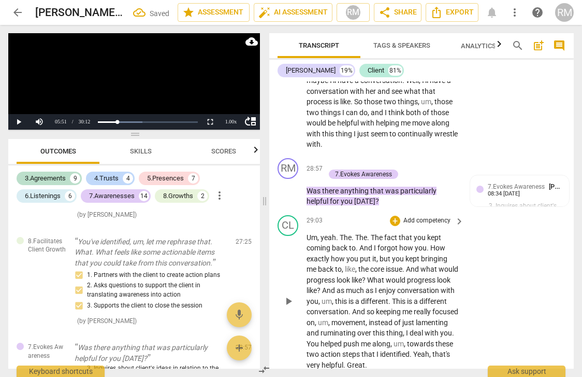
scroll to position [6755, 0]
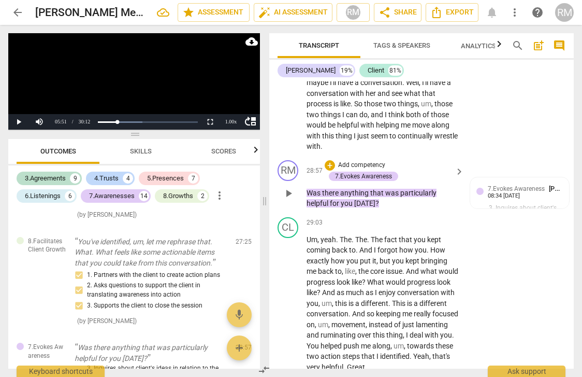
click at [370, 161] on p "Add competency" at bounding box center [361, 165] width 49 height 9
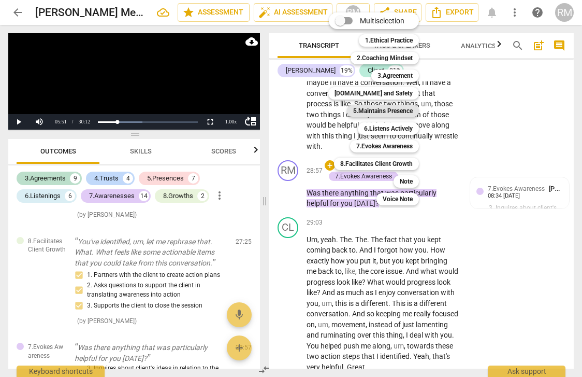
click at [389, 108] on b "5.Maintains Presence" at bounding box center [383, 111] width 60 height 12
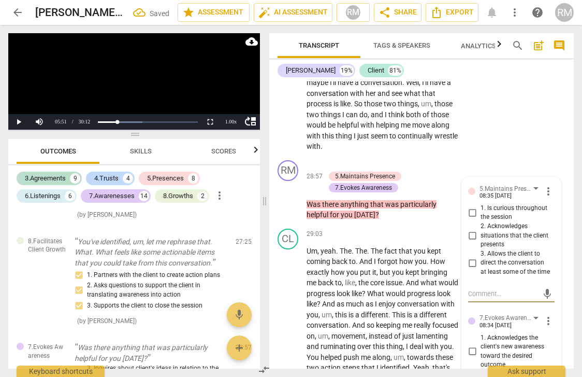
scroll to position [4098, 0]
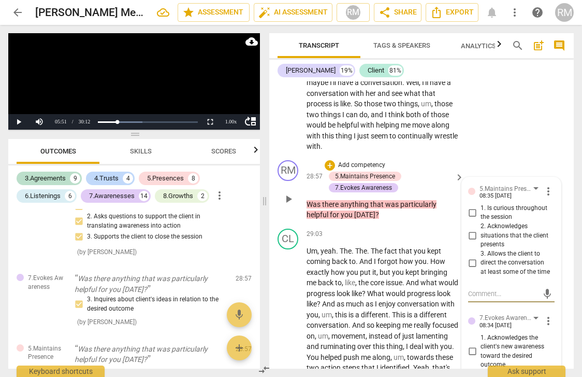
click at [469, 256] on input "3. Allows the client to direct the conversation at least some of the time" at bounding box center [472, 262] width 17 height 12
checkbox input "true"
click at [355, 310] on span "is" at bounding box center [352, 314] width 7 height 8
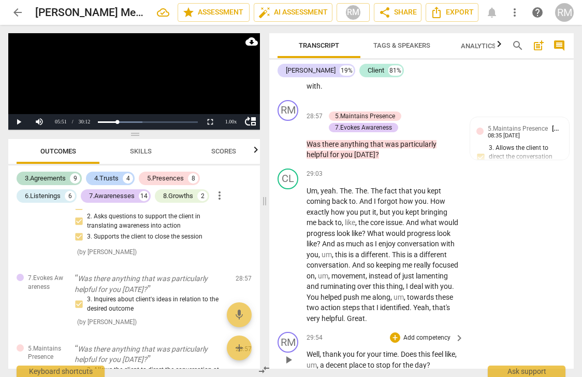
scroll to position [6817, 0]
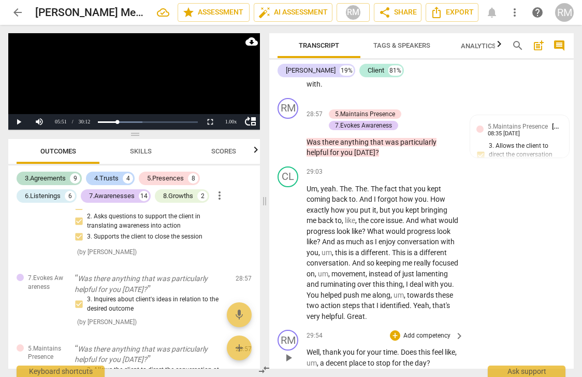
click at [406, 331] on p "Add competency" at bounding box center [427, 335] width 49 height 9
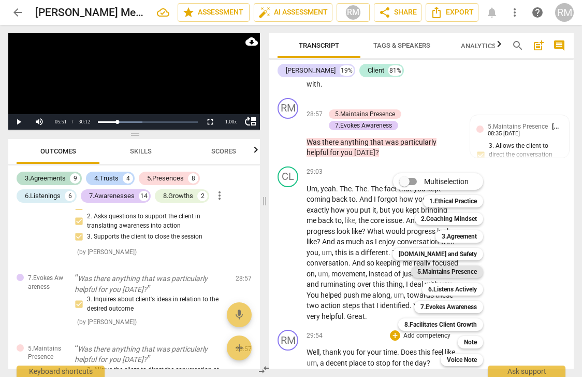
click at [441, 271] on b "5.Maintains Presence" at bounding box center [448, 271] width 60 height 12
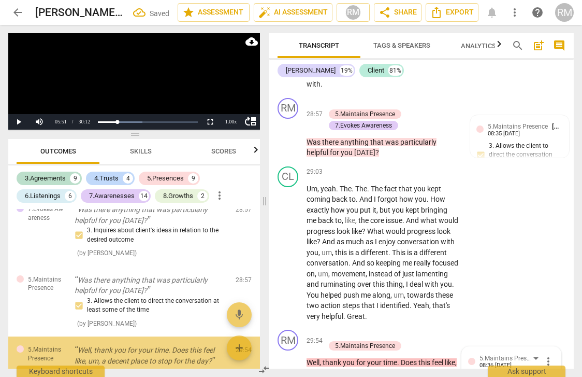
scroll to position [6957, 0]
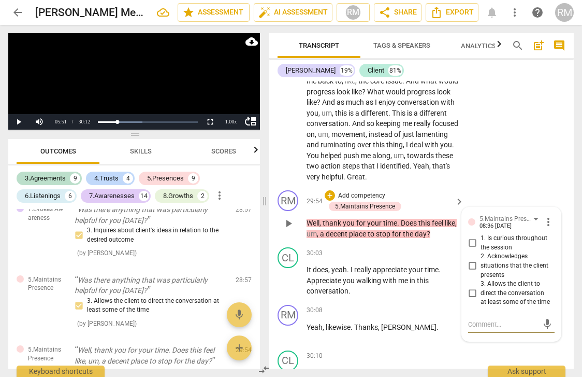
click at [470, 260] on input "2. Acknowledges situations that the client presents" at bounding box center [472, 266] width 17 height 12
checkbox input "true"
click at [395, 323] on span "[PERSON_NAME]" at bounding box center [408, 327] width 55 height 8
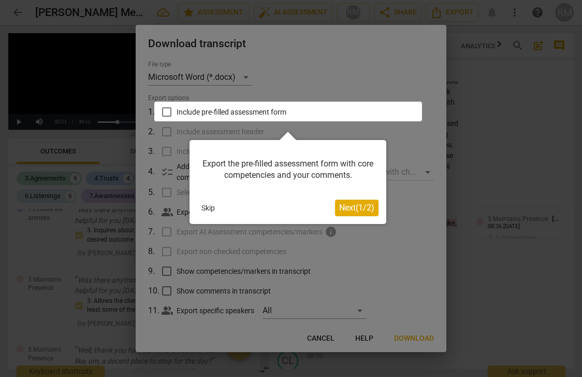
click at [339, 207] on span "Next ( 1 / 2 )" at bounding box center [356, 208] width 35 height 10
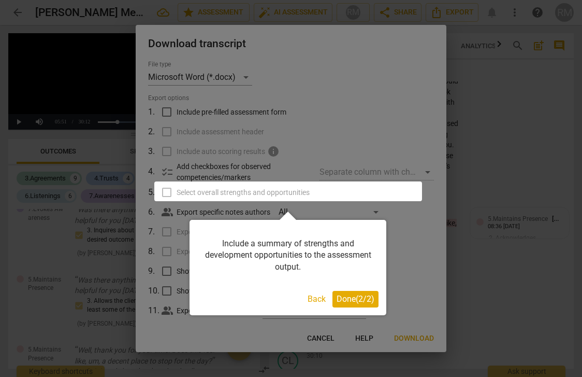
click at [356, 299] on span "Done ( 2 / 2 )" at bounding box center [356, 299] width 38 height 10
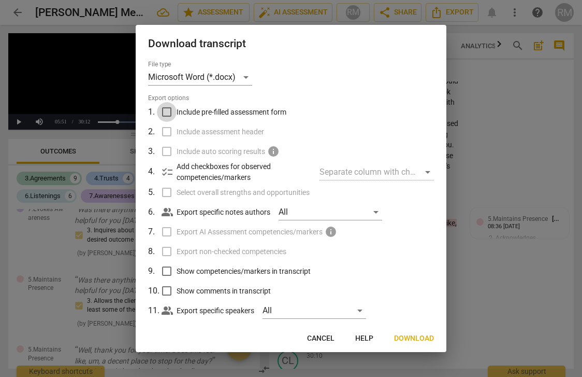
click at [166, 112] on input "Include pre-filled assessment form" at bounding box center [167, 112] width 20 height 20
checkbox input "true"
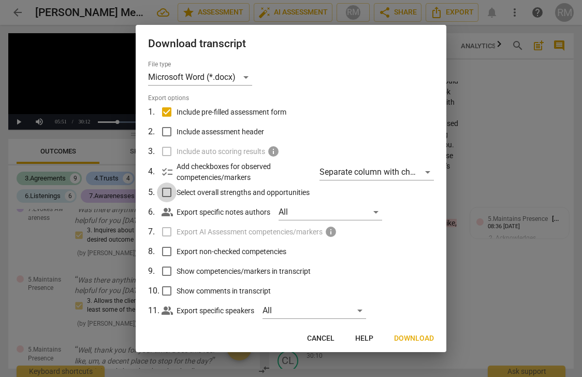
click at [168, 193] on input "Select overall strengths and opportunities" at bounding box center [167, 192] width 20 height 20
checkbox input "true"
click at [424, 337] on span "Next" at bounding box center [425, 338] width 19 height 10
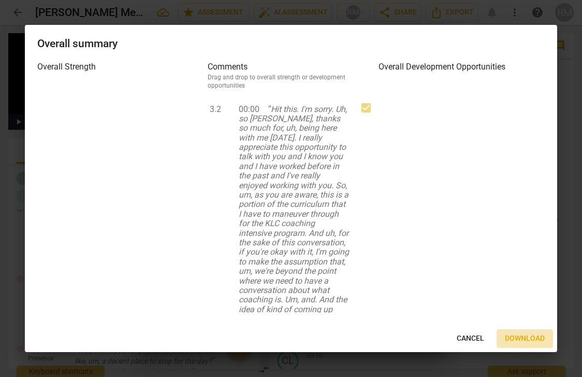
click at [515, 337] on span "Download" at bounding box center [525, 338] width 40 height 10
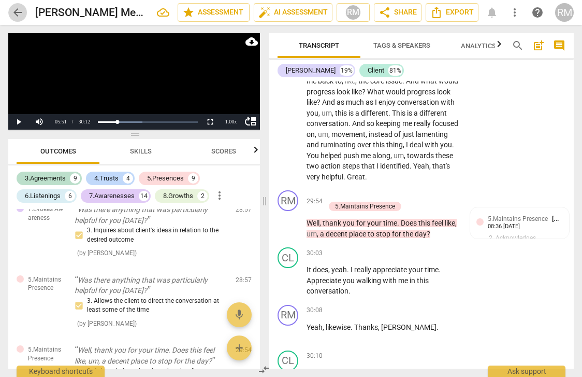
click at [17, 13] on span "arrow_back" at bounding box center [17, 12] width 12 height 12
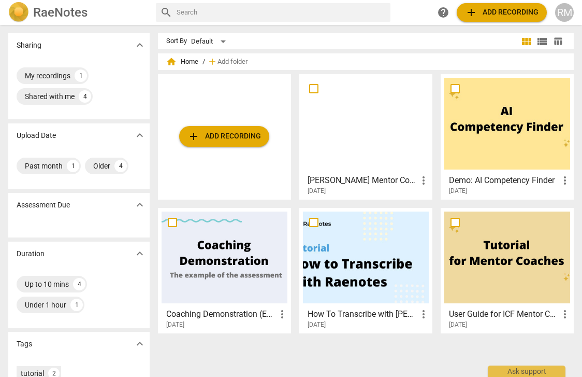
click at [367, 151] on div at bounding box center [366, 124] width 126 height 92
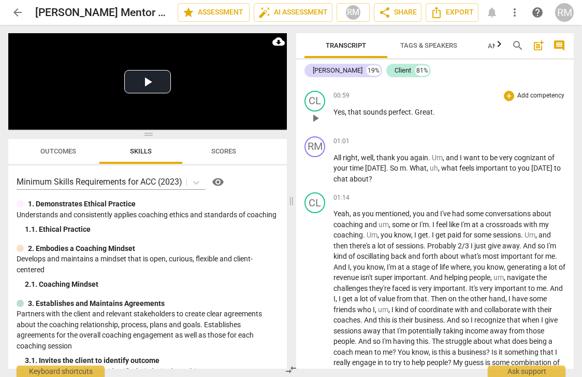
scroll to position [213, 0]
